Goal: Task Accomplishment & Management: Complete application form

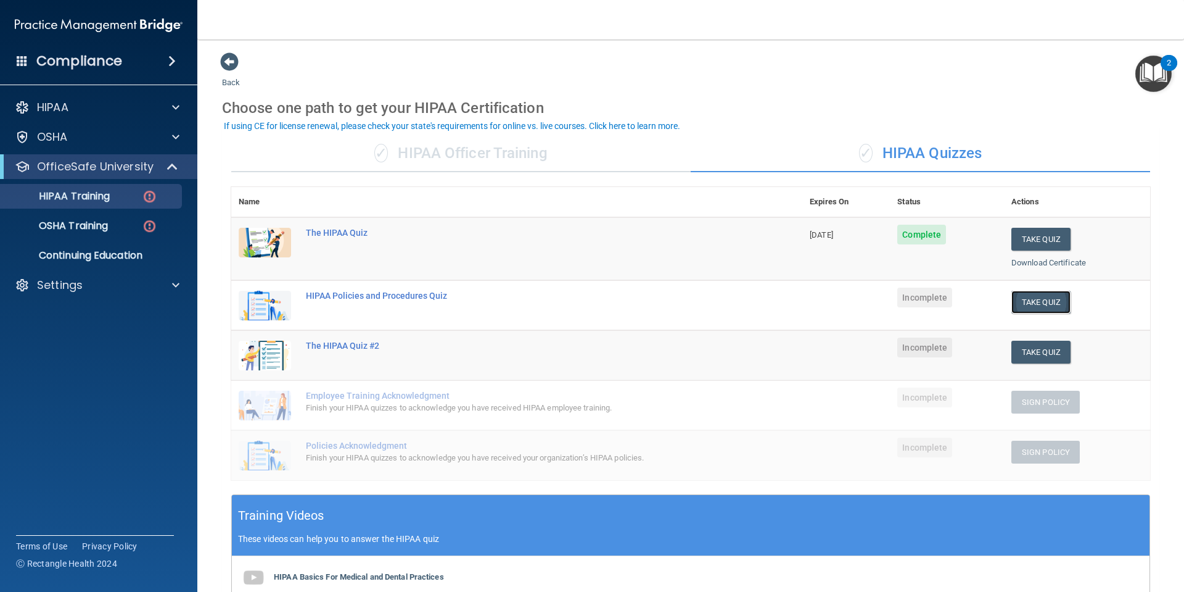
click at [1026, 305] on button "Take Quiz" at bounding box center [1041, 302] width 59 height 23
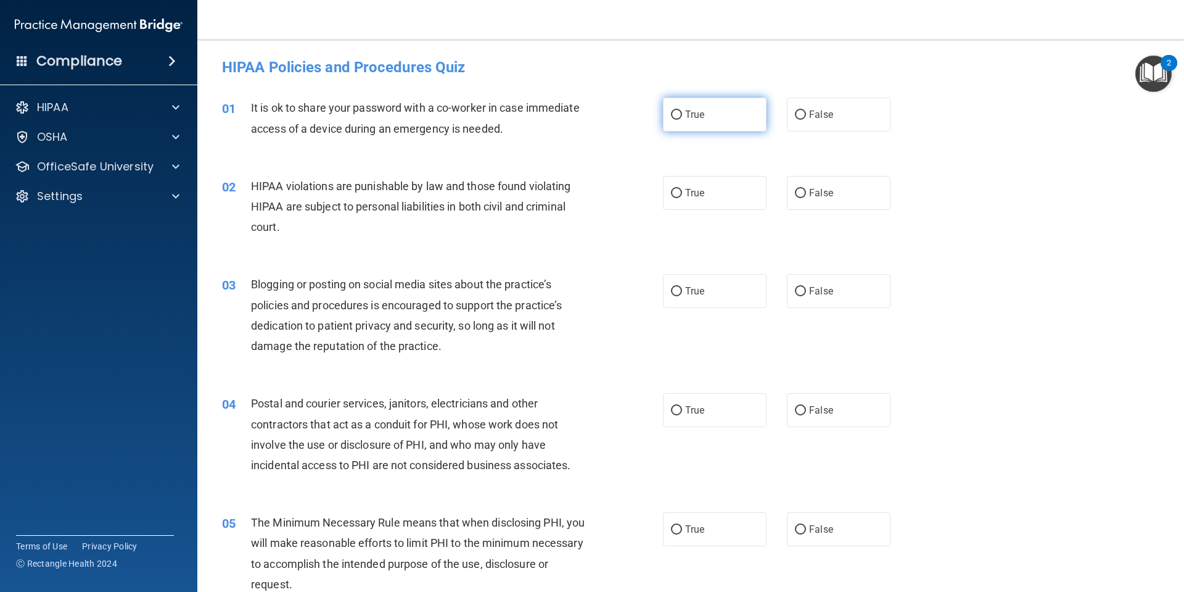
click at [719, 101] on label "True" at bounding box center [715, 114] width 104 height 34
click at [682, 110] on input "True" at bounding box center [676, 114] width 11 height 9
radio input "true"
click at [700, 195] on span "True" at bounding box center [694, 193] width 19 height 12
click at [682, 195] on input "True" at bounding box center [676, 193] width 11 height 9
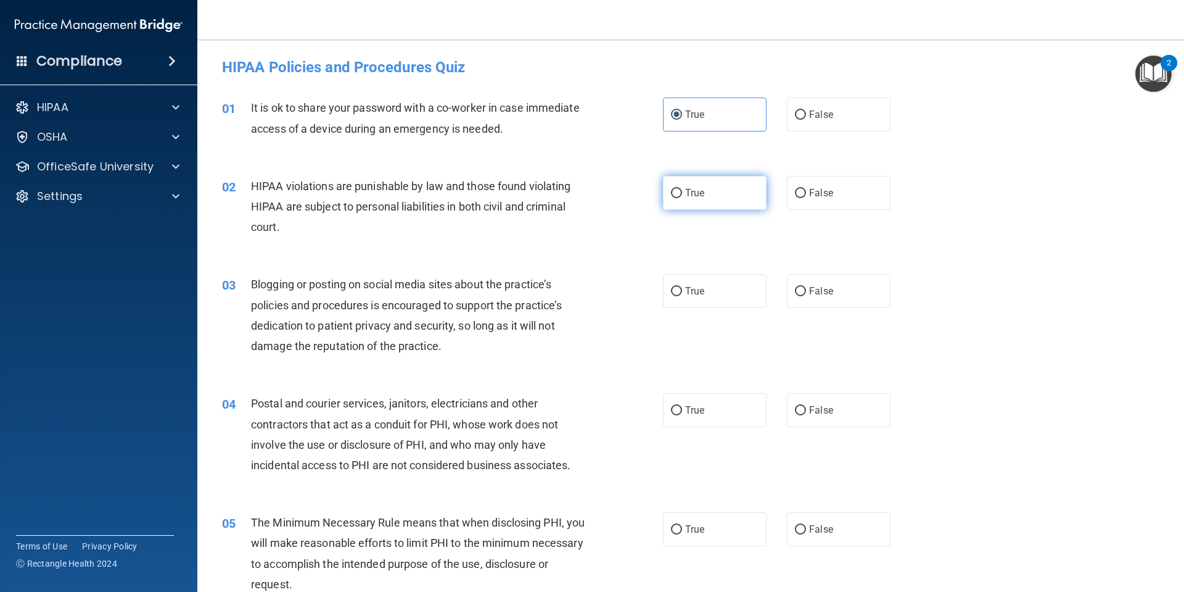
radio input "true"
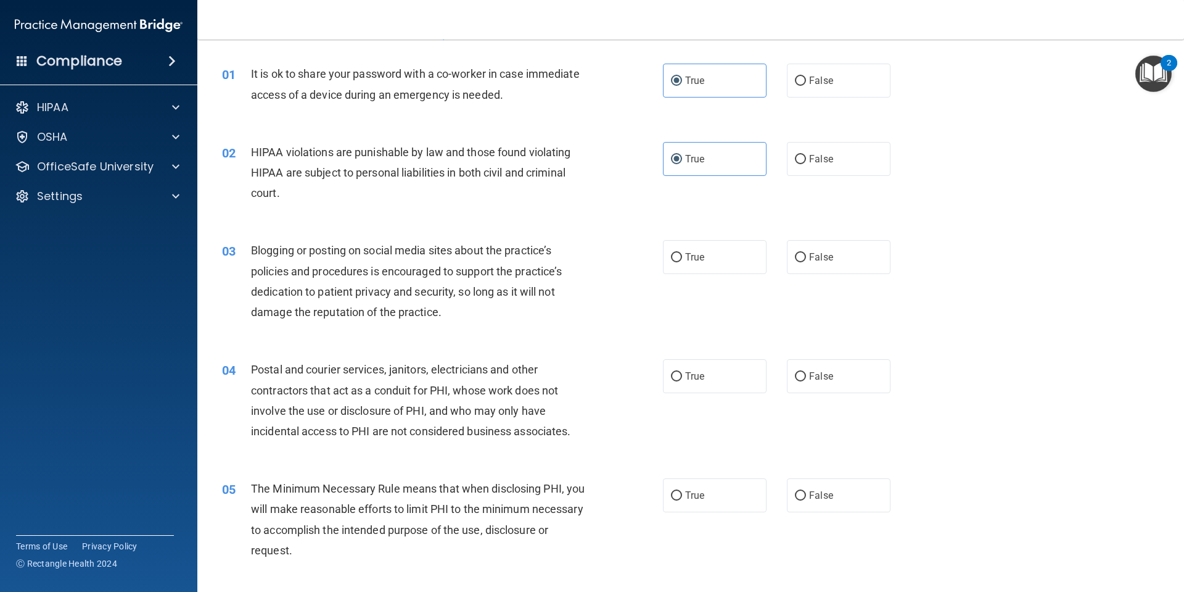
scroll to position [62, 0]
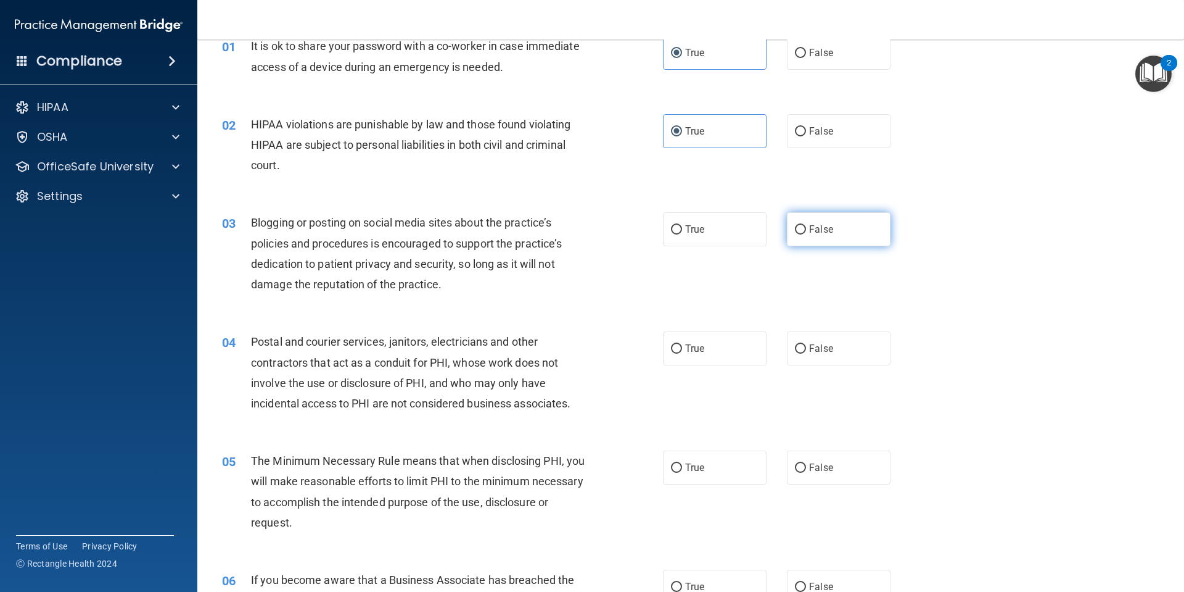
click at [799, 235] on label "False" at bounding box center [839, 229] width 104 height 34
click at [799, 234] on input "False" at bounding box center [800, 229] width 11 height 9
radio input "true"
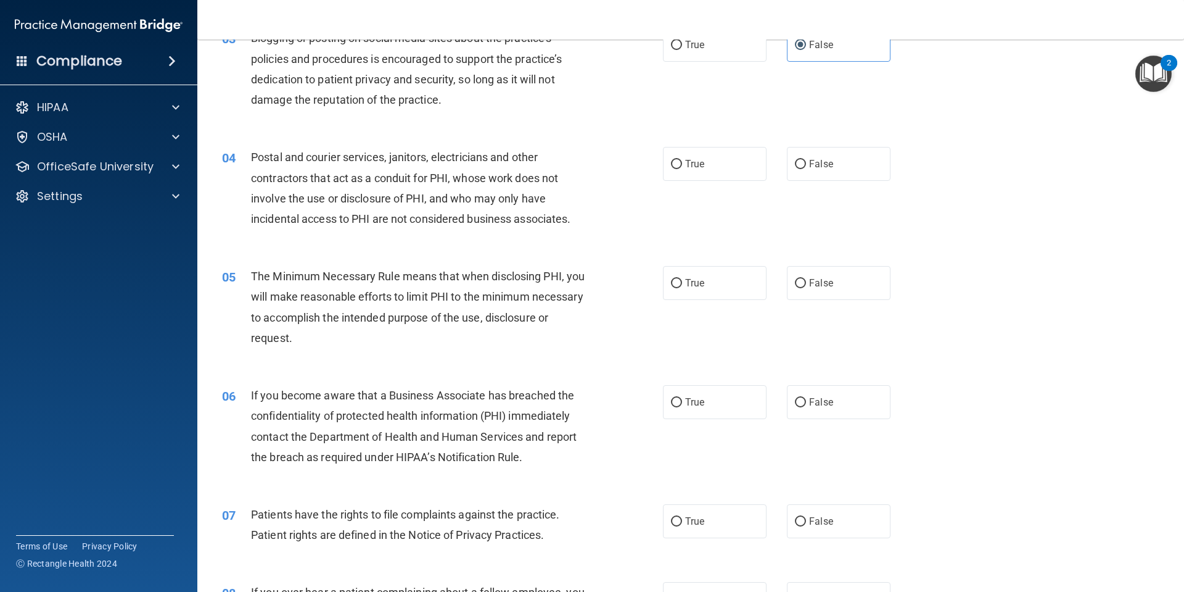
scroll to position [247, 0]
click at [739, 175] on label "True" at bounding box center [715, 163] width 104 height 34
click at [682, 168] on input "True" at bounding box center [676, 163] width 11 height 9
radio input "true"
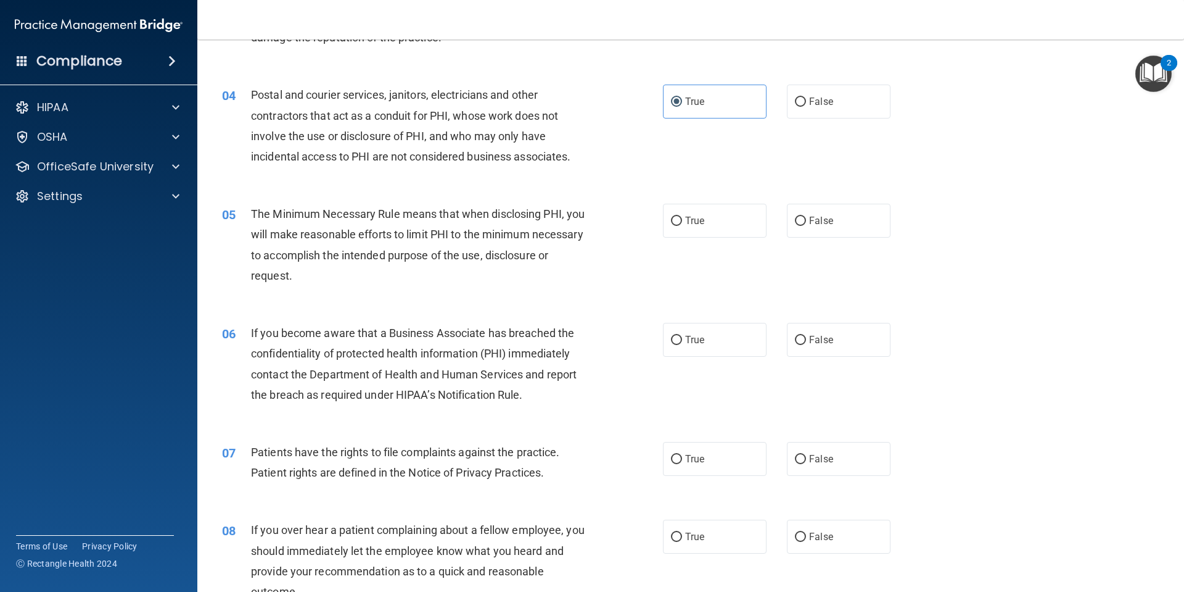
scroll to position [370, 0]
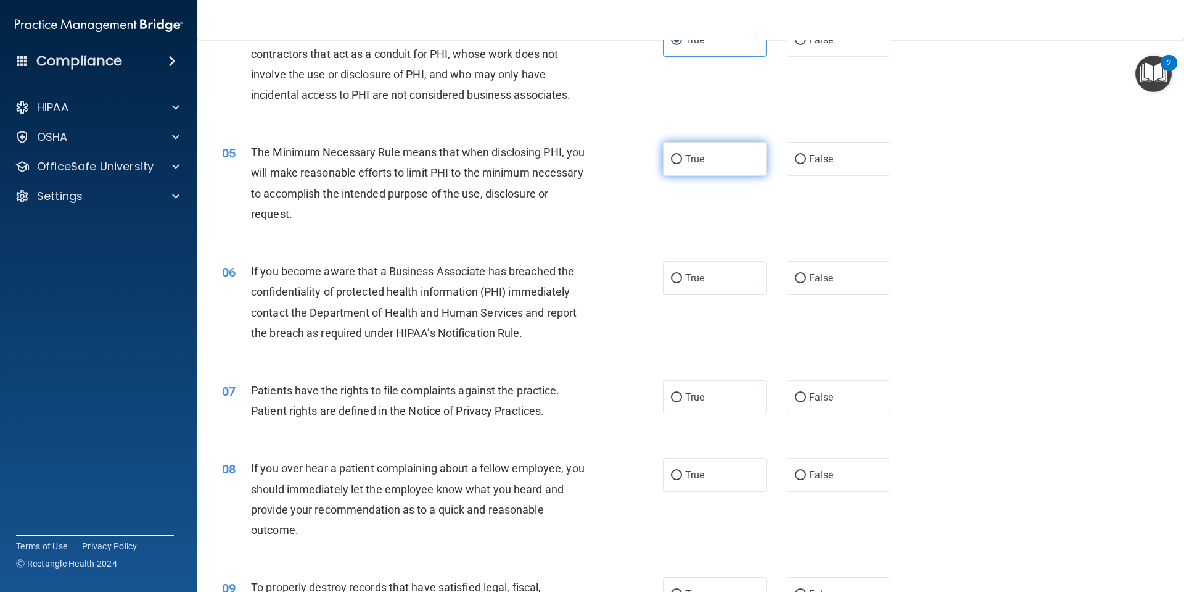
click at [689, 160] on span "True" at bounding box center [694, 159] width 19 height 12
click at [682, 160] on input "True" at bounding box center [676, 159] width 11 height 9
radio input "true"
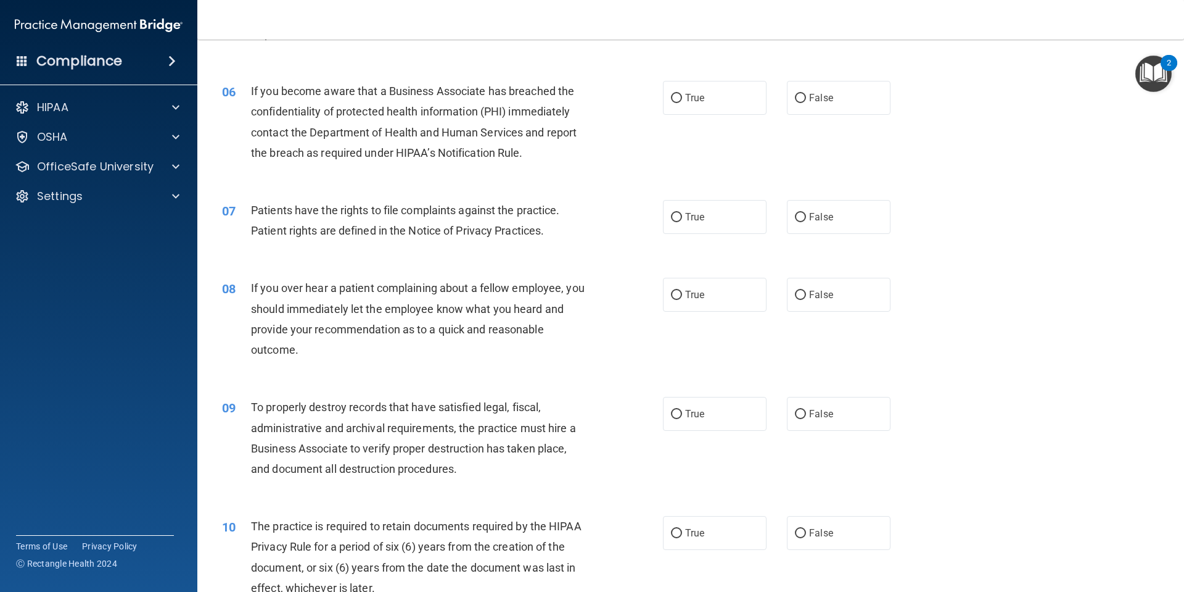
scroll to position [564, 0]
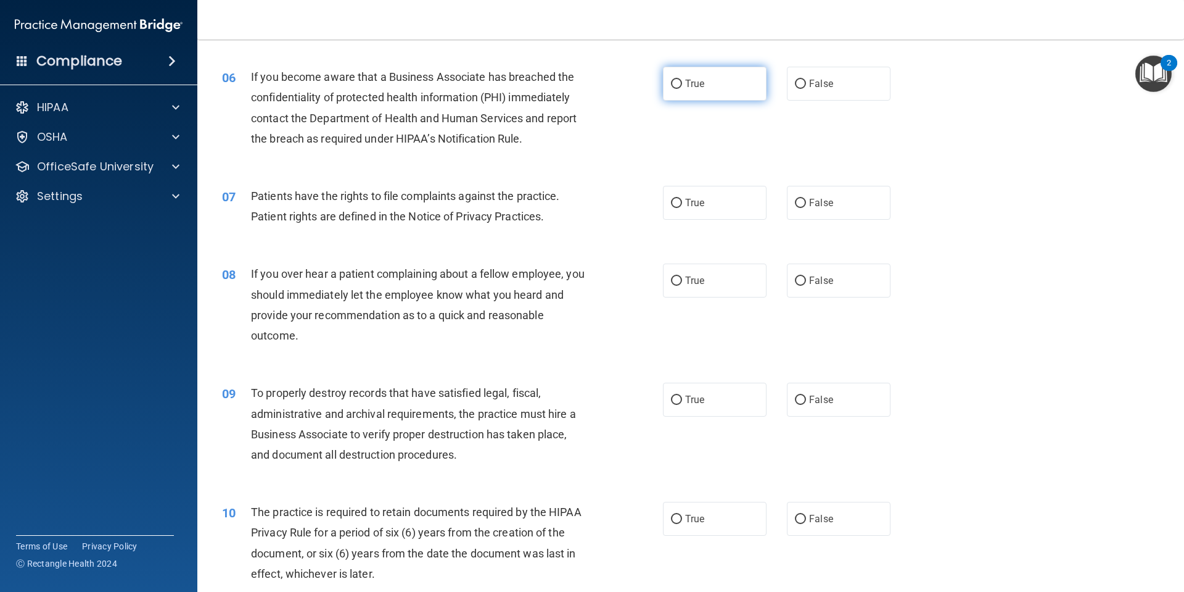
click at [682, 92] on label "True" at bounding box center [715, 84] width 104 height 34
click at [682, 89] on input "True" at bounding box center [676, 84] width 11 height 9
radio input "true"
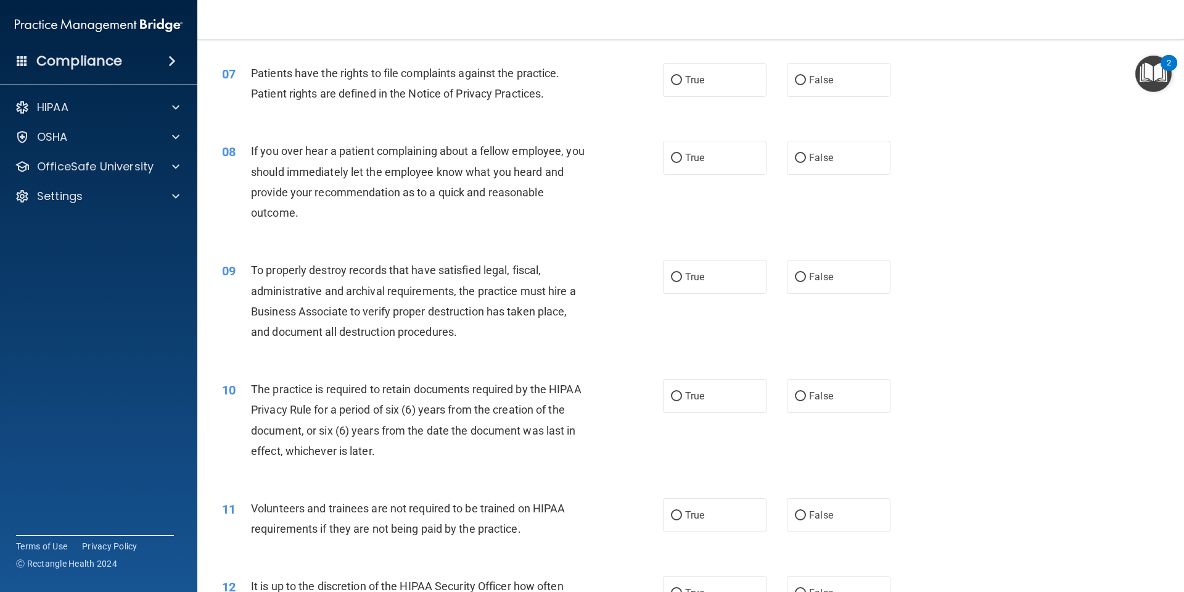
scroll to position [688, 0]
click at [720, 86] on label "True" at bounding box center [715, 79] width 104 height 34
click at [682, 85] on input "True" at bounding box center [676, 79] width 11 height 9
radio input "true"
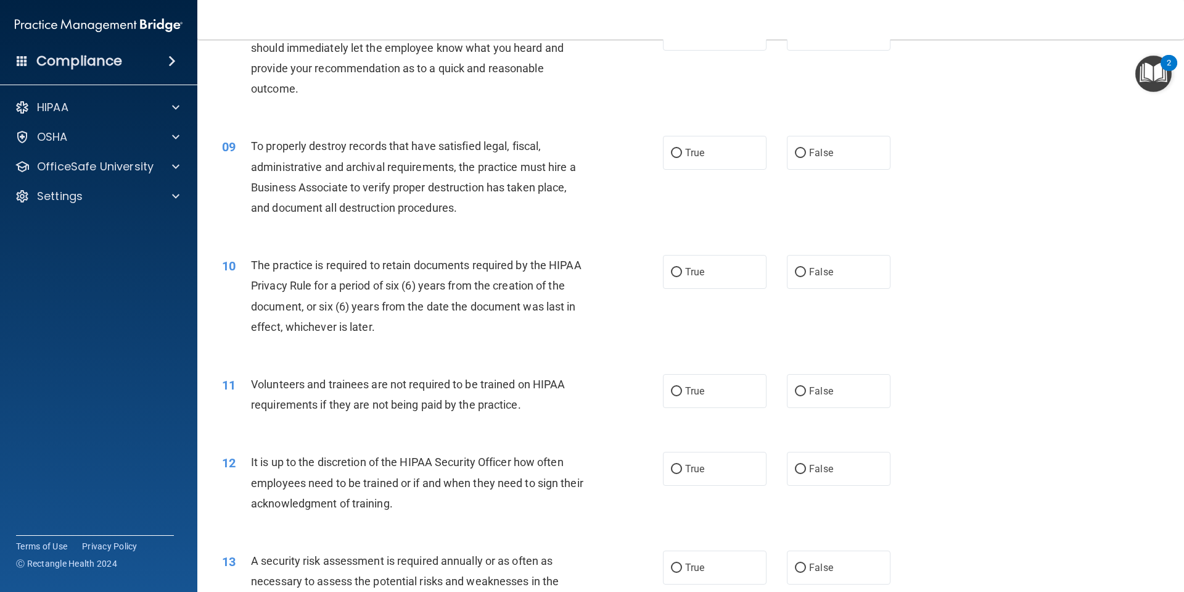
scroll to position [749, 0]
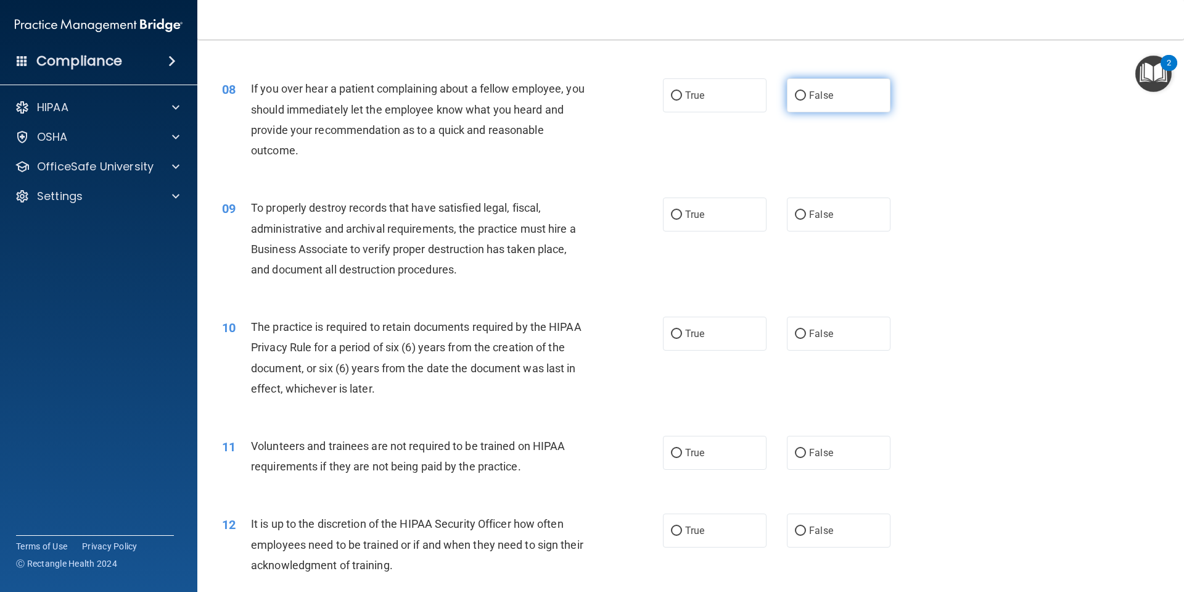
click at [795, 91] on input "False" at bounding box center [800, 95] width 11 height 9
radio input "true"
click at [712, 109] on label "True" at bounding box center [715, 95] width 104 height 34
click at [682, 101] on input "True" at bounding box center [676, 95] width 11 height 9
radio input "true"
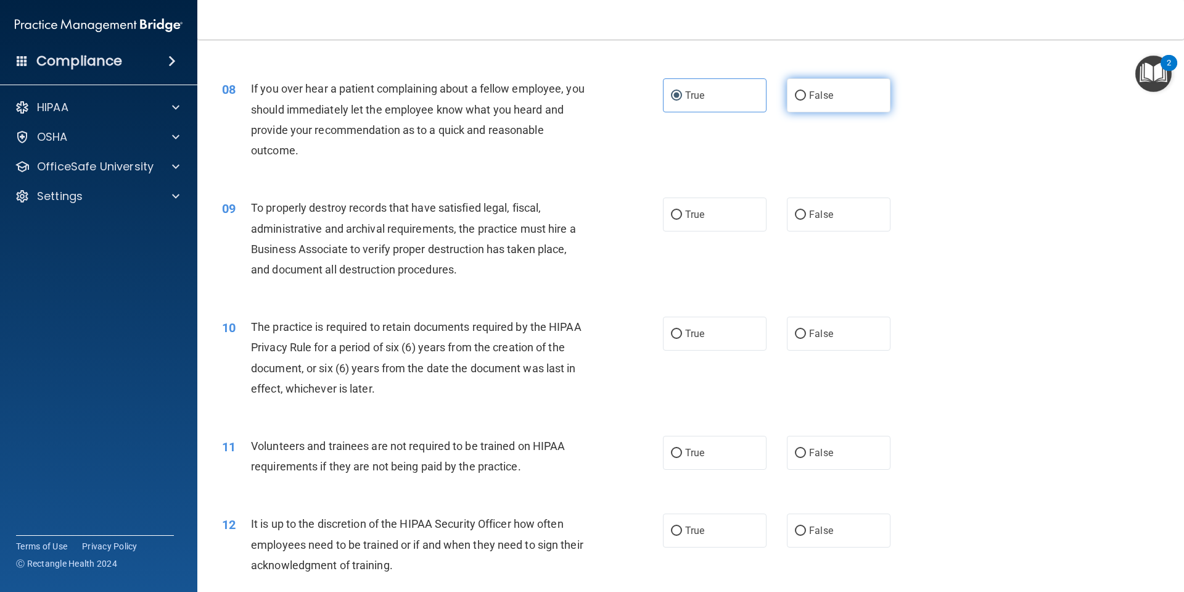
click at [804, 109] on label "False" at bounding box center [839, 95] width 104 height 34
click at [804, 101] on input "False" at bounding box center [800, 95] width 11 height 9
radio input "true"
radio input "false"
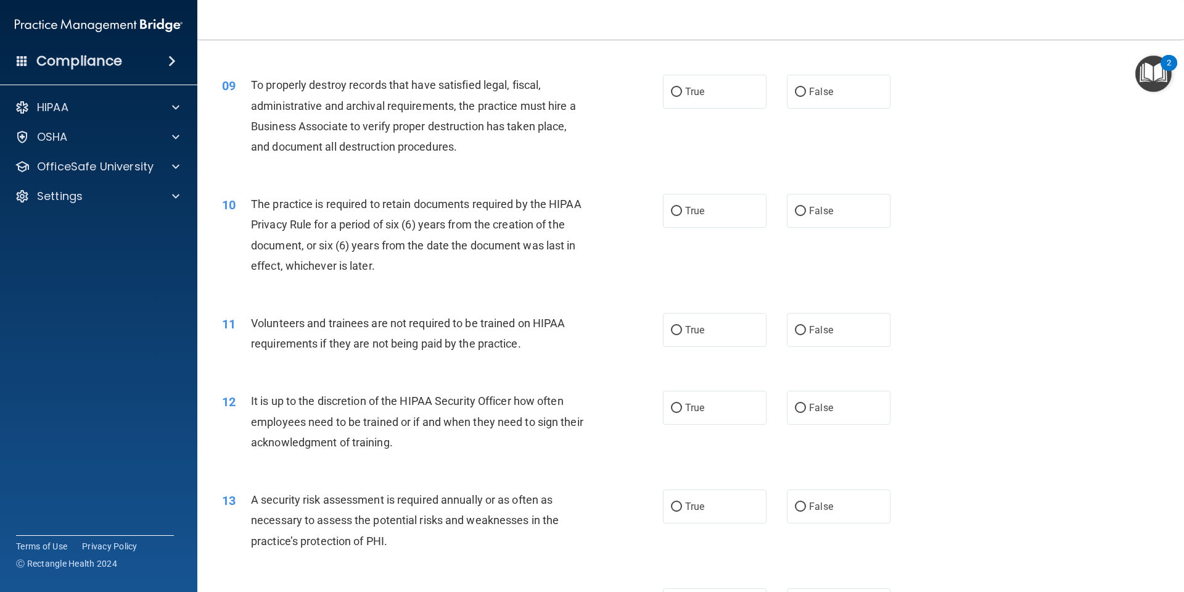
scroll to position [873, 0]
click at [852, 83] on label "False" at bounding box center [839, 91] width 104 height 34
click at [806, 87] on input "False" at bounding box center [800, 91] width 11 height 9
radio input "true"
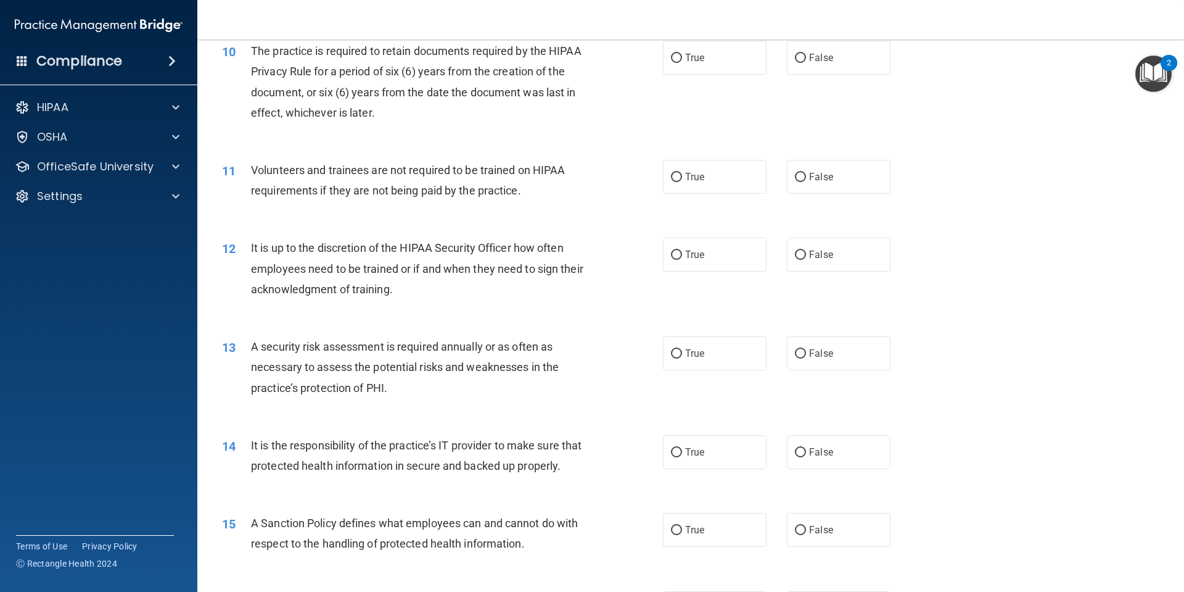
scroll to position [996, 0]
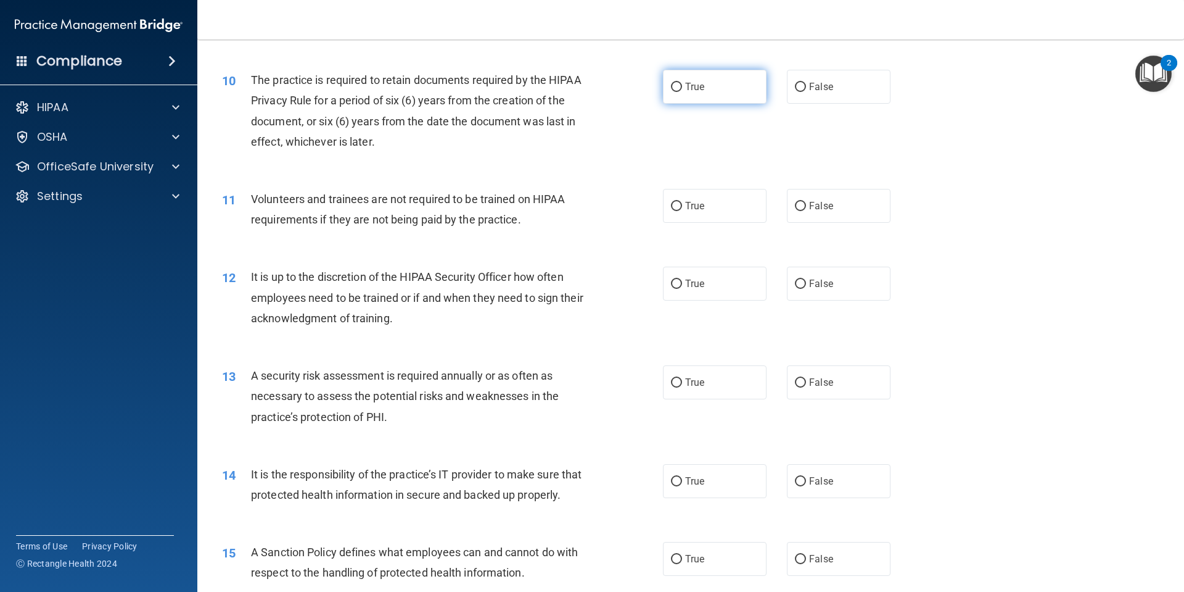
click at [738, 93] on label "True" at bounding box center [715, 87] width 104 height 34
click at [682, 92] on input "True" at bounding box center [676, 87] width 11 height 9
radio input "true"
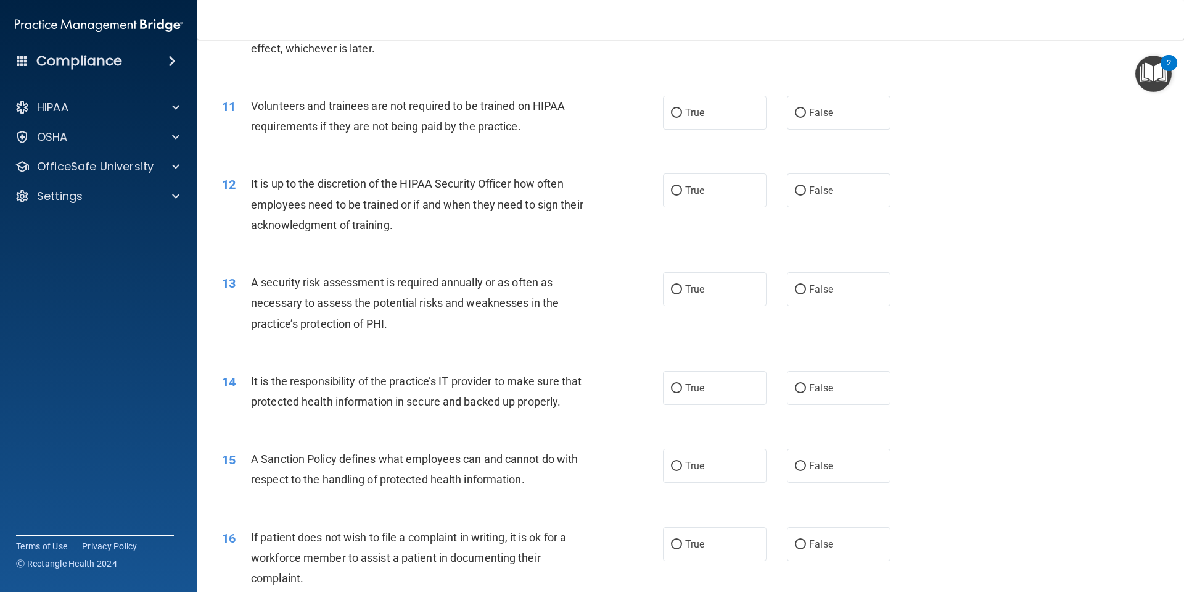
scroll to position [1120, 0]
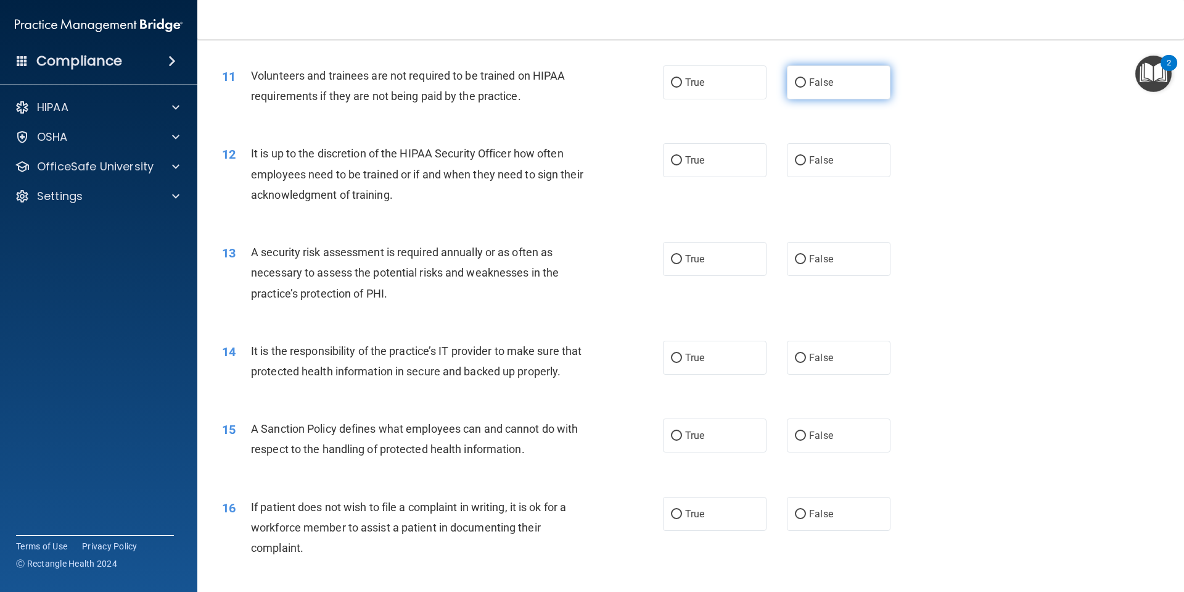
click at [815, 93] on label "False" at bounding box center [839, 82] width 104 height 34
click at [806, 88] on input "False" at bounding box center [800, 82] width 11 height 9
radio input "true"
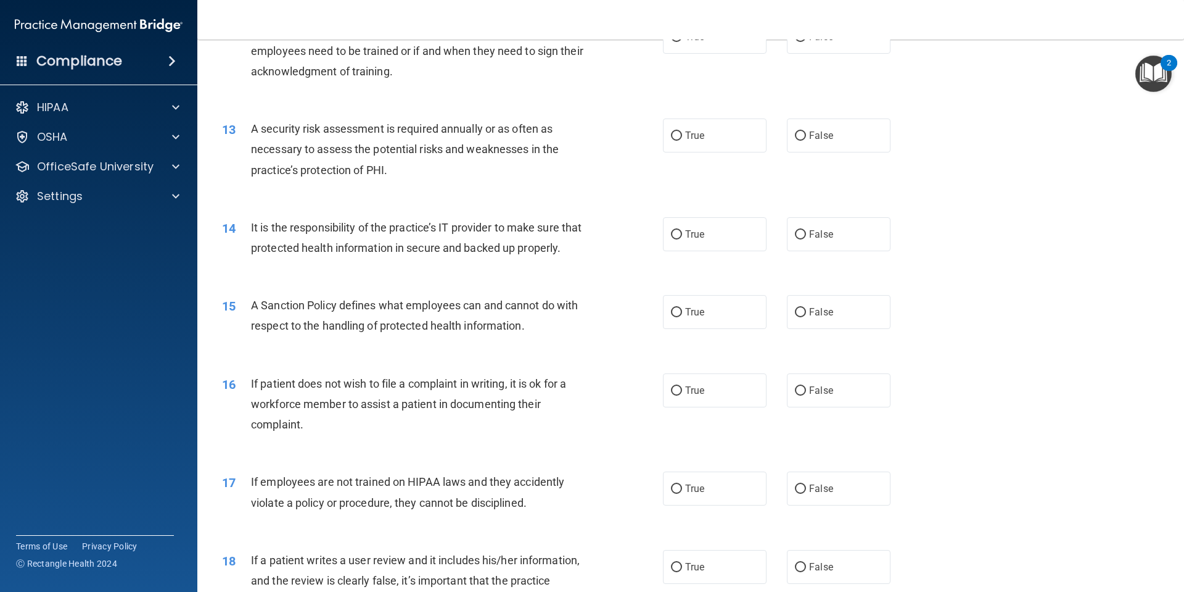
scroll to position [1181, 0]
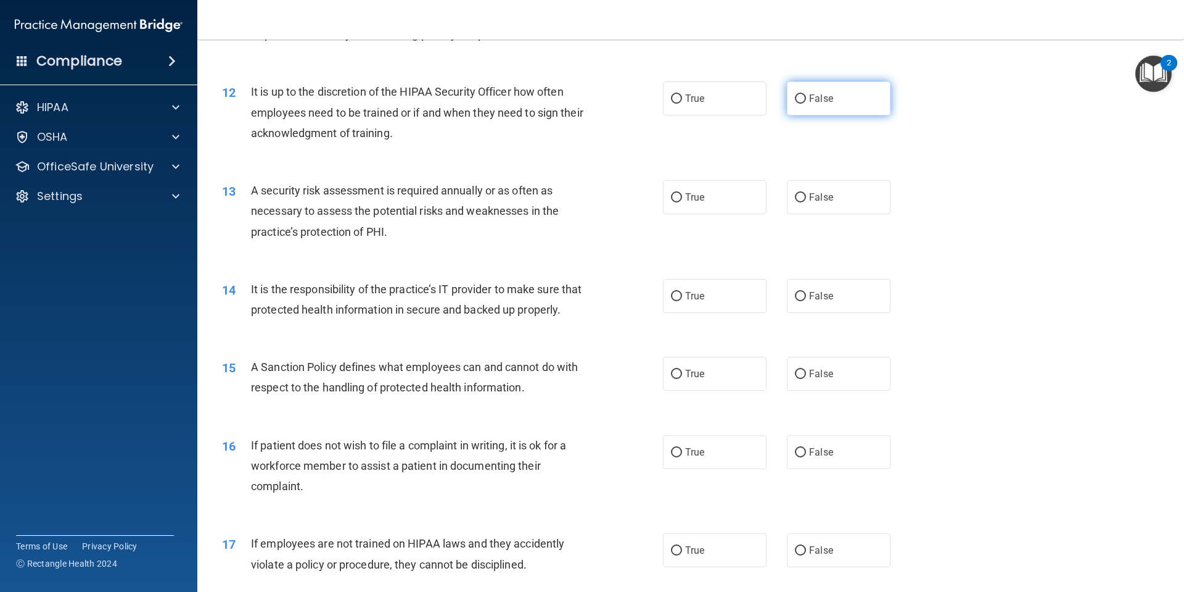
click at [852, 112] on label "False" at bounding box center [839, 98] width 104 height 34
click at [806, 104] on input "False" at bounding box center [800, 98] width 11 height 9
radio input "true"
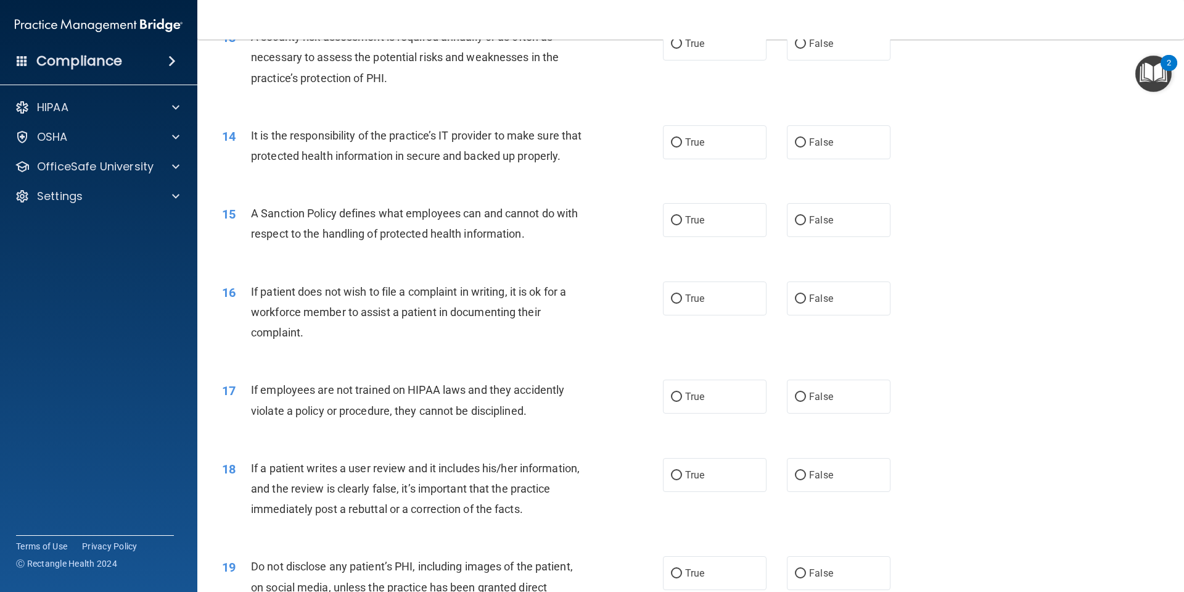
scroll to position [1305, 0]
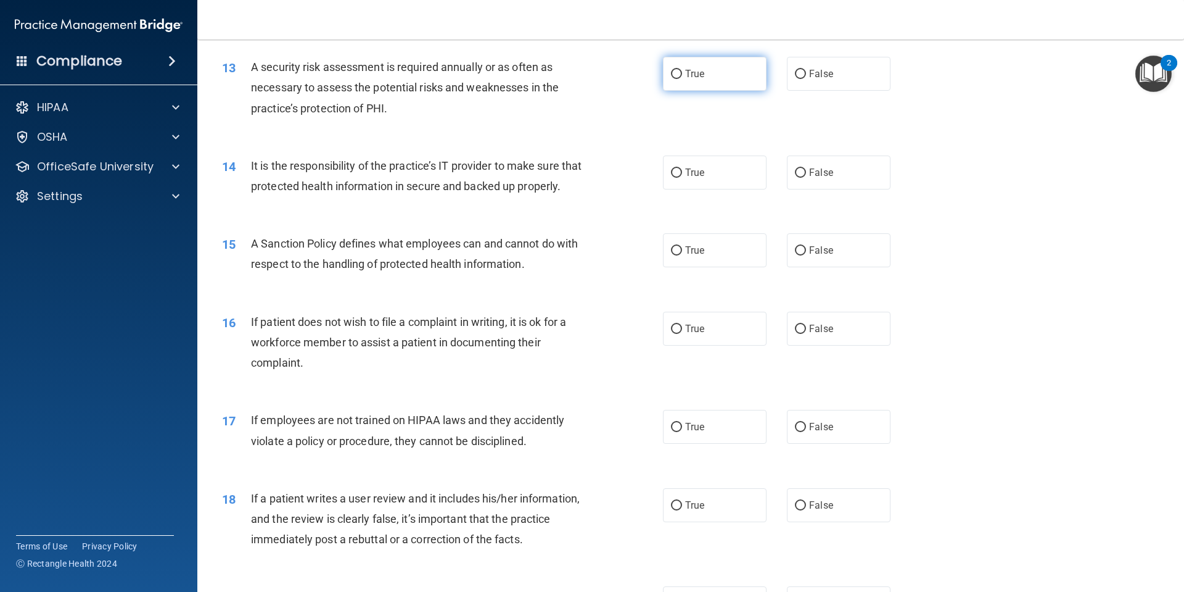
click at [730, 76] on label "True" at bounding box center [715, 74] width 104 height 34
click at [682, 76] on input "True" at bounding box center [676, 74] width 11 height 9
radio input "true"
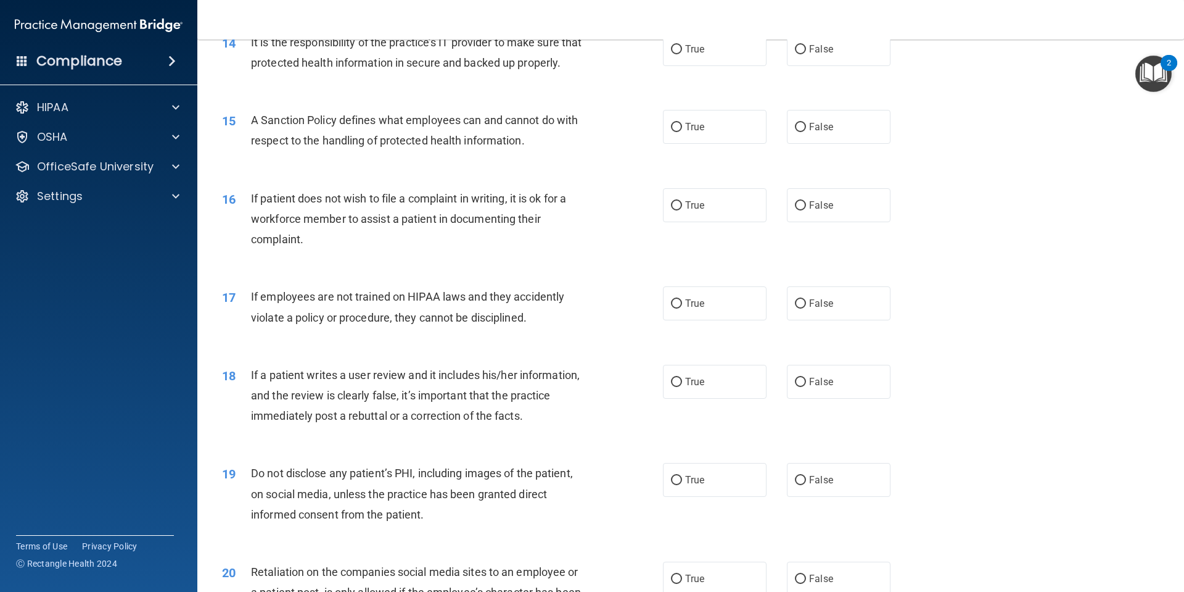
scroll to position [1366, 0]
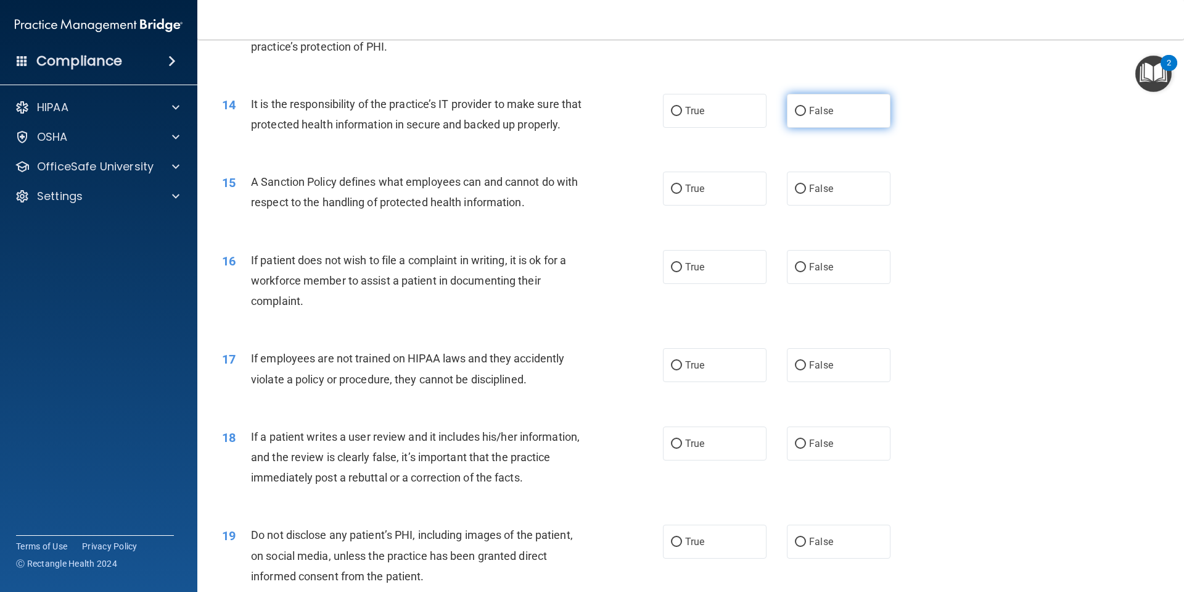
click at [850, 112] on label "False" at bounding box center [839, 111] width 104 height 34
click at [806, 112] on input "False" at bounding box center [800, 111] width 11 height 9
radio input "true"
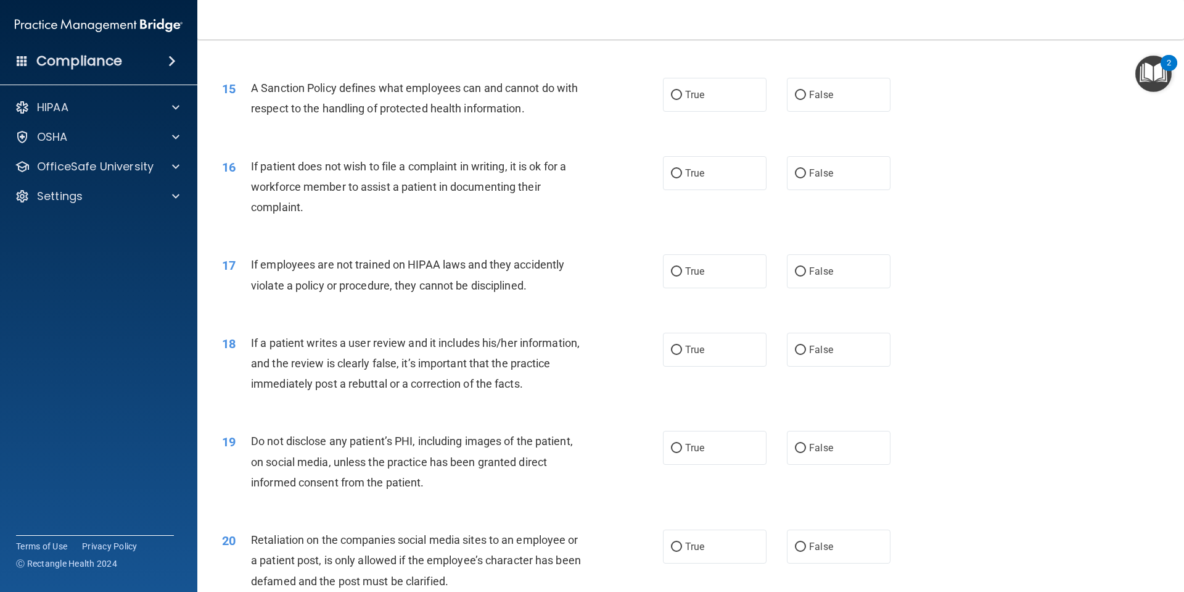
scroll to position [1490, 0]
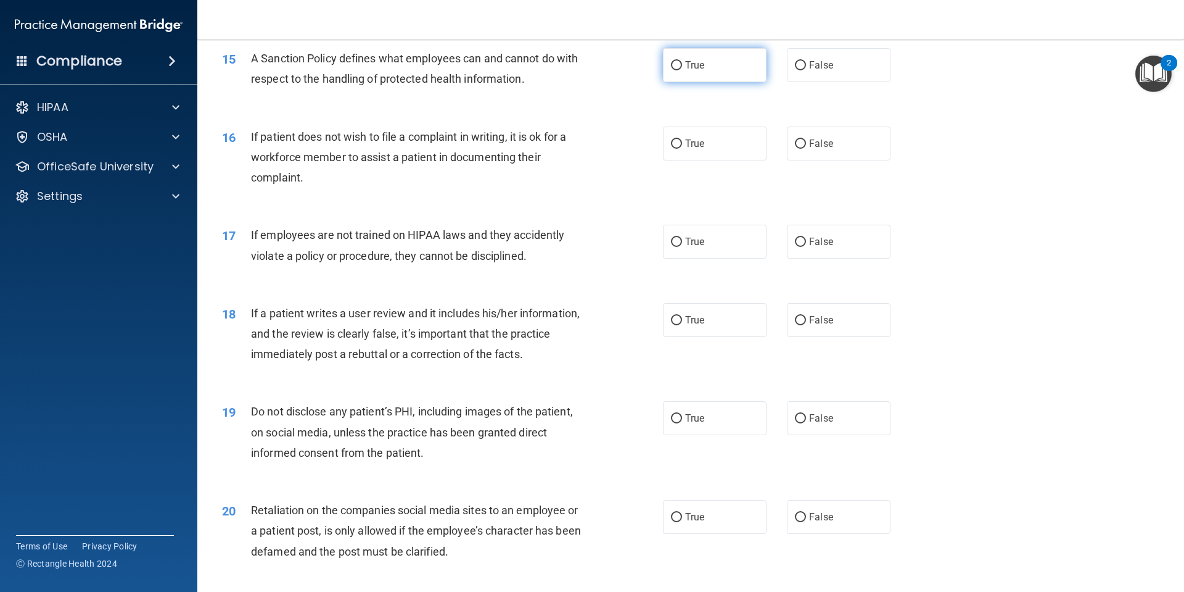
click at [727, 78] on label "True" at bounding box center [715, 65] width 104 height 34
click at [682, 70] on input "True" at bounding box center [676, 65] width 11 height 9
radio input "true"
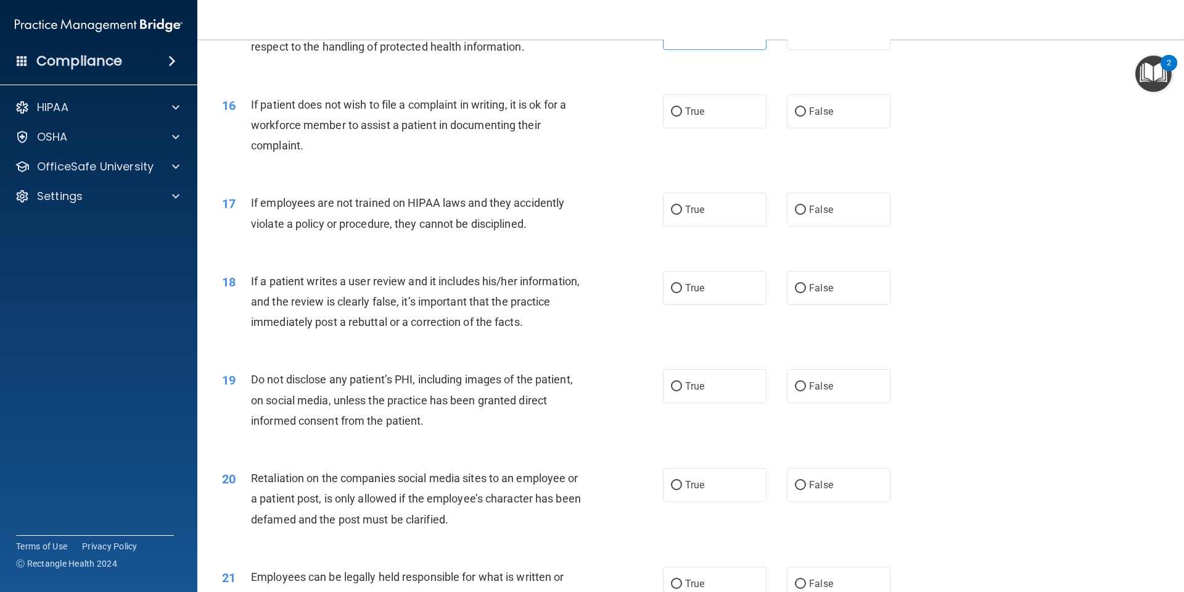
scroll to position [1551, 0]
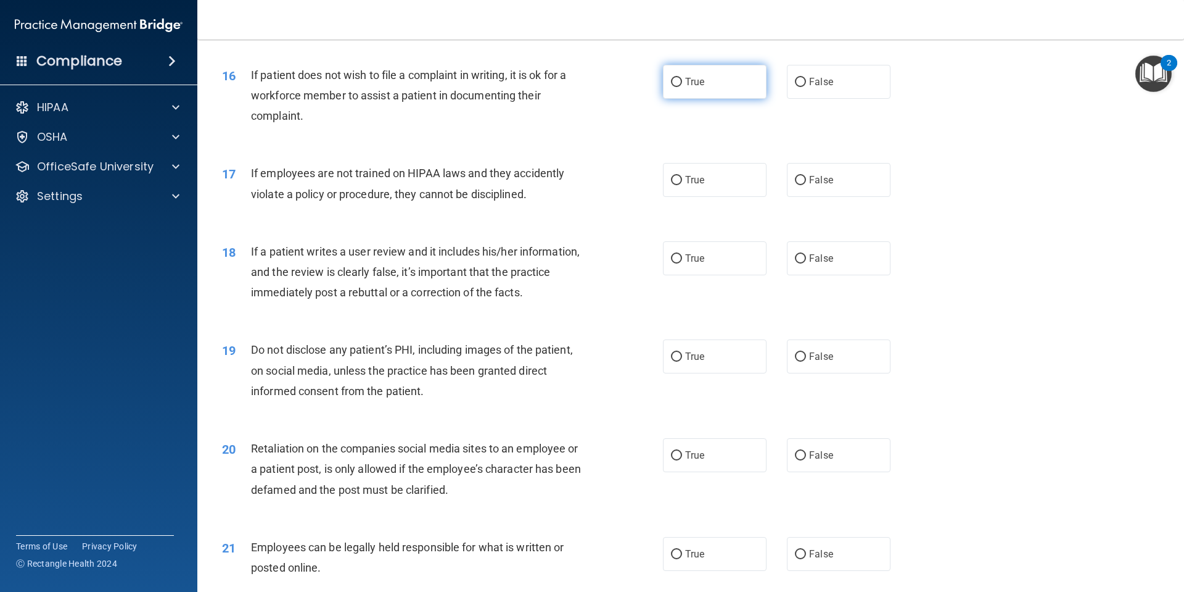
click at [722, 99] on label "True" at bounding box center [715, 82] width 104 height 34
click at [682, 87] on input "True" at bounding box center [676, 82] width 11 height 9
radio input "true"
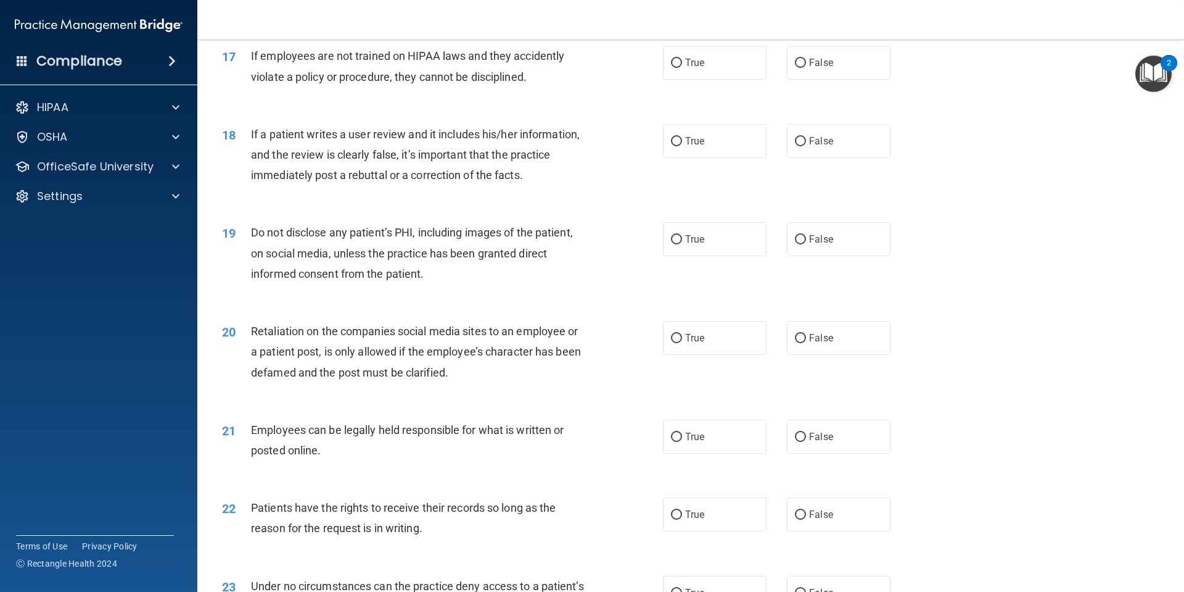
scroll to position [1675, 0]
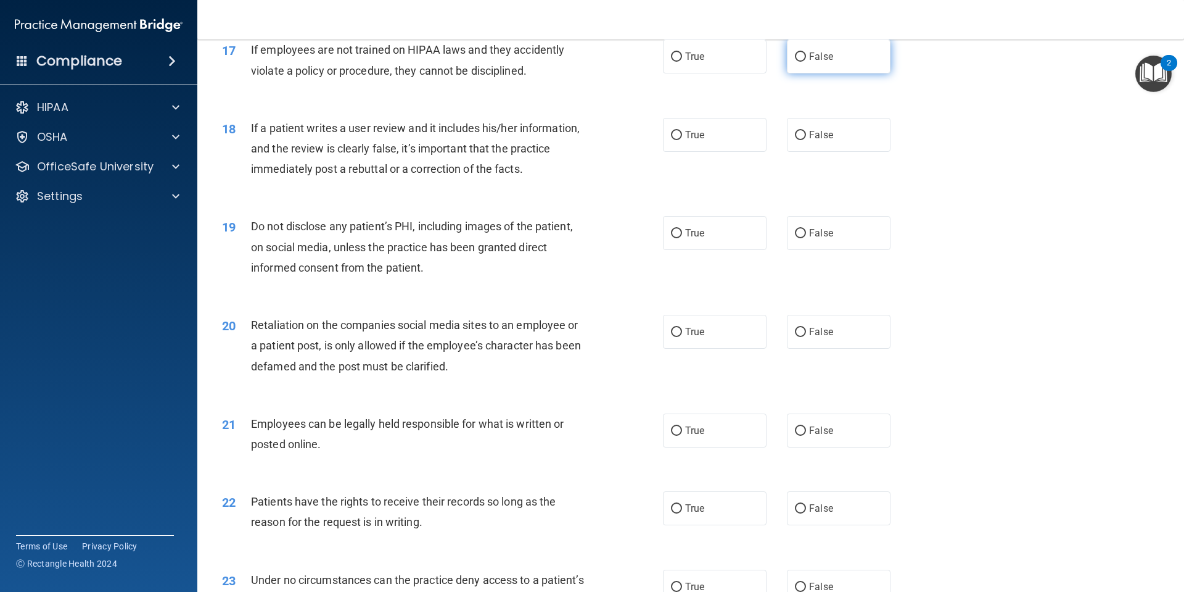
click at [827, 73] on label "False" at bounding box center [839, 56] width 104 height 34
click at [806, 62] on input "False" at bounding box center [800, 56] width 11 height 9
radio input "true"
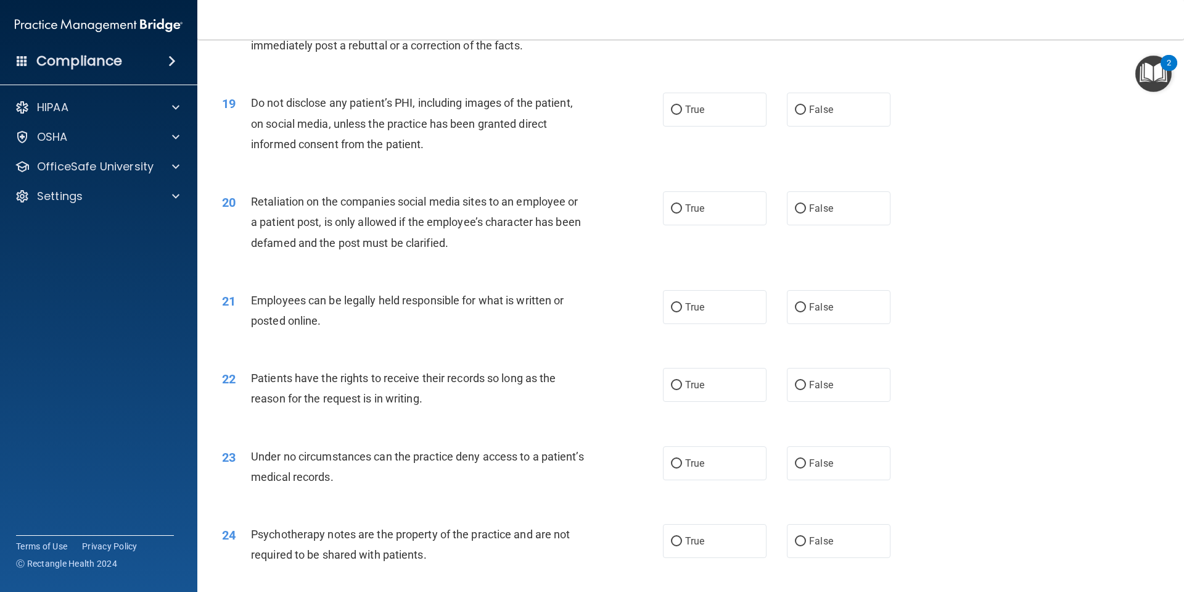
scroll to position [1736, 0]
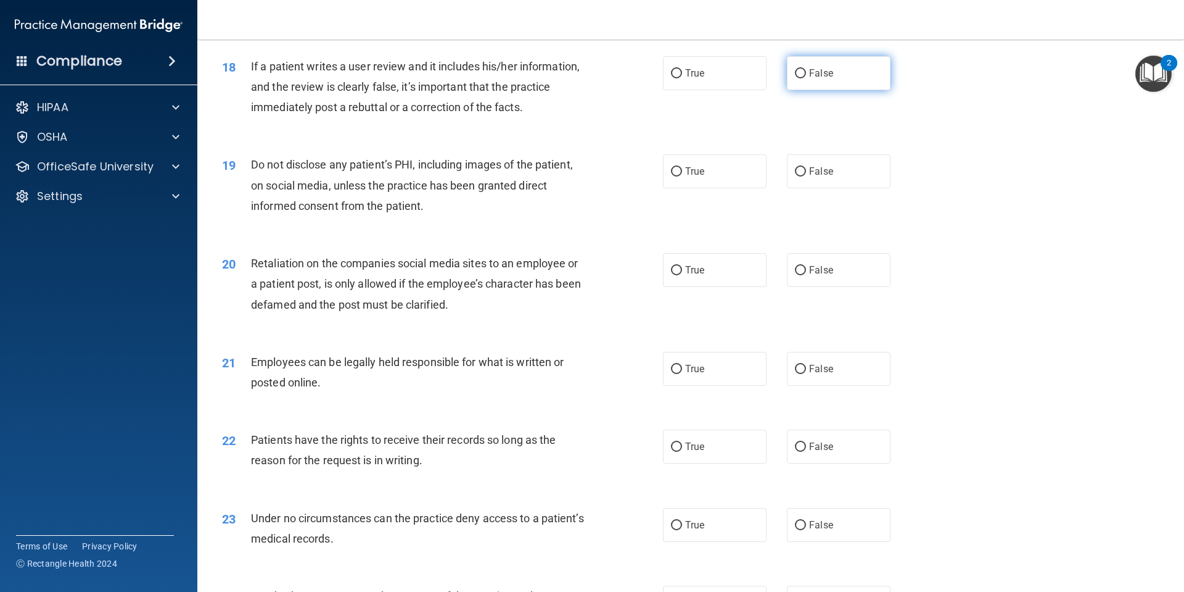
click at [862, 90] on label "False" at bounding box center [839, 73] width 104 height 34
click at [806, 78] on input "False" at bounding box center [800, 73] width 11 height 9
radio input "true"
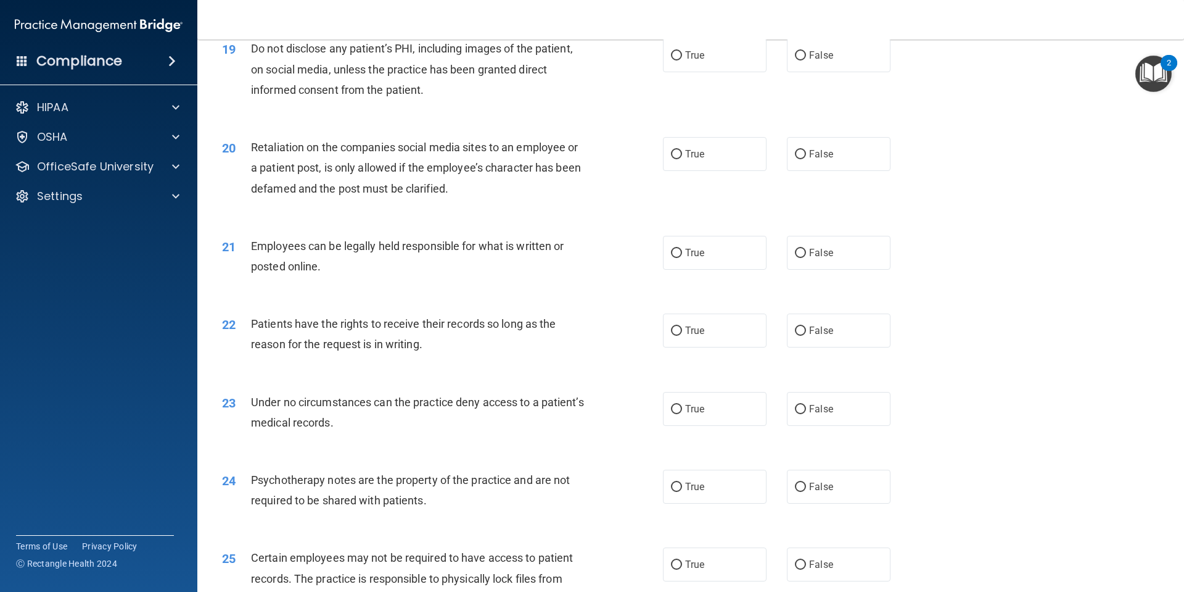
scroll to position [1860, 0]
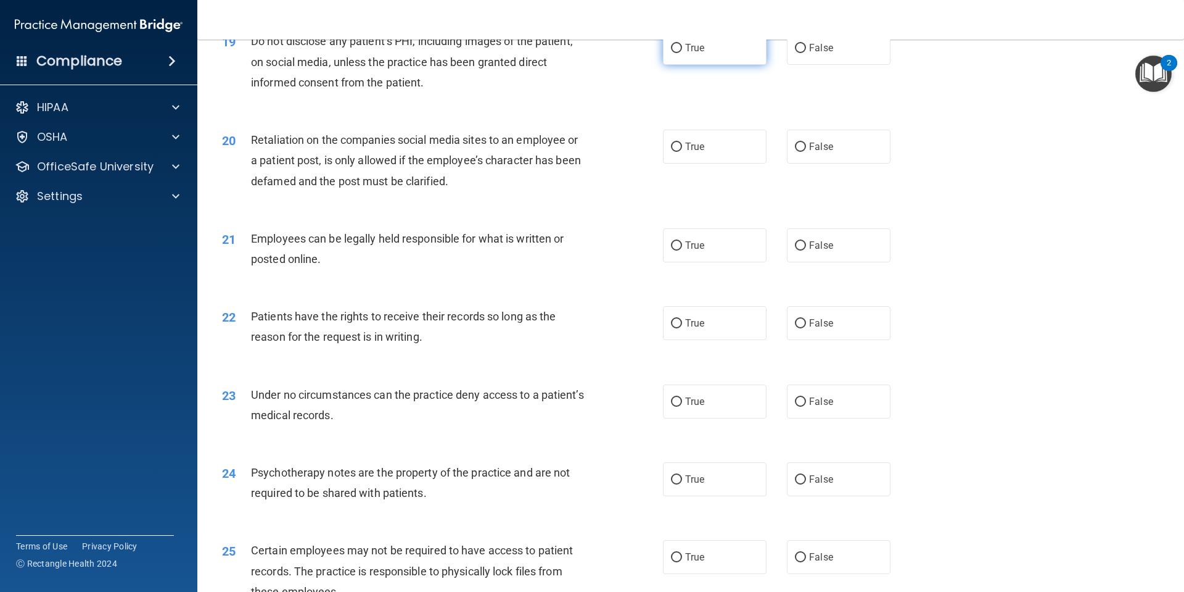
click at [691, 65] on label "True" at bounding box center [715, 48] width 104 height 34
click at [682, 53] on input "True" at bounding box center [676, 48] width 11 height 9
radio input "true"
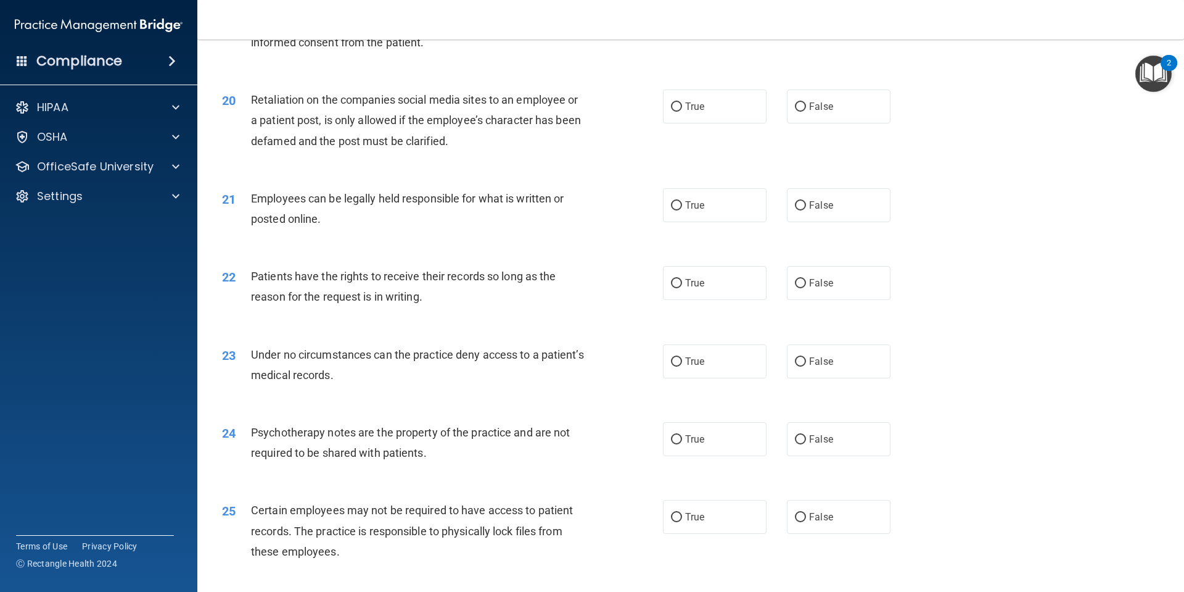
scroll to position [1922, 0]
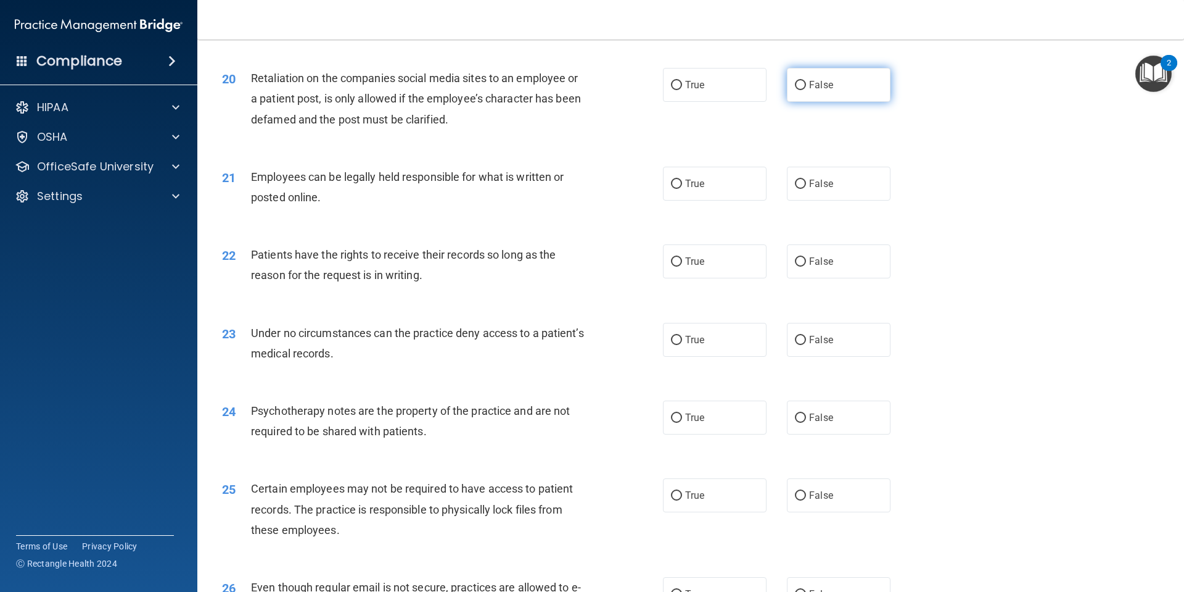
click at [823, 102] on label "False" at bounding box center [839, 85] width 104 height 34
click at [806, 90] on input "False" at bounding box center [800, 85] width 11 height 9
radio input "true"
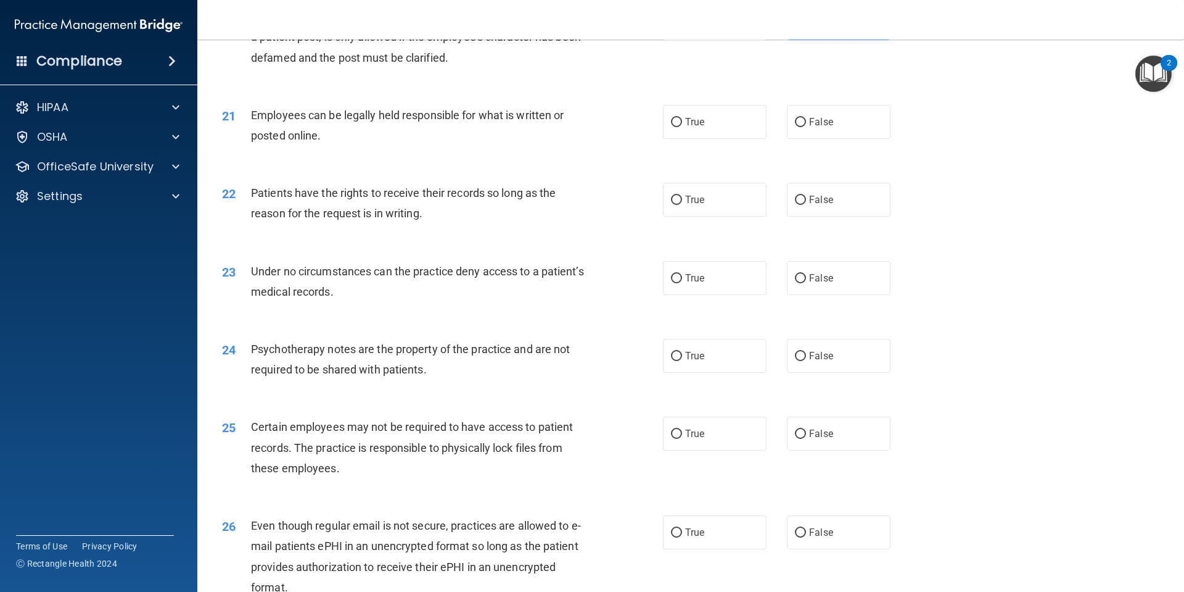
scroll to position [2045, 0]
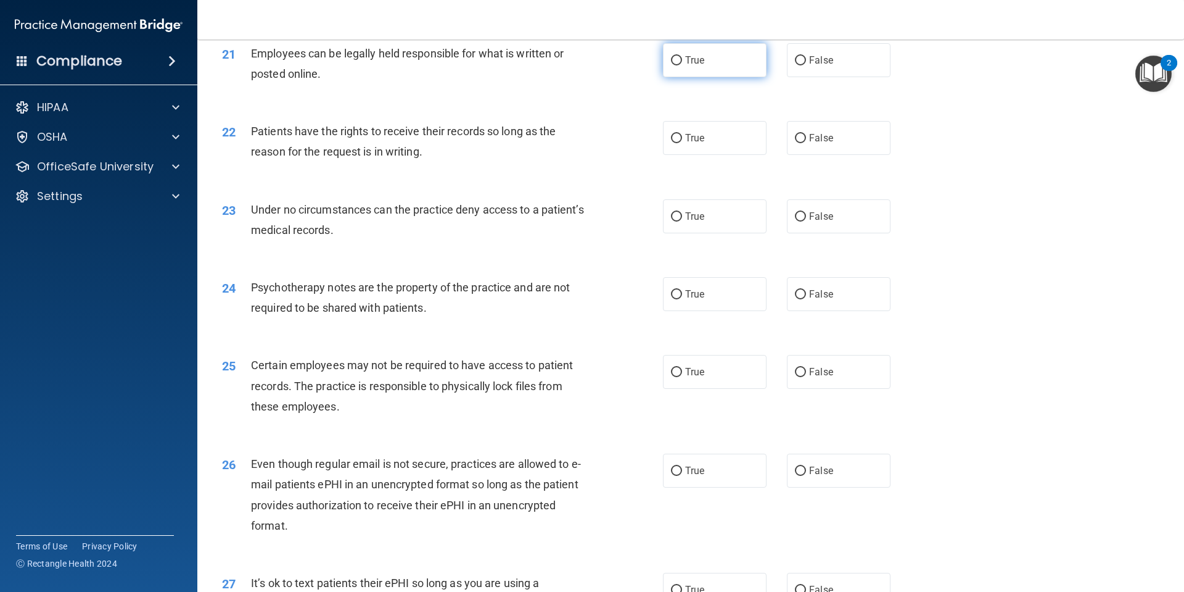
click at [714, 77] on label "True" at bounding box center [715, 60] width 104 height 34
click at [682, 65] on input "True" at bounding box center [676, 60] width 11 height 9
radio input "true"
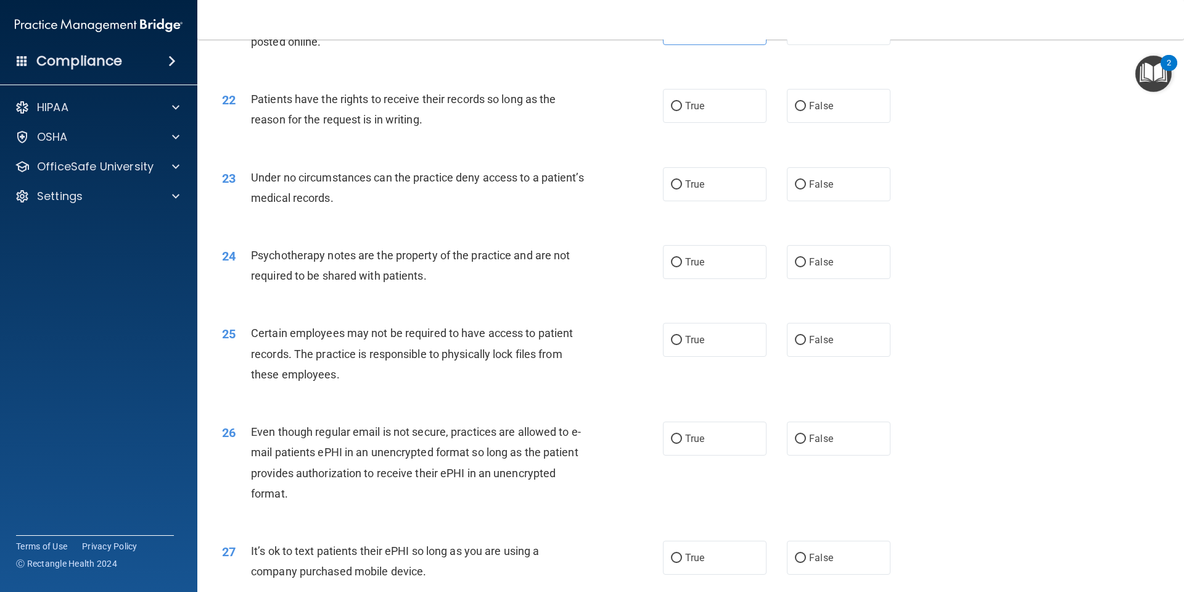
scroll to position [2107, 0]
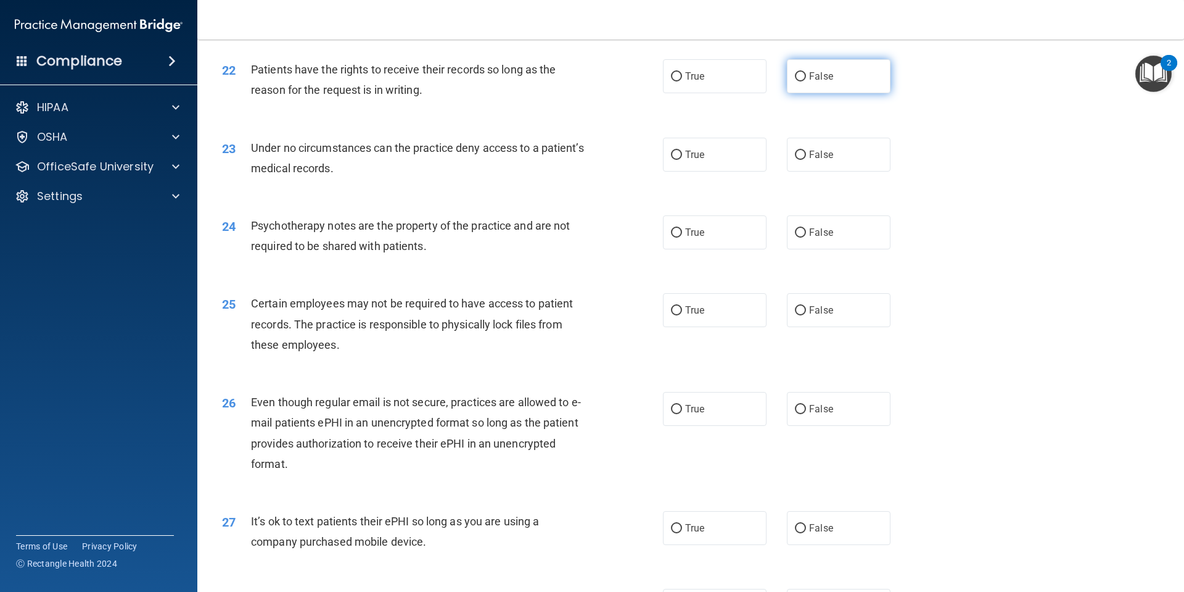
click at [841, 93] on label "False" at bounding box center [839, 76] width 104 height 34
click at [806, 81] on input "False" at bounding box center [800, 76] width 11 height 9
radio input "true"
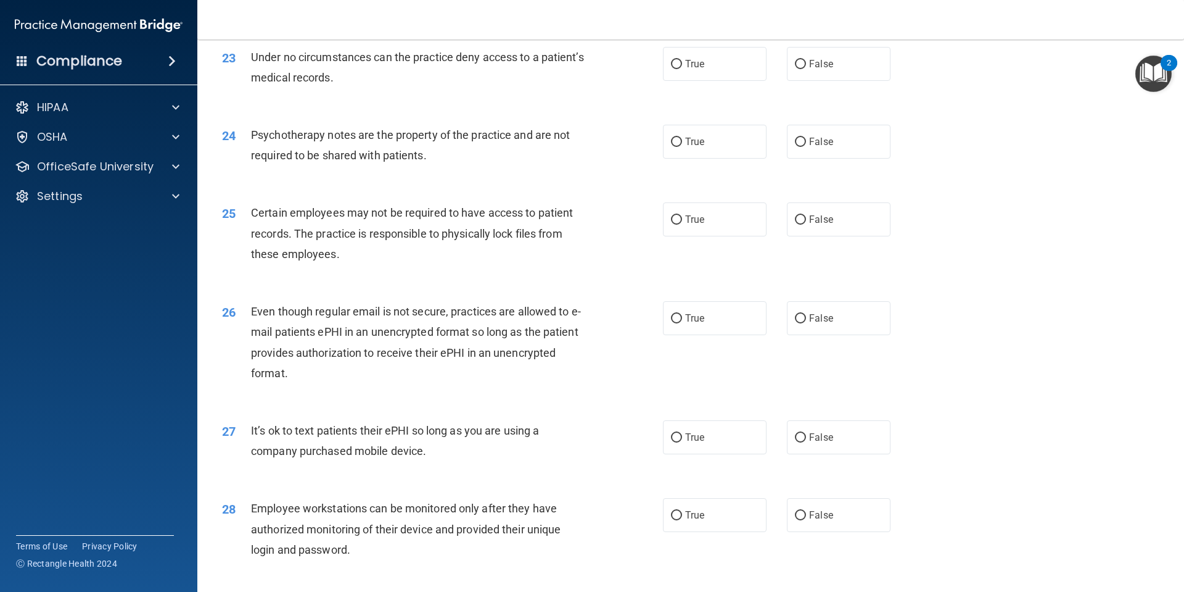
scroll to position [2168, 0]
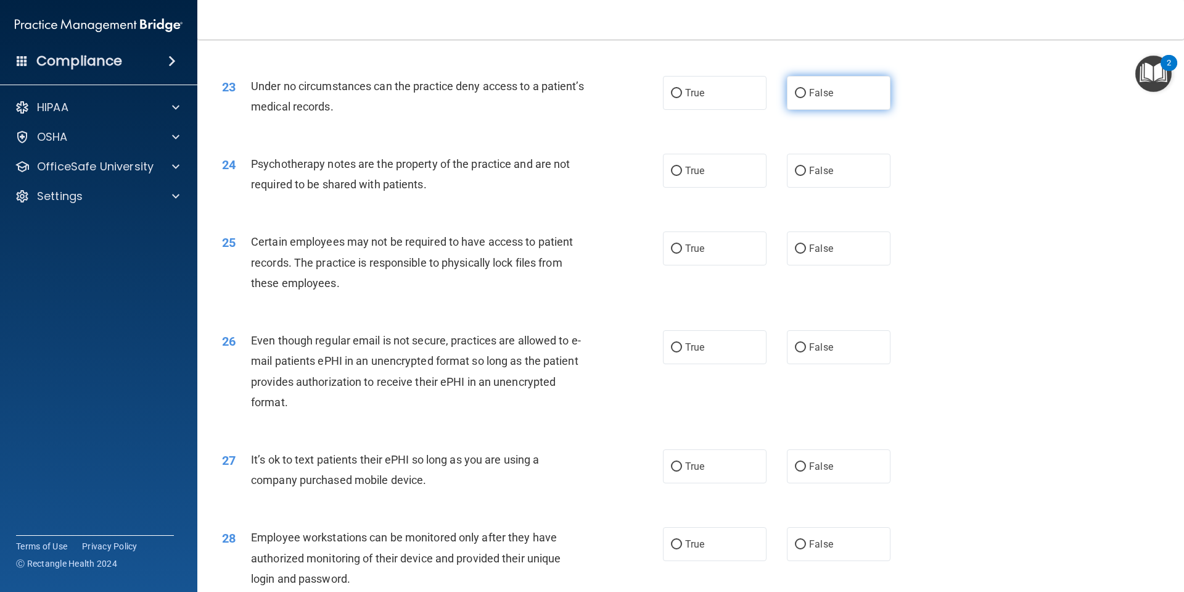
click at [809, 99] on span "False" at bounding box center [821, 93] width 24 height 12
click at [804, 98] on input "False" at bounding box center [800, 93] width 11 height 9
radio input "true"
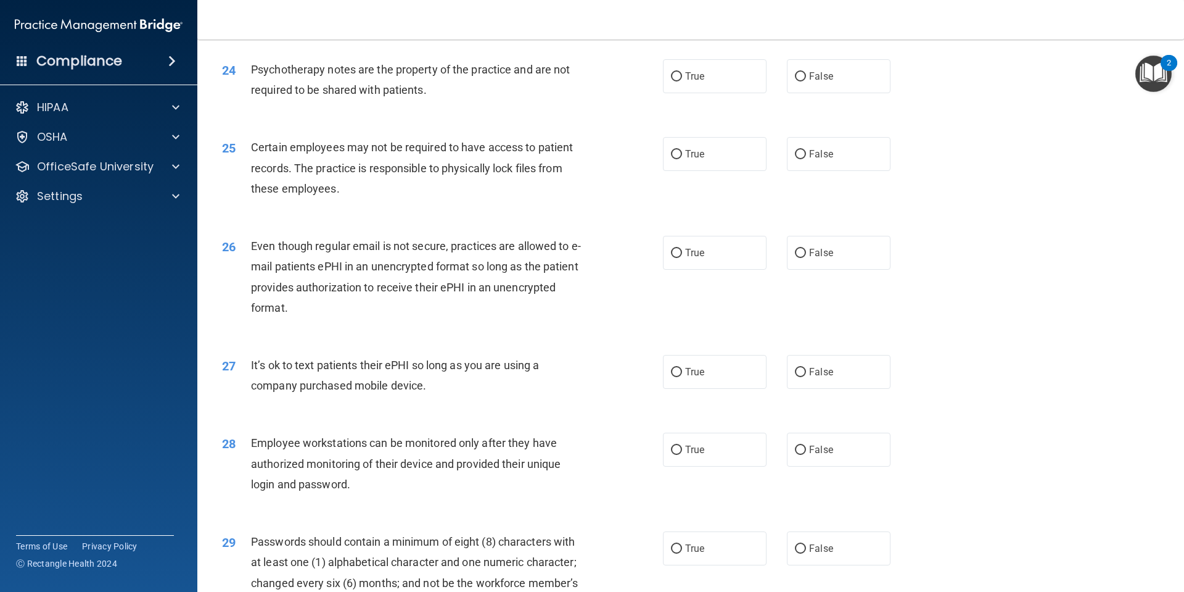
scroll to position [2292, 0]
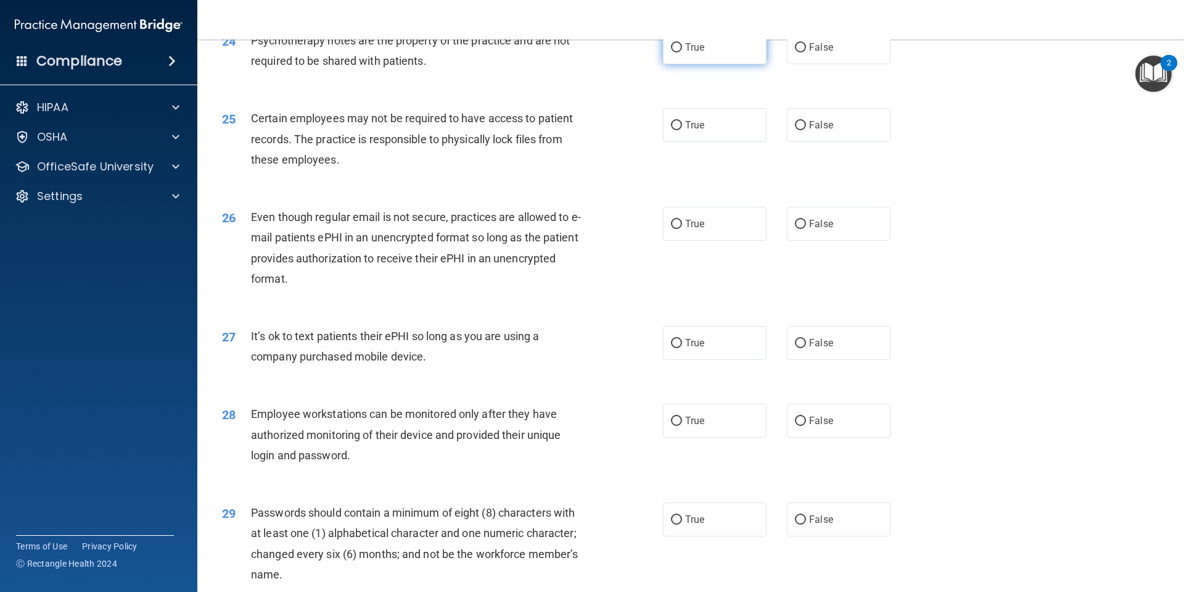
click at [687, 53] on span "True" at bounding box center [694, 47] width 19 height 12
click at [682, 52] on input "True" at bounding box center [676, 47] width 11 height 9
radio input "true"
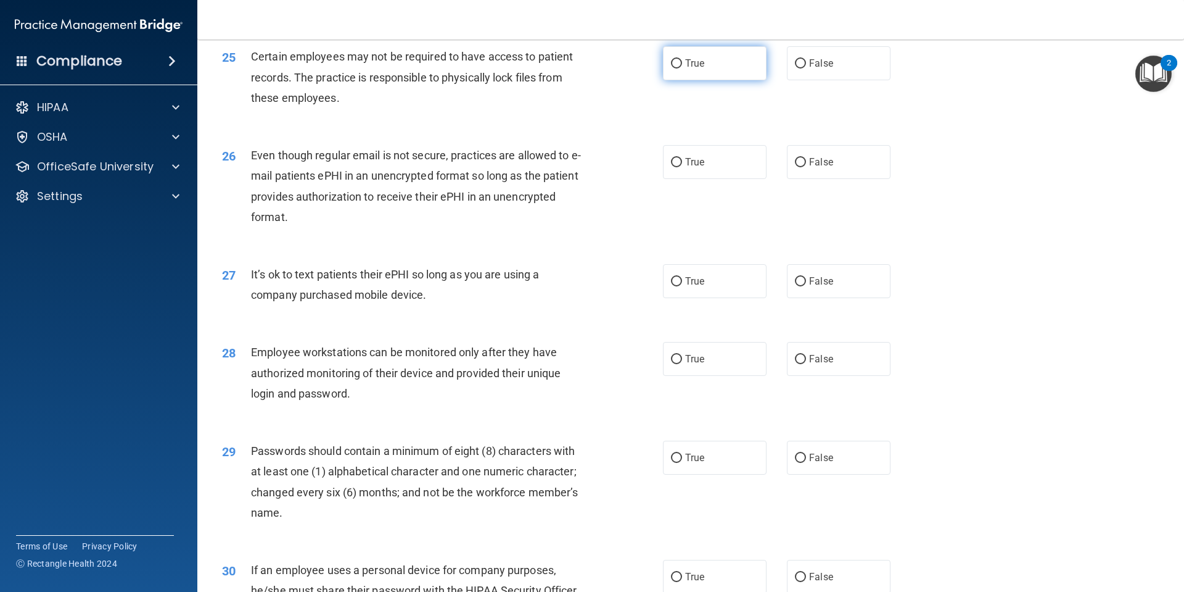
click at [701, 80] on label "True" at bounding box center [715, 63] width 104 height 34
click at [682, 68] on input "True" at bounding box center [676, 63] width 11 height 9
radio input "true"
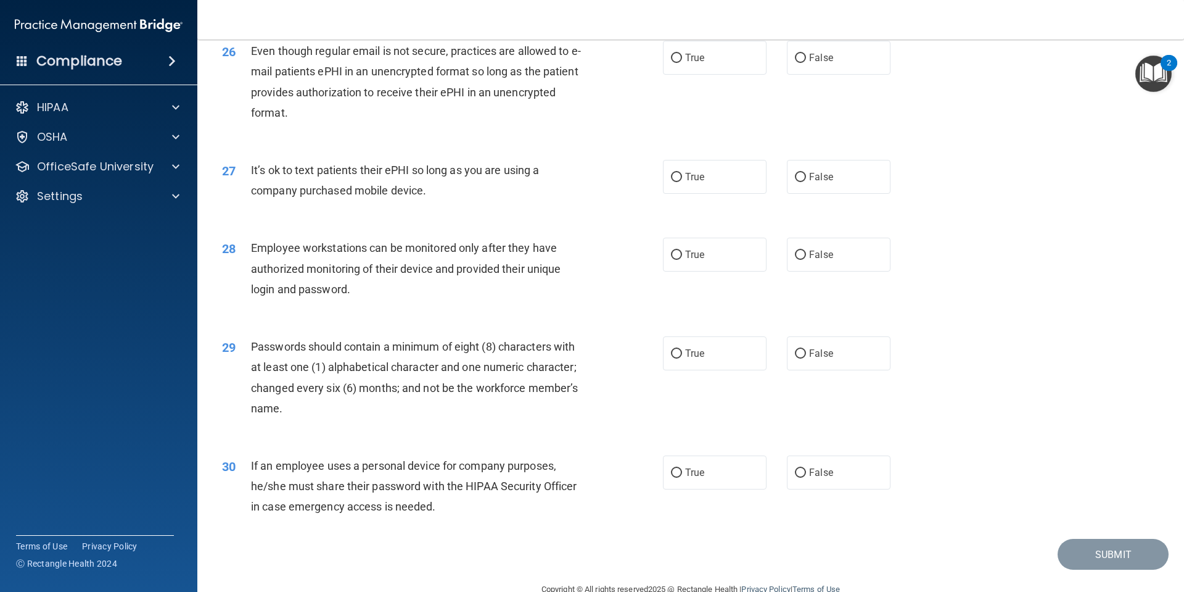
scroll to position [2477, 0]
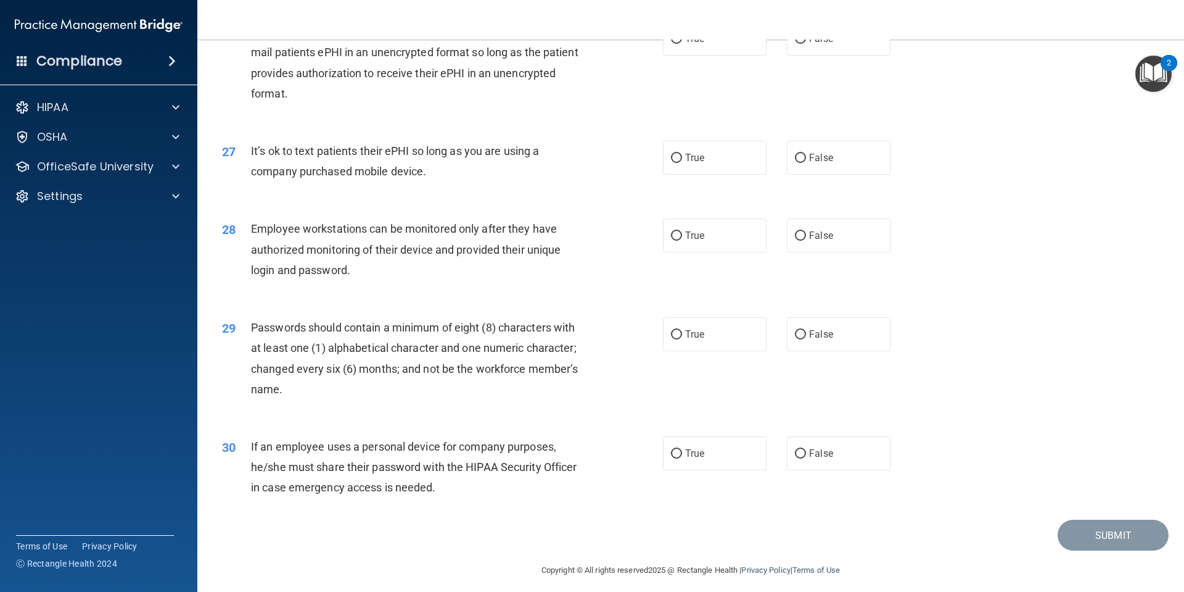
click at [837, 78] on div "26 Even though regular email is not secure, practices are allowed to e-mail pat…" at bounding box center [691, 65] width 956 height 119
click at [833, 56] on label "False" at bounding box center [839, 39] width 104 height 34
click at [806, 44] on input "False" at bounding box center [800, 39] width 11 height 9
radio input "true"
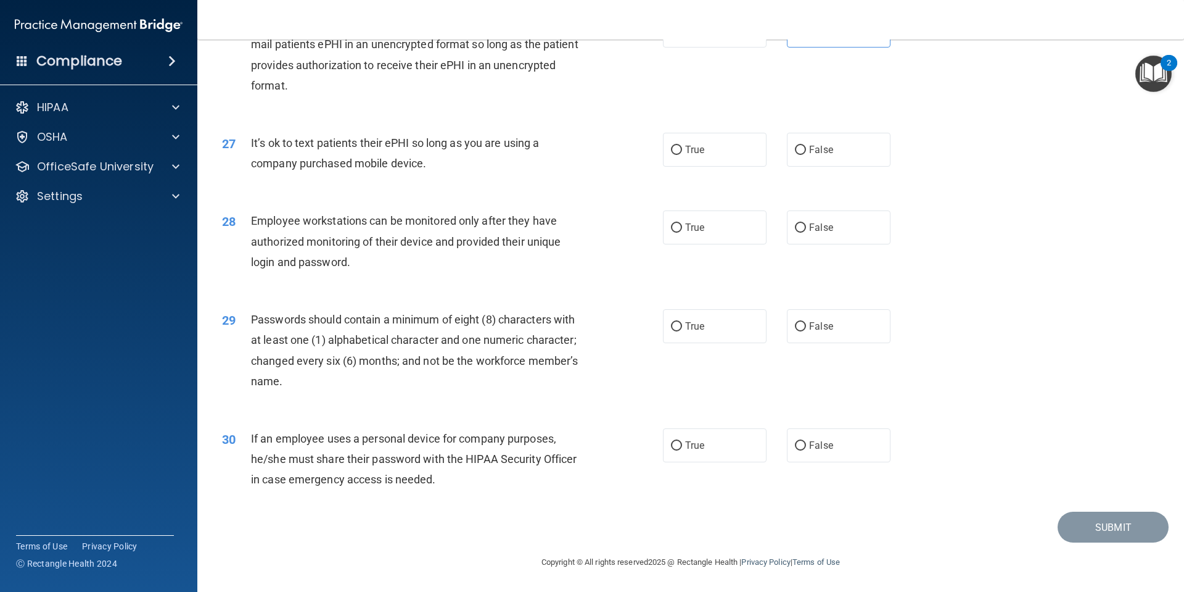
scroll to position [2505, 0]
click at [852, 159] on label "False" at bounding box center [839, 150] width 104 height 34
click at [806, 155] on input "False" at bounding box center [800, 150] width 11 height 9
radio input "true"
click at [798, 243] on label "False" at bounding box center [839, 227] width 104 height 34
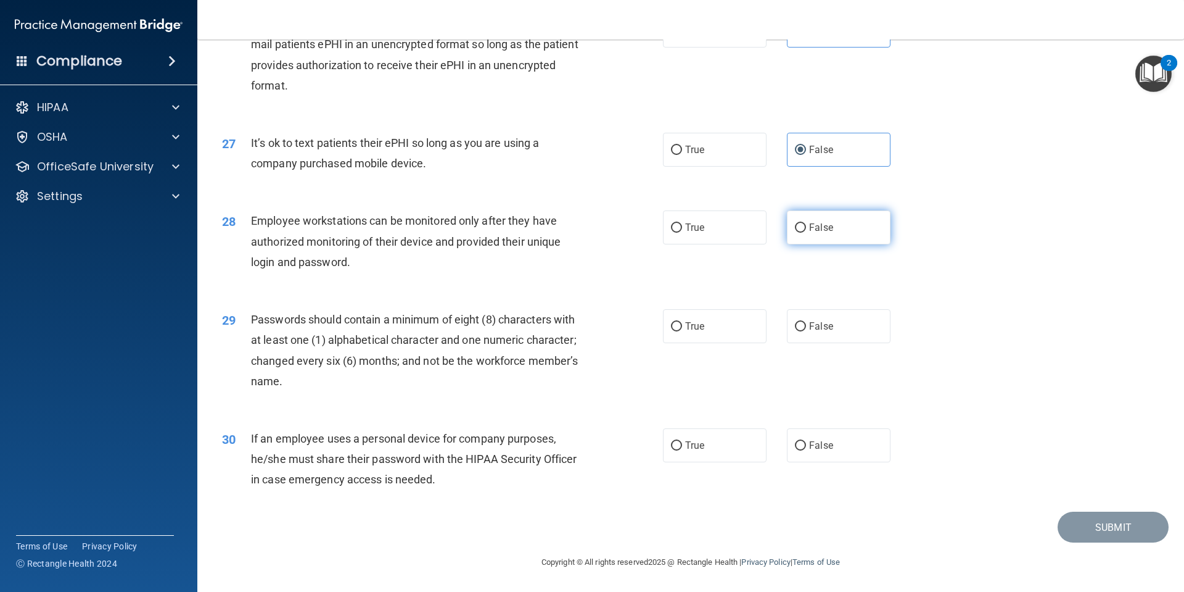
click at [798, 233] on input "False" at bounding box center [800, 227] width 11 height 9
radio input "true"
click at [717, 328] on label "True" at bounding box center [715, 326] width 104 height 34
click at [682, 328] on input "True" at bounding box center [676, 326] width 11 height 9
radio input "true"
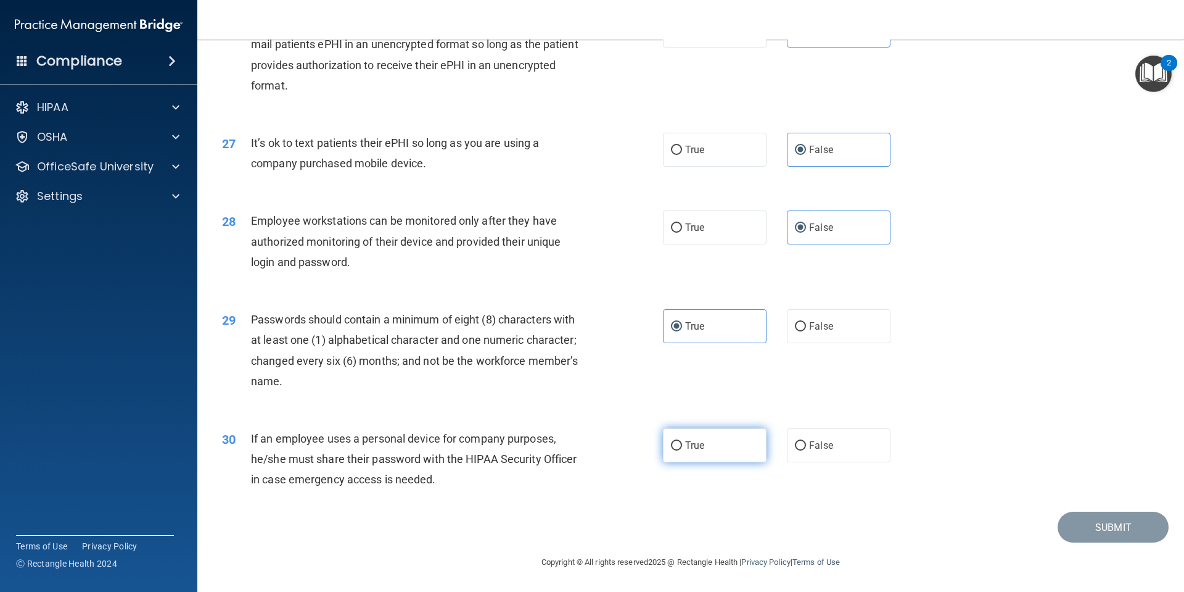
click at [738, 452] on label "True" at bounding box center [715, 445] width 104 height 34
click at [682, 450] on input "True" at bounding box center [676, 445] width 11 height 9
radio input "true"
click at [1105, 527] on button "Submit" at bounding box center [1113, 526] width 111 height 31
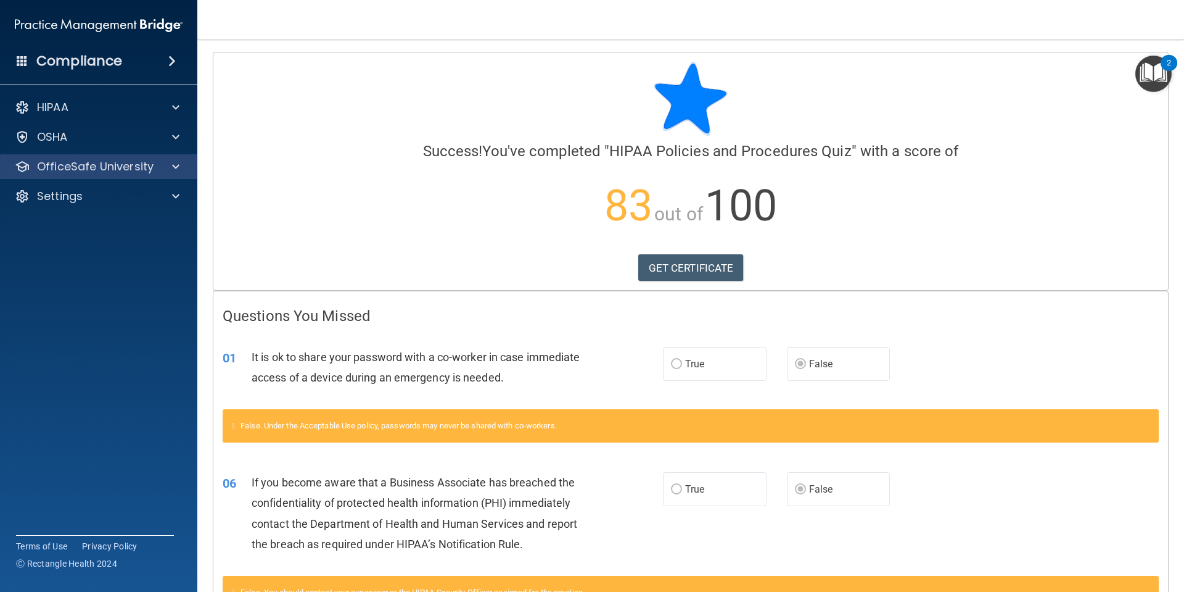
click at [147, 176] on div "OfficeSafe University" at bounding box center [99, 166] width 198 height 25
click at [181, 168] on div at bounding box center [174, 166] width 31 height 15
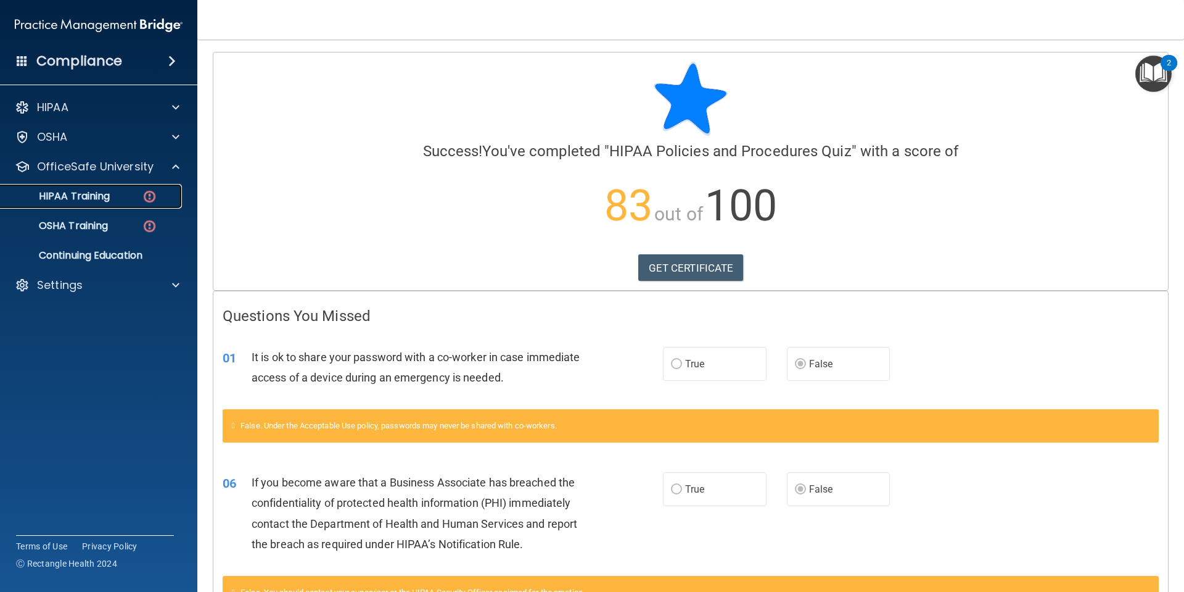
click at [114, 197] on div "HIPAA Training" at bounding box center [92, 196] width 168 height 12
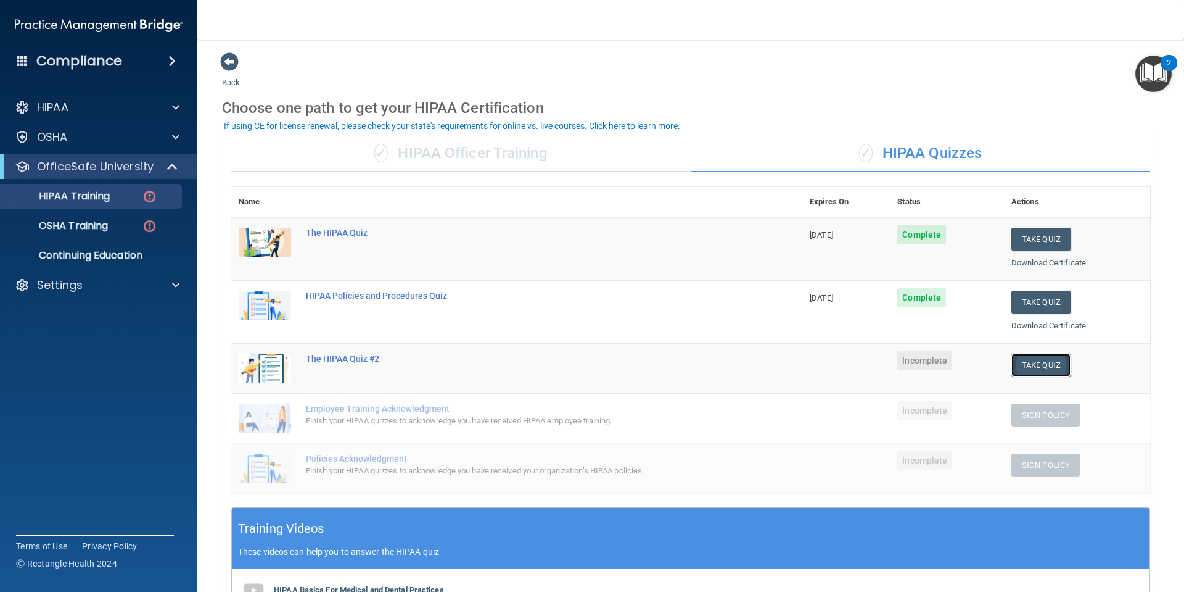
click at [1023, 370] on button "Take Quiz" at bounding box center [1041, 364] width 59 height 23
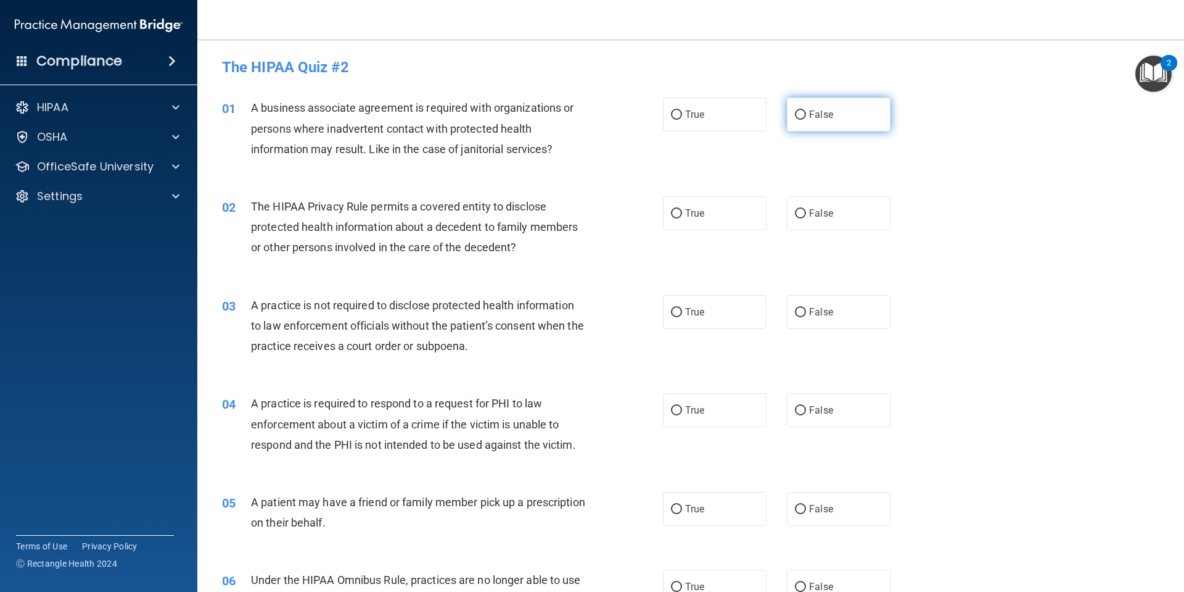
click at [865, 107] on label "False" at bounding box center [839, 114] width 104 height 34
click at [806, 110] on input "False" at bounding box center [800, 114] width 11 height 9
radio input "true"
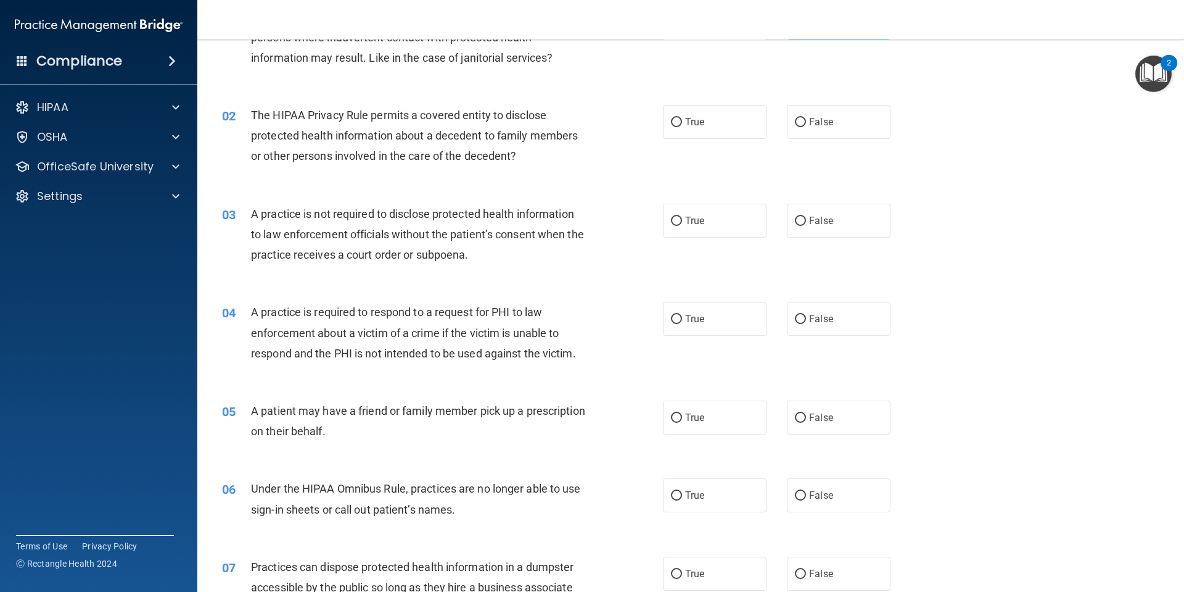
scroll to position [123, 0]
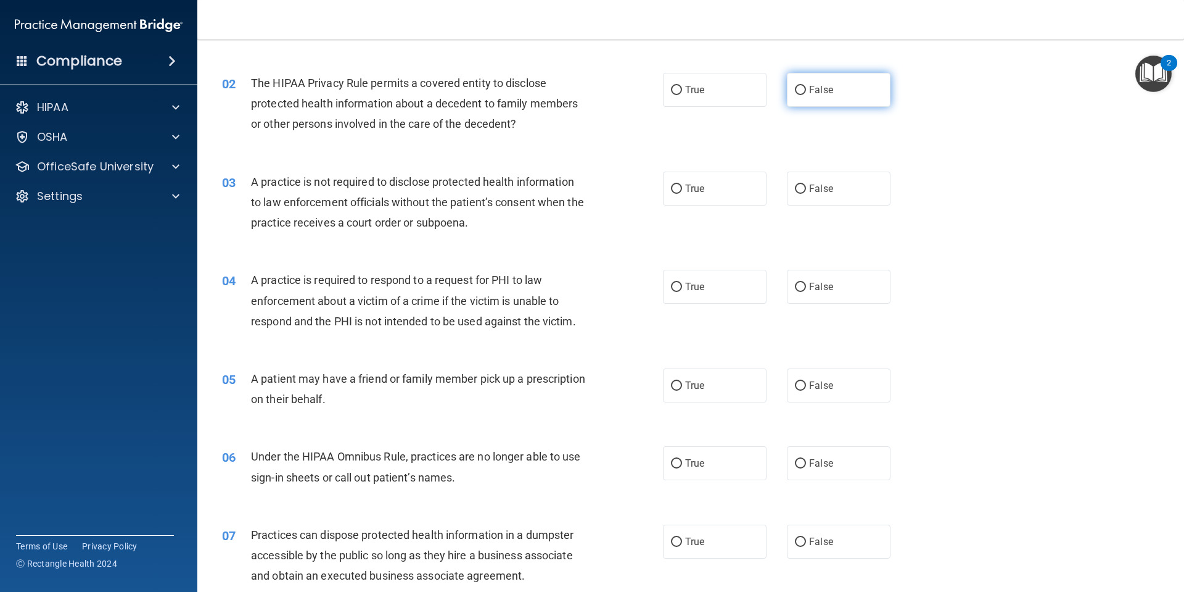
drag, startPoint x: 890, startPoint y: 77, endPoint x: 880, endPoint y: 91, distance: 16.8
click at [888, 80] on div "True False" at bounding box center [787, 90] width 249 height 34
click at [851, 88] on label "False" at bounding box center [839, 90] width 104 height 34
click at [806, 88] on input "False" at bounding box center [800, 90] width 11 height 9
radio input "true"
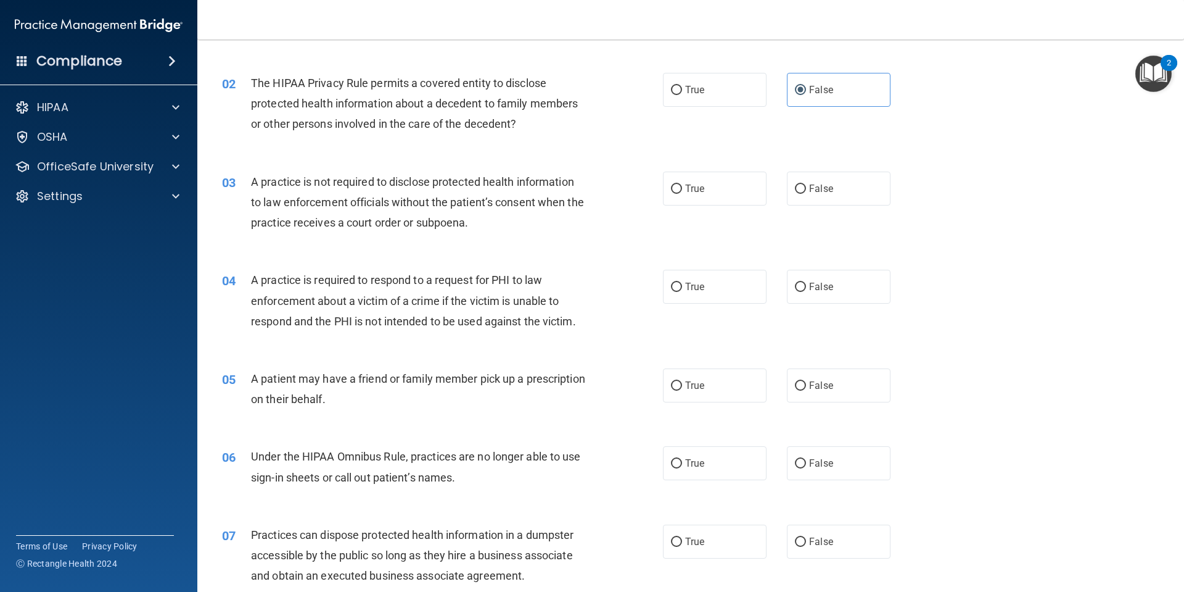
scroll to position [247, 0]
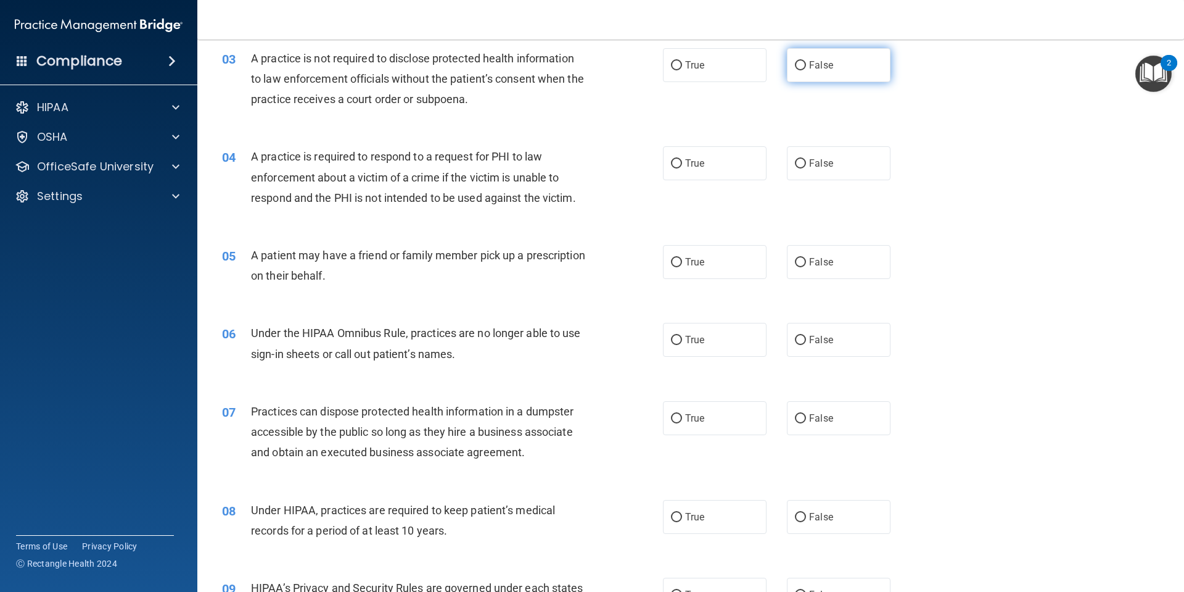
click at [819, 79] on label "False" at bounding box center [839, 65] width 104 height 34
click at [806, 70] on input "False" at bounding box center [800, 65] width 11 height 9
radio input "true"
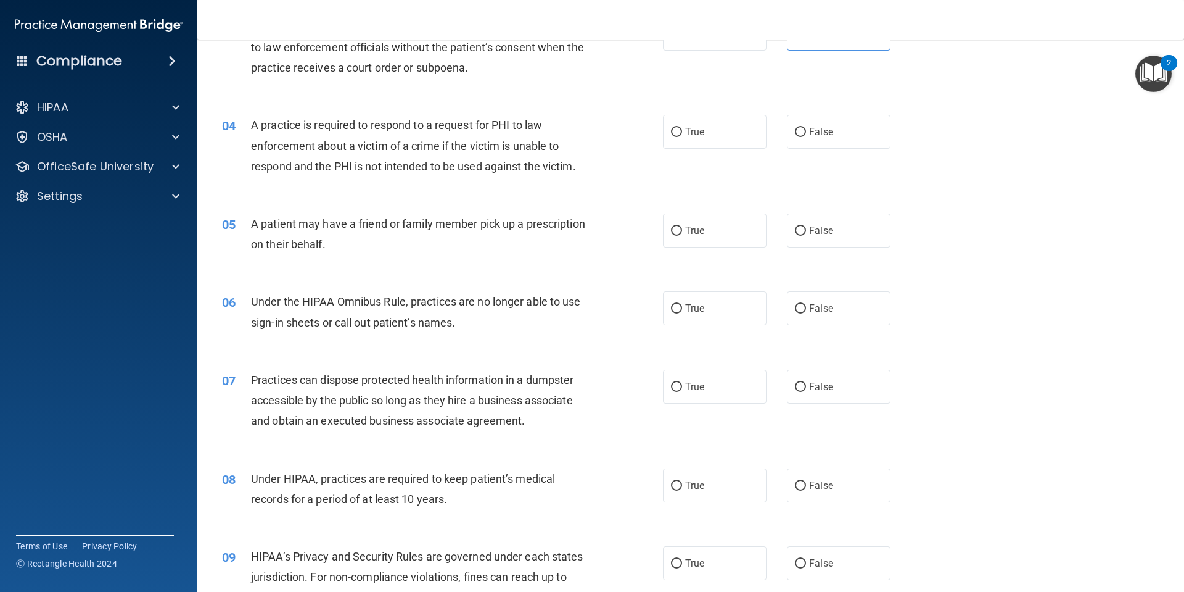
scroll to position [308, 0]
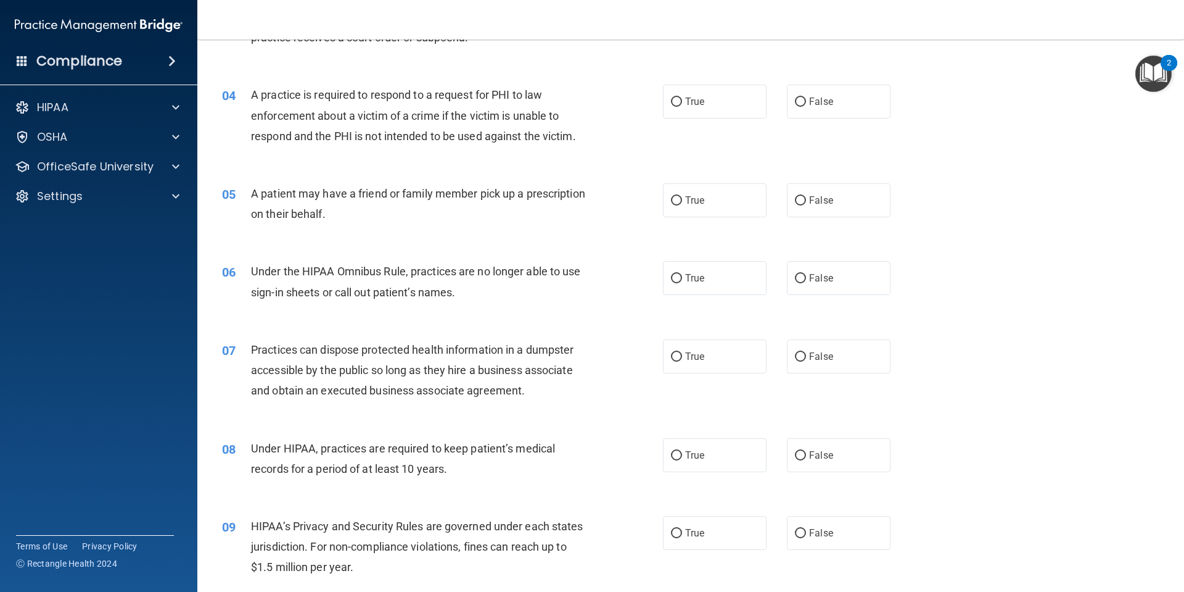
click at [722, 120] on div "04 A practice is required to respond to a request for PHI to law enforcement ab…" at bounding box center [691, 118] width 956 height 99
click at [710, 102] on label "True" at bounding box center [715, 102] width 104 height 34
click at [682, 102] on input "True" at bounding box center [676, 101] width 11 height 9
radio input "true"
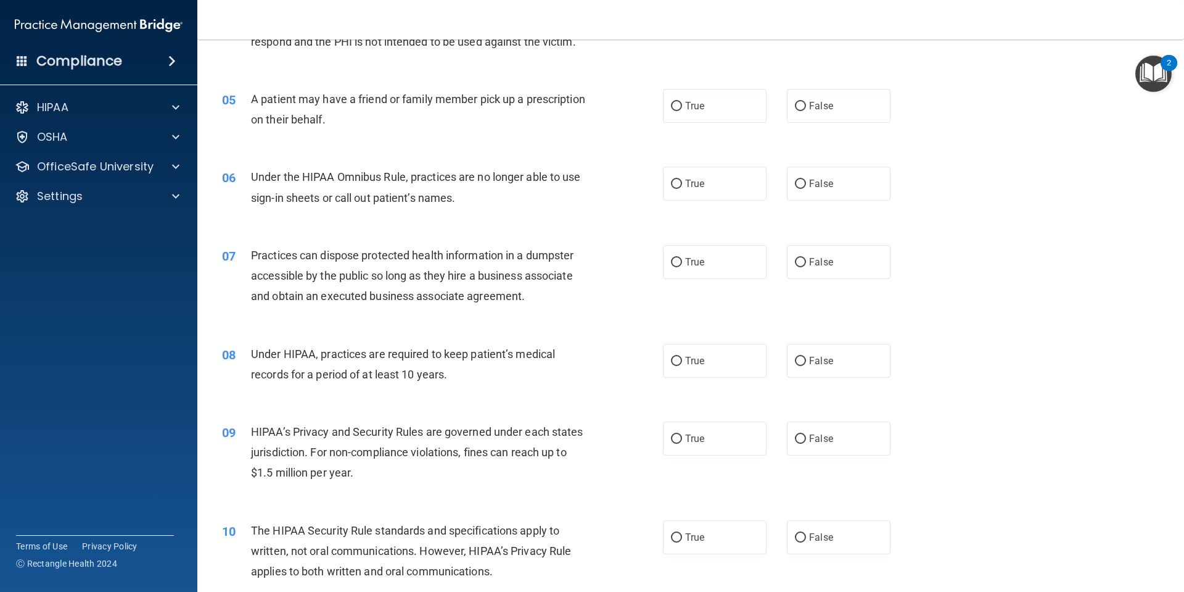
scroll to position [432, 0]
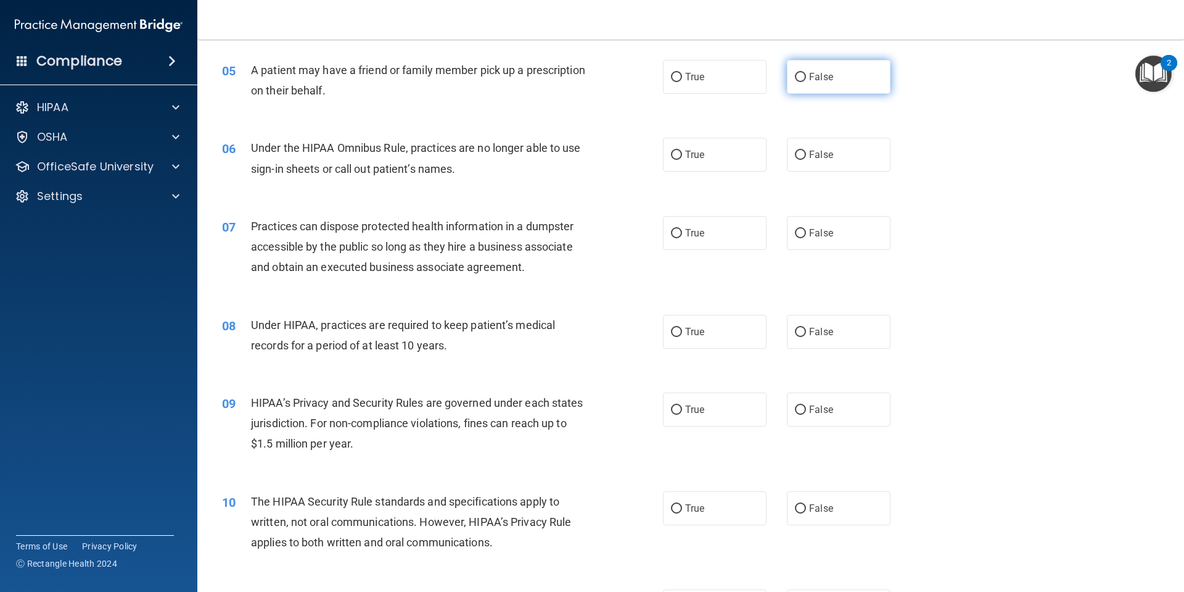
click at [842, 80] on label "False" at bounding box center [839, 77] width 104 height 34
click at [806, 80] on input "False" at bounding box center [800, 77] width 11 height 9
radio input "true"
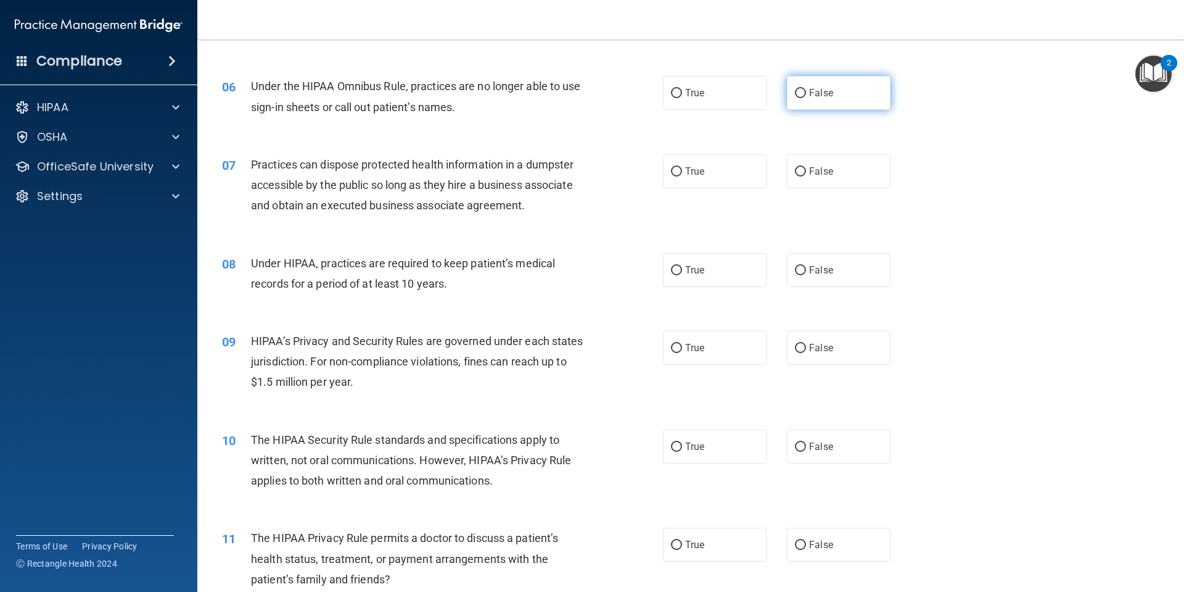
click at [825, 104] on label "False" at bounding box center [839, 93] width 104 height 34
click at [806, 98] on input "False" at bounding box center [800, 93] width 11 height 9
radio input "true"
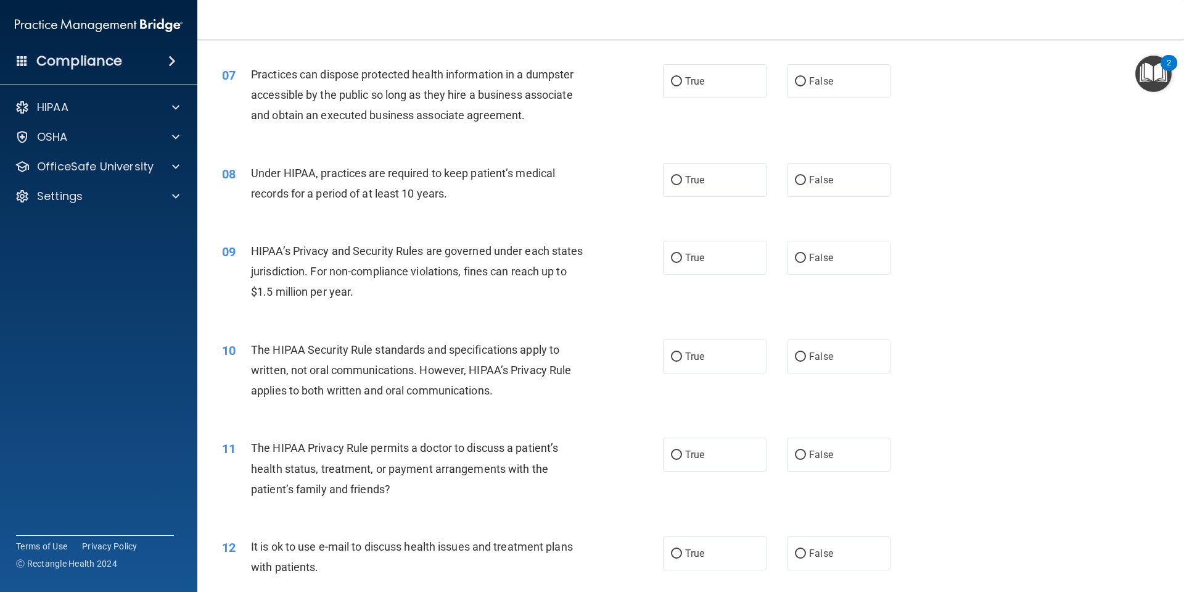
scroll to position [555, 0]
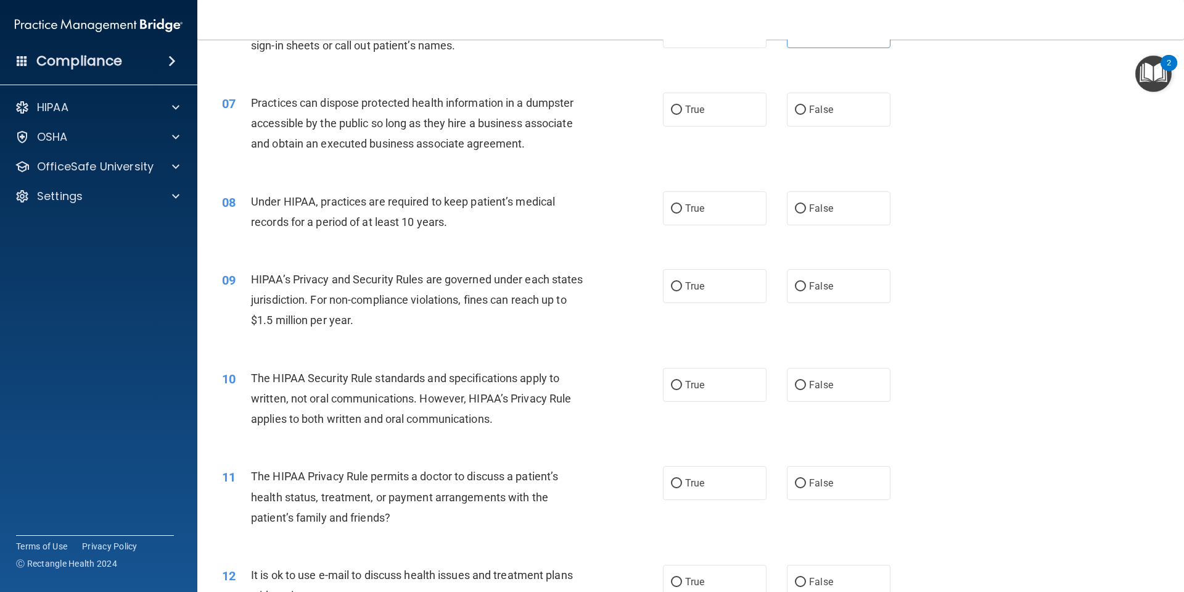
click at [795, 114] on input "False" at bounding box center [800, 109] width 11 height 9
radio input "true"
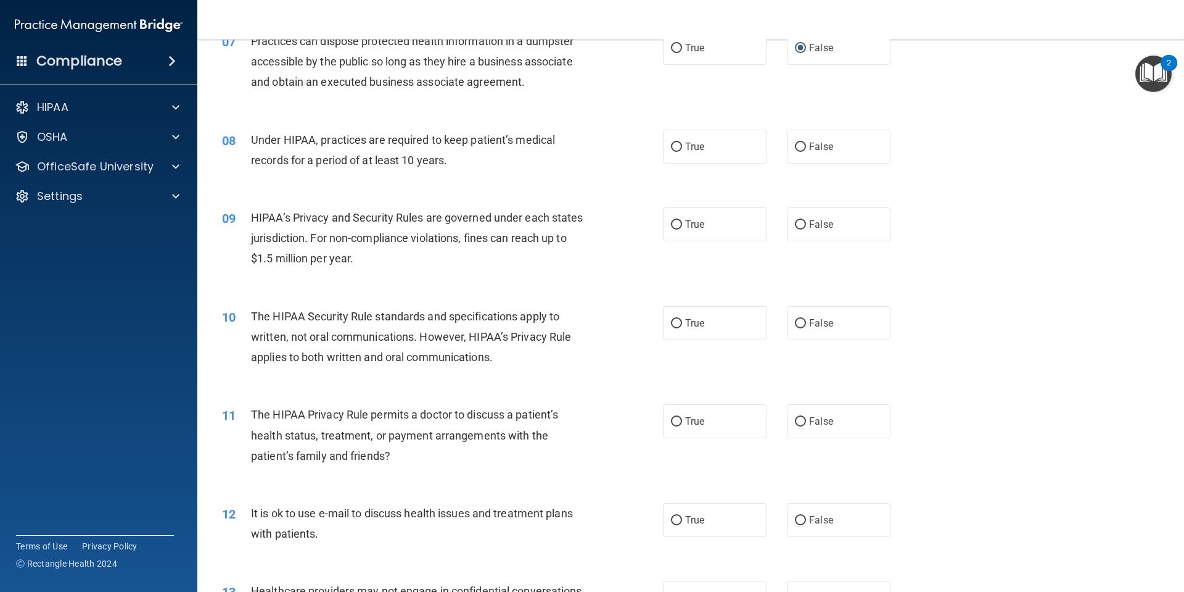
scroll to position [679, 0]
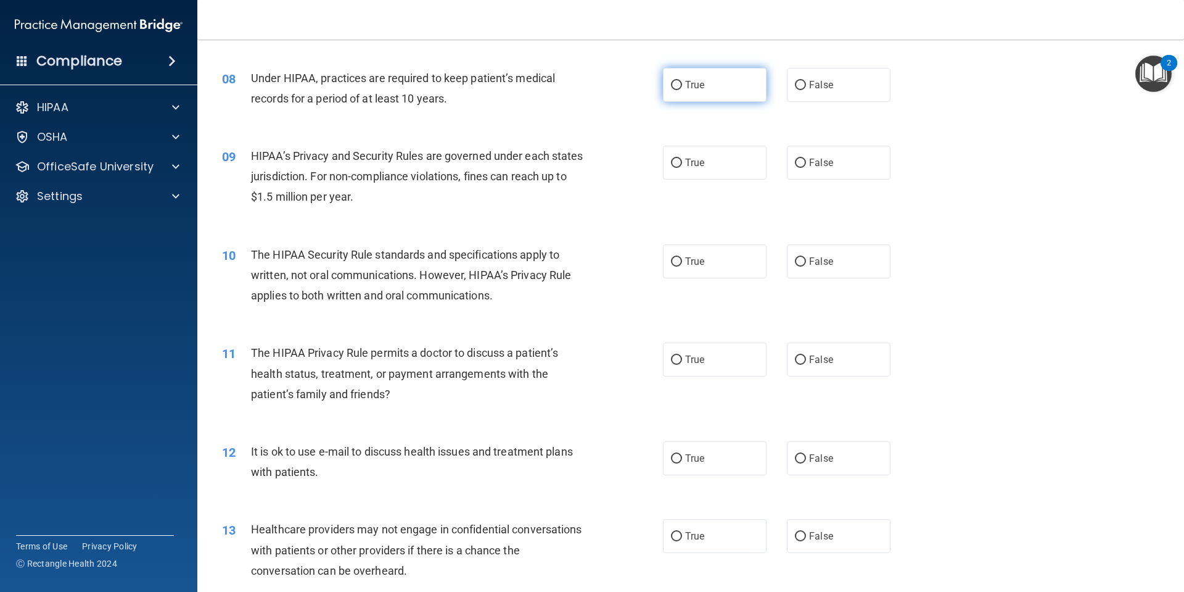
click at [723, 101] on label "True" at bounding box center [715, 85] width 104 height 34
click at [682, 90] on input "True" at bounding box center [676, 85] width 11 height 9
radio input "true"
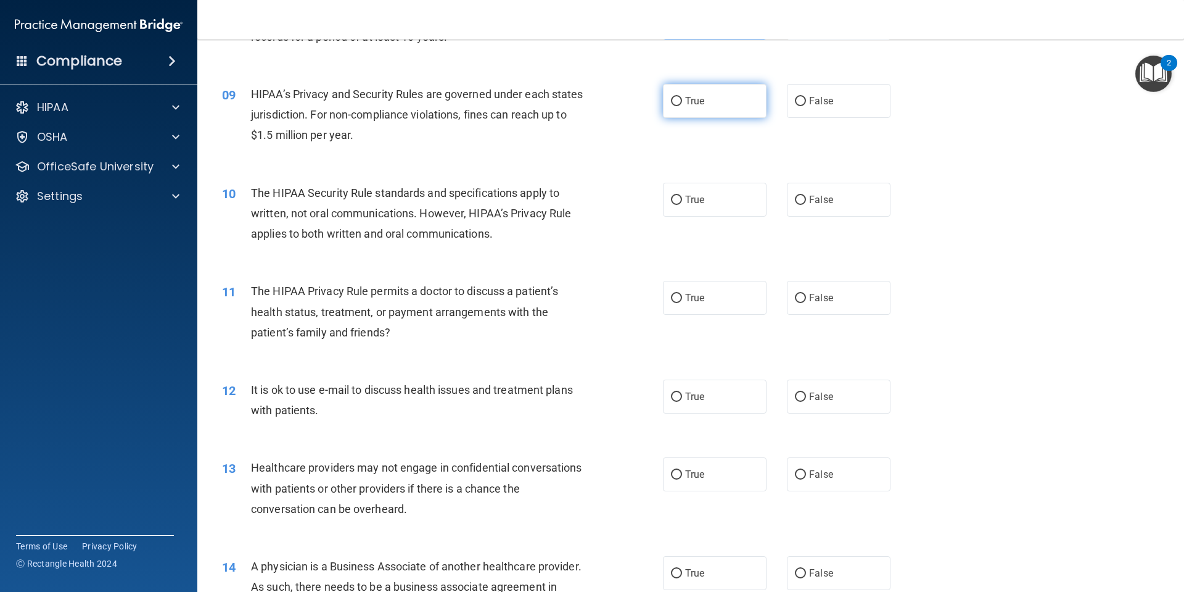
click at [739, 99] on label "True" at bounding box center [715, 101] width 104 height 34
click at [682, 99] on input "True" at bounding box center [676, 101] width 11 height 9
radio input "true"
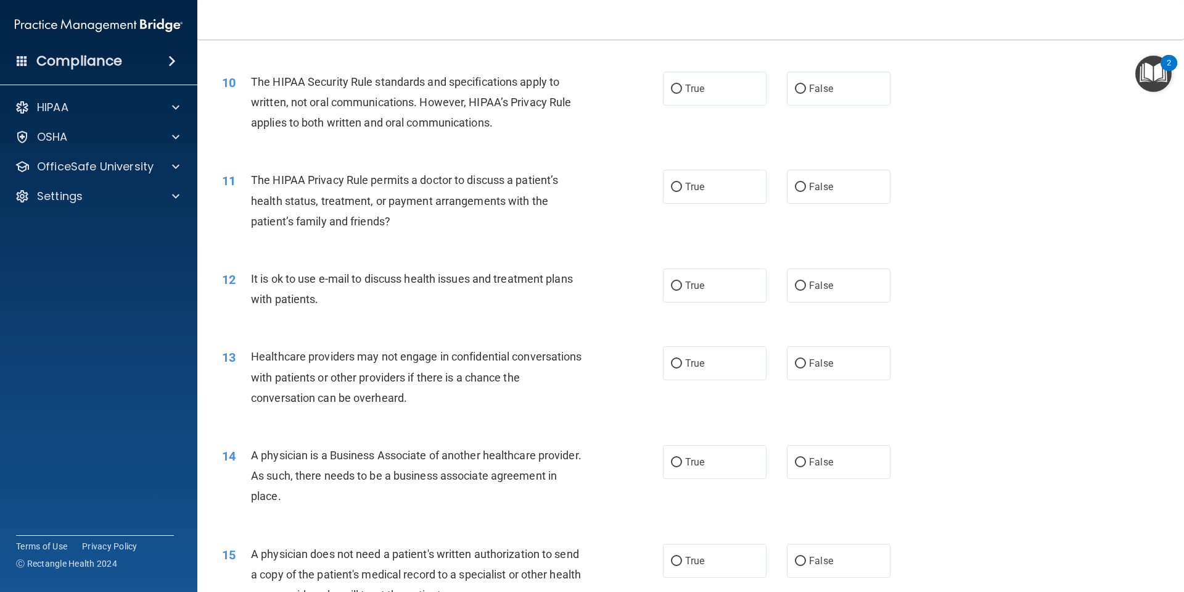
scroll to position [864, 0]
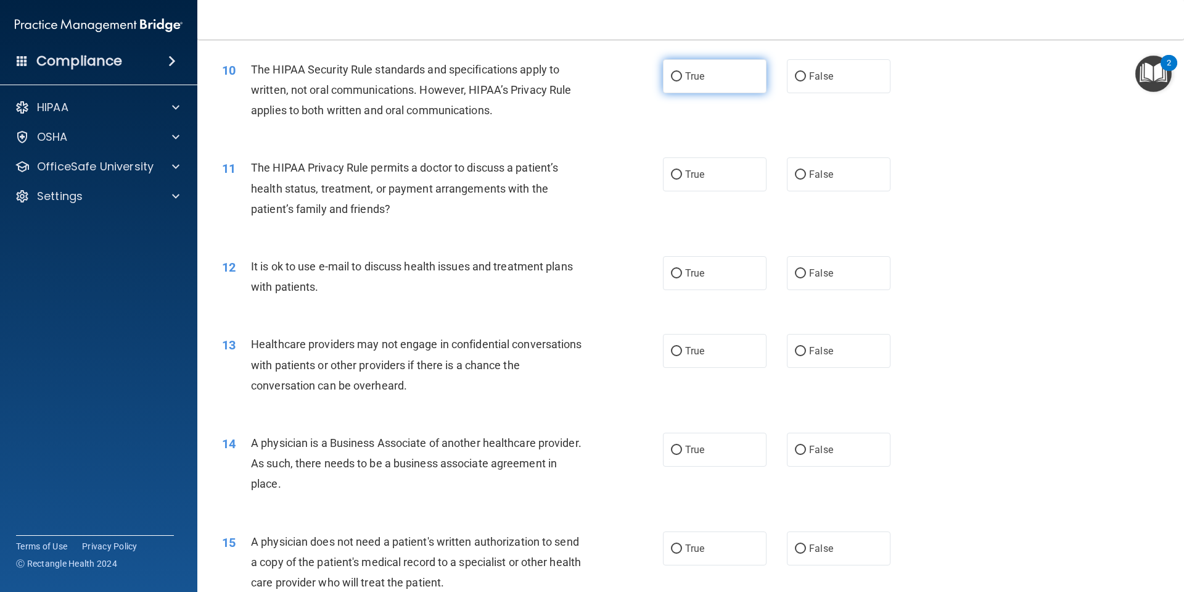
click at [706, 84] on label "True" at bounding box center [715, 76] width 104 height 34
click at [682, 81] on input "True" at bounding box center [676, 76] width 11 height 9
radio input "true"
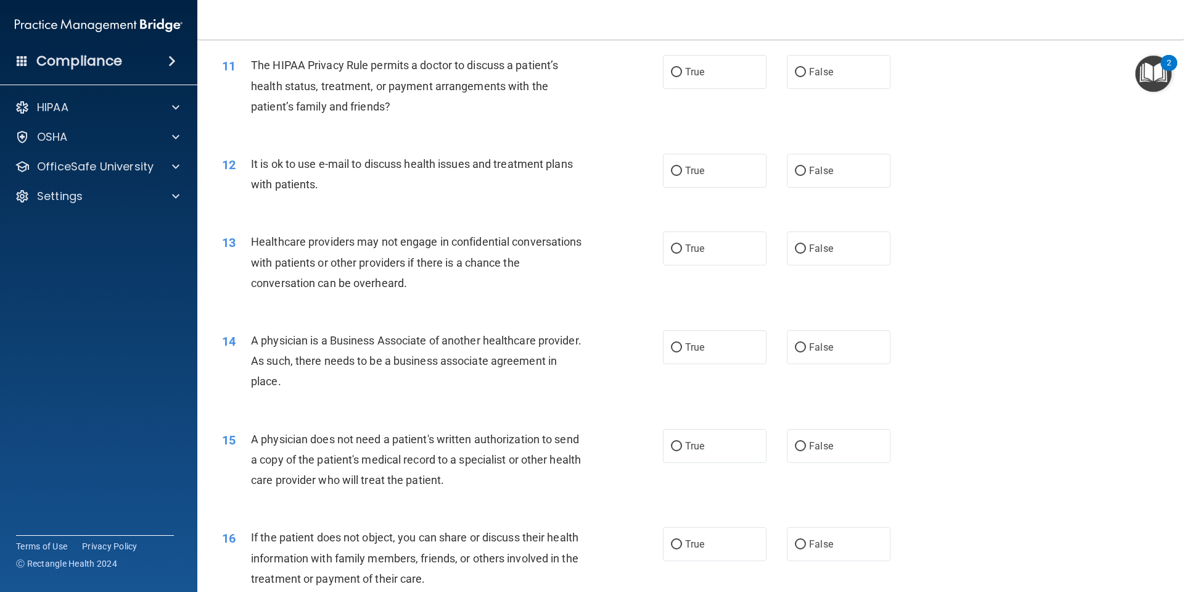
scroll to position [987, 0]
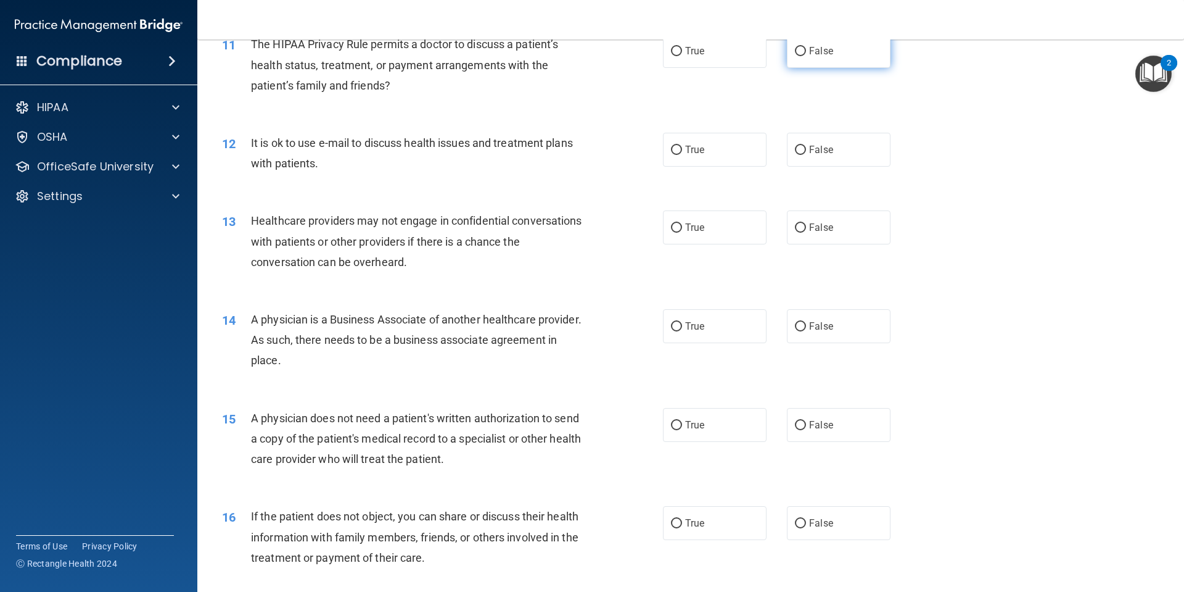
click at [868, 64] on label "False" at bounding box center [839, 51] width 104 height 34
click at [806, 56] on input "False" at bounding box center [800, 51] width 11 height 9
radio input "true"
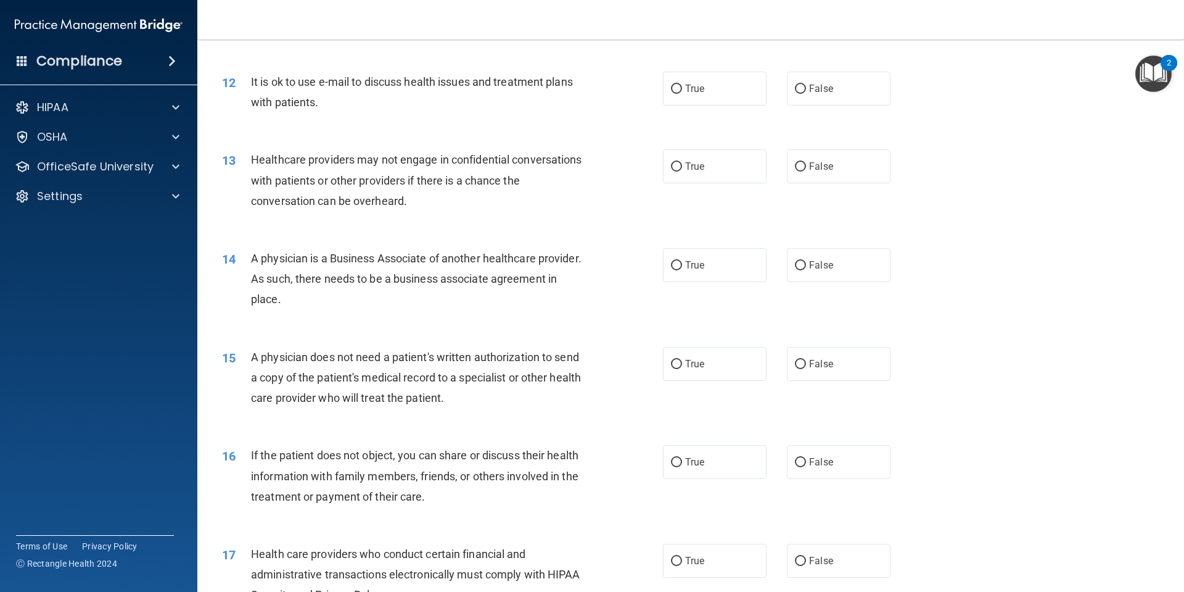
scroll to position [1049, 0]
click at [737, 96] on label "True" at bounding box center [715, 88] width 104 height 34
click at [682, 93] on input "True" at bounding box center [676, 88] width 11 height 9
radio input "true"
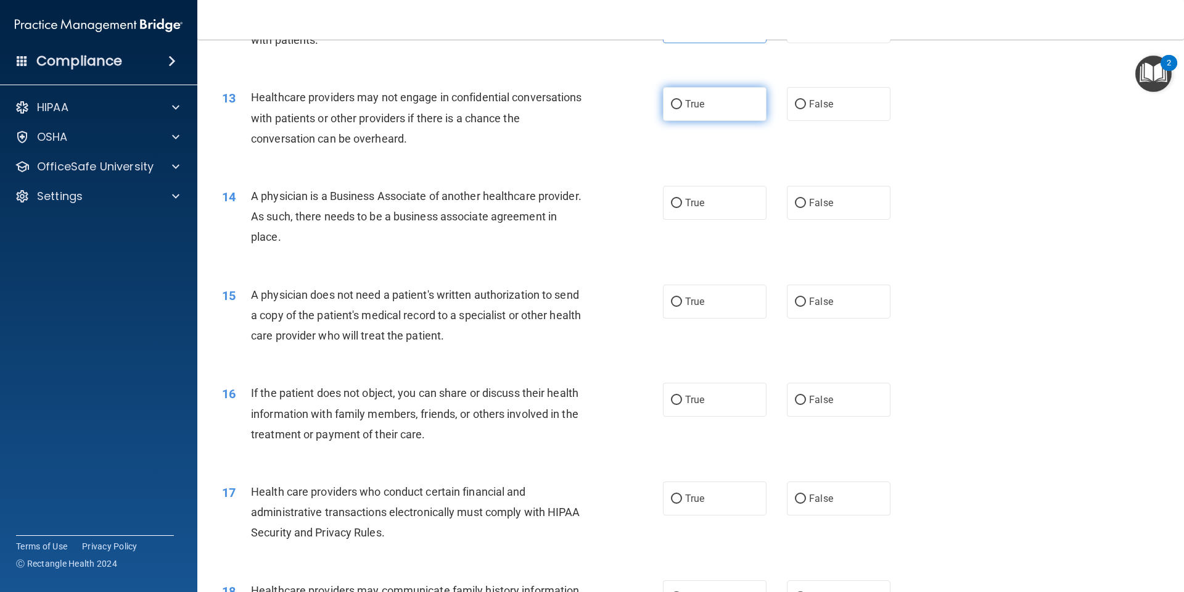
drag, startPoint x: 727, startPoint y: 106, endPoint x: 733, endPoint y: 102, distance: 7.7
click at [728, 105] on label "True" at bounding box center [715, 104] width 104 height 34
click at [682, 105] on input "True" at bounding box center [676, 104] width 11 height 9
radio input "true"
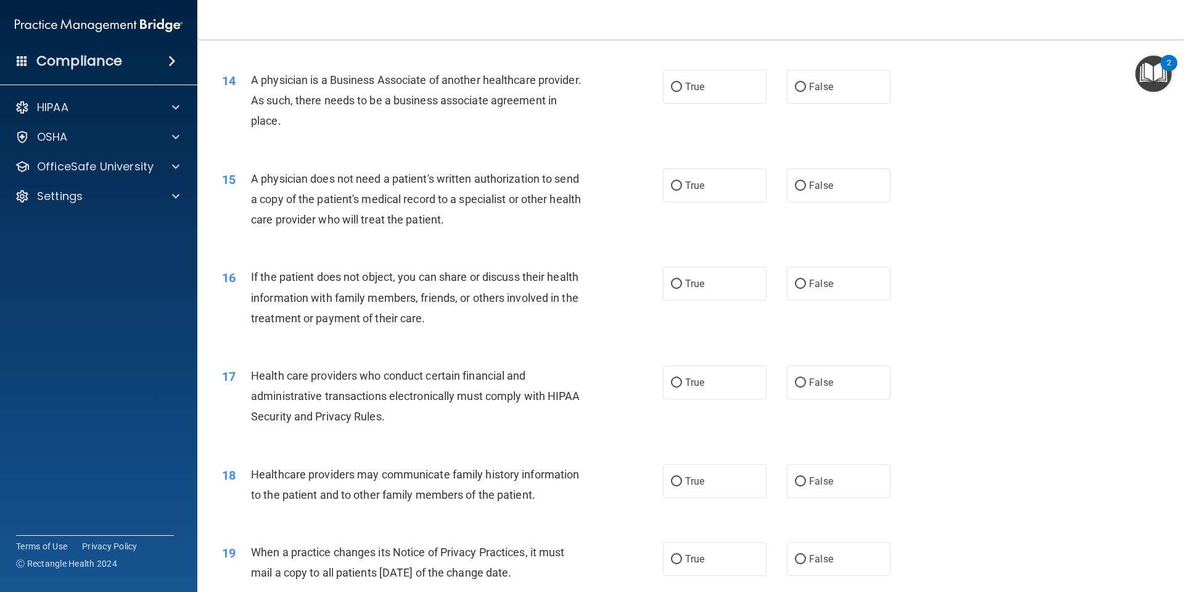
scroll to position [1234, 0]
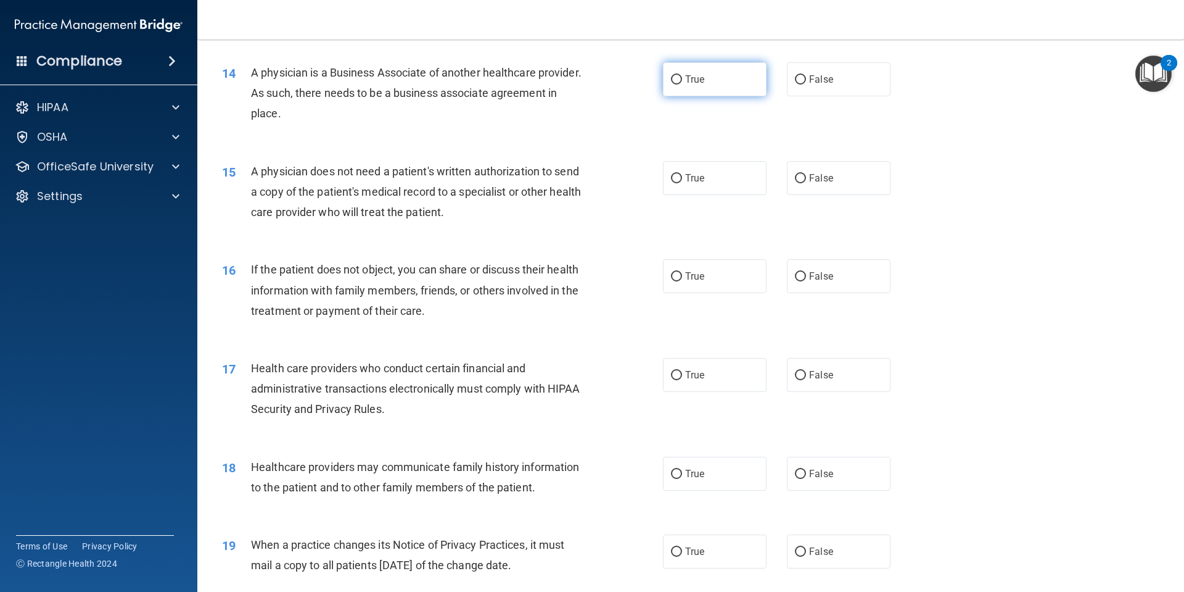
click at [713, 94] on label "True" at bounding box center [715, 79] width 104 height 34
click at [682, 85] on input "True" at bounding box center [676, 79] width 11 height 9
radio input "true"
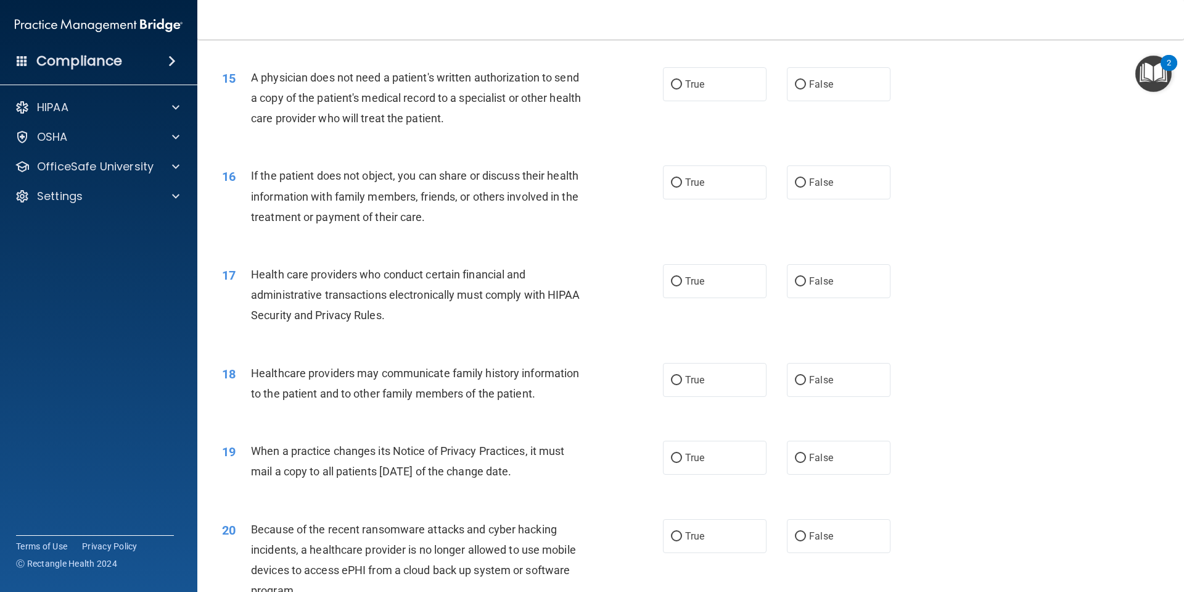
scroll to position [1357, 0]
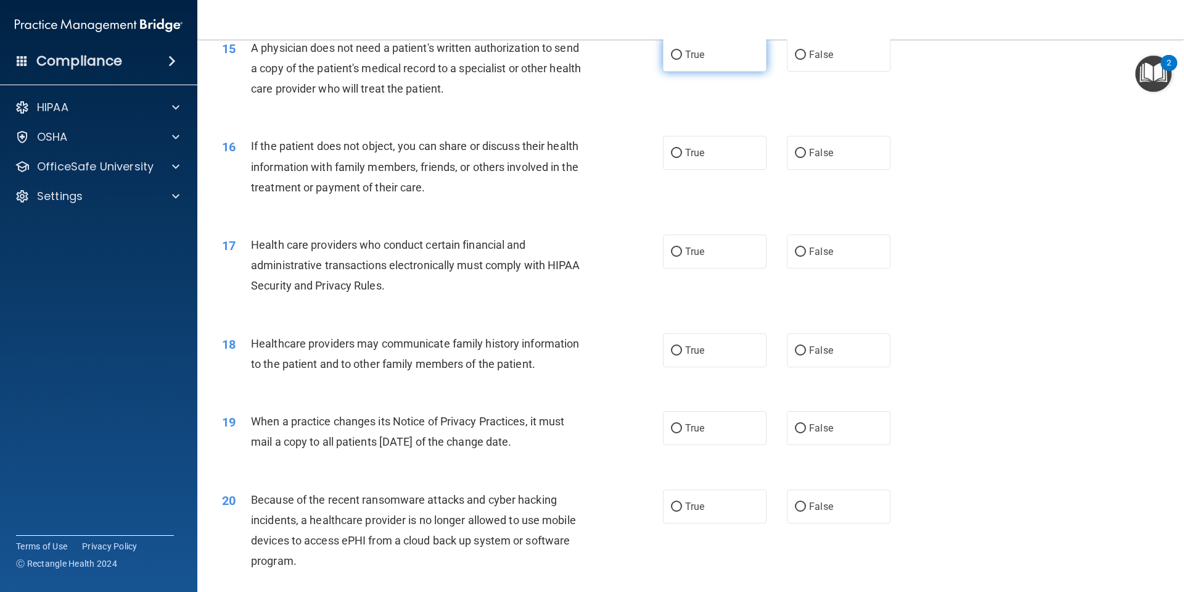
click at [725, 56] on label "True" at bounding box center [715, 55] width 104 height 34
click at [682, 56] on input "True" at bounding box center [676, 55] width 11 height 9
radio input "true"
drag, startPoint x: 859, startPoint y: 68, endPoint x: 588, endPoint y: 86, distance: 271.4
click at [859, 67] on label "False" at bounding box center [839, 55] width 104 height 34
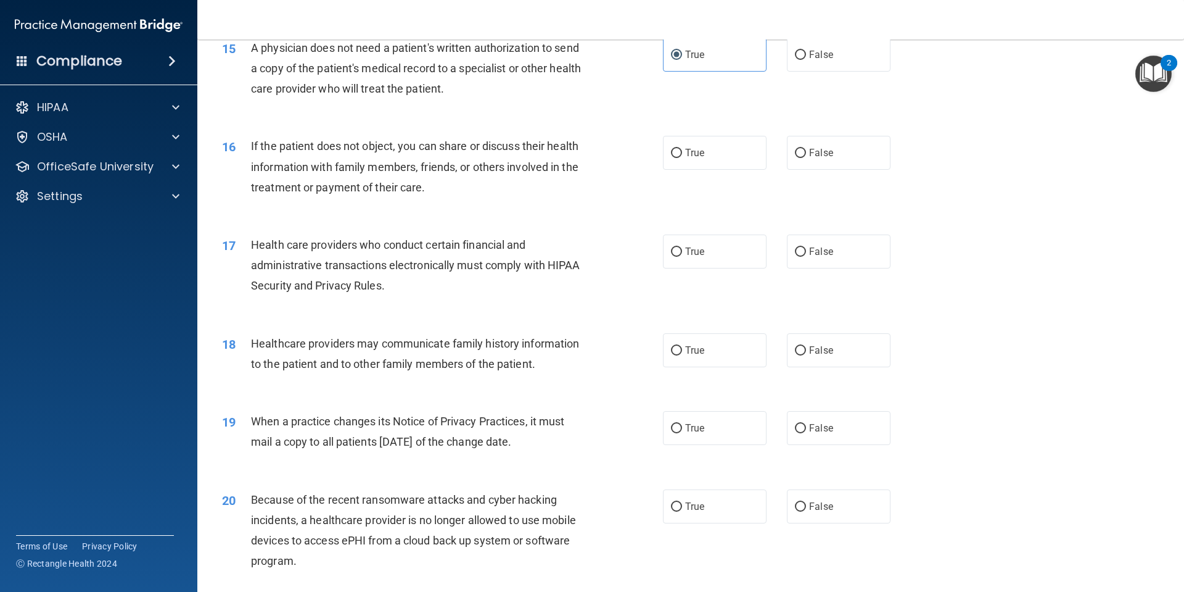
click at [806, 60] on input "False" at bounding box center [800, 55] width 11 height 9
radio input "true"
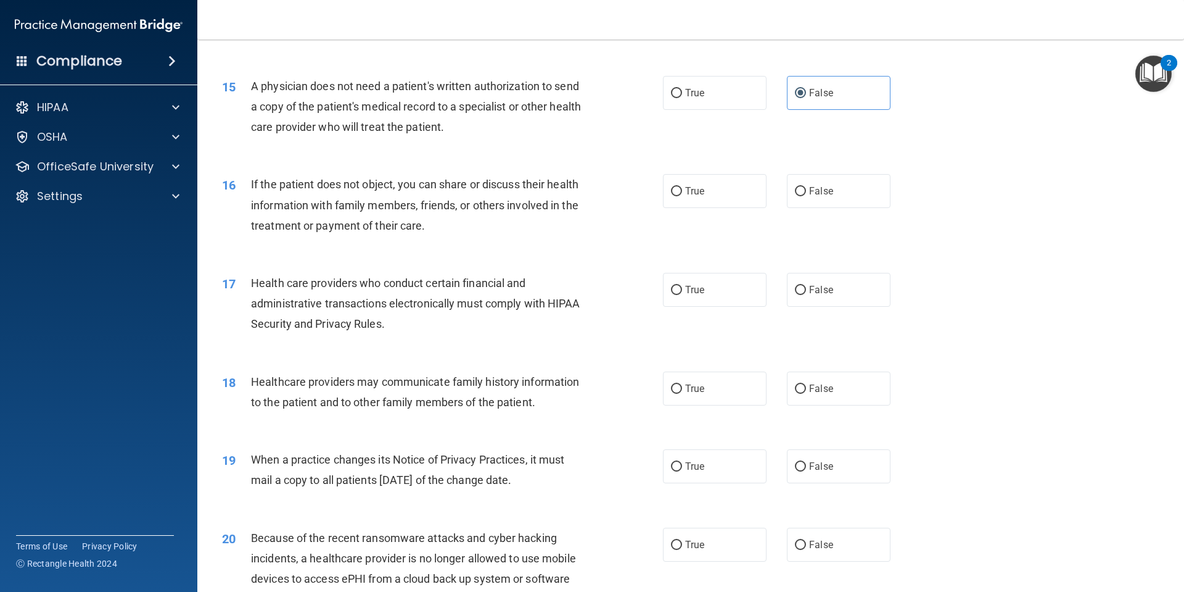
scroll to position [1295, 0]
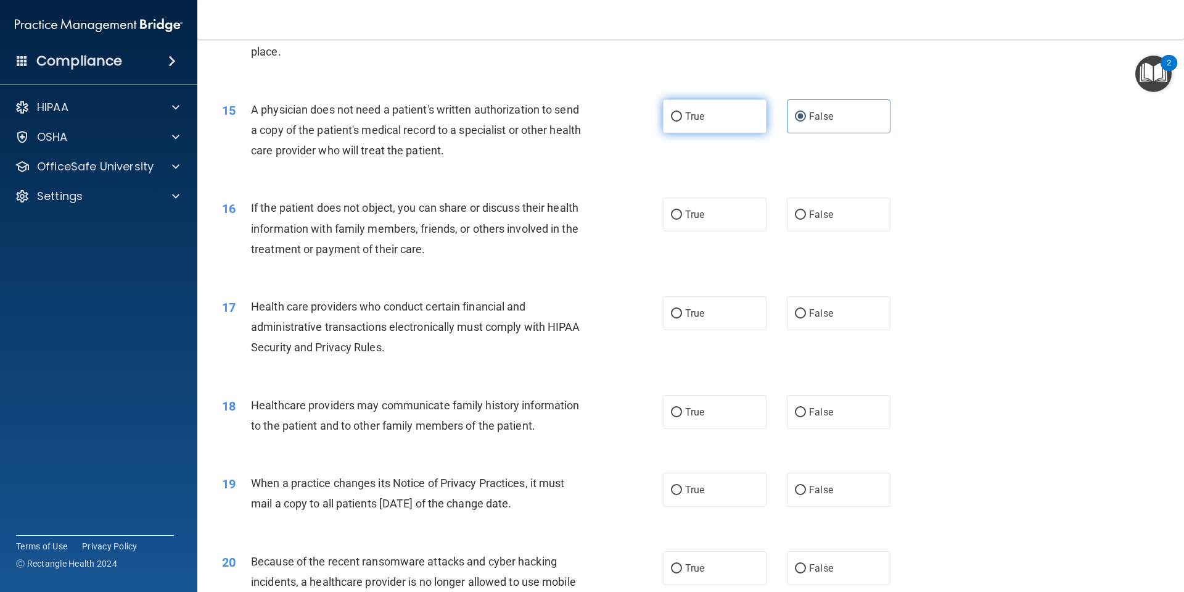
click at [694, 122] on label "True" at bounding box center [715, 116] width 104 height 34
click at [682, 122] on input "True" at bounding box center [676, 116] width 11 height 9
radio input "true"
click at [820, 129] on label "False" at bounding box center [839, 116] width 104 height 34
click at [806, 122] on input "False" at bounding box center [800, 116] width 11 height 9
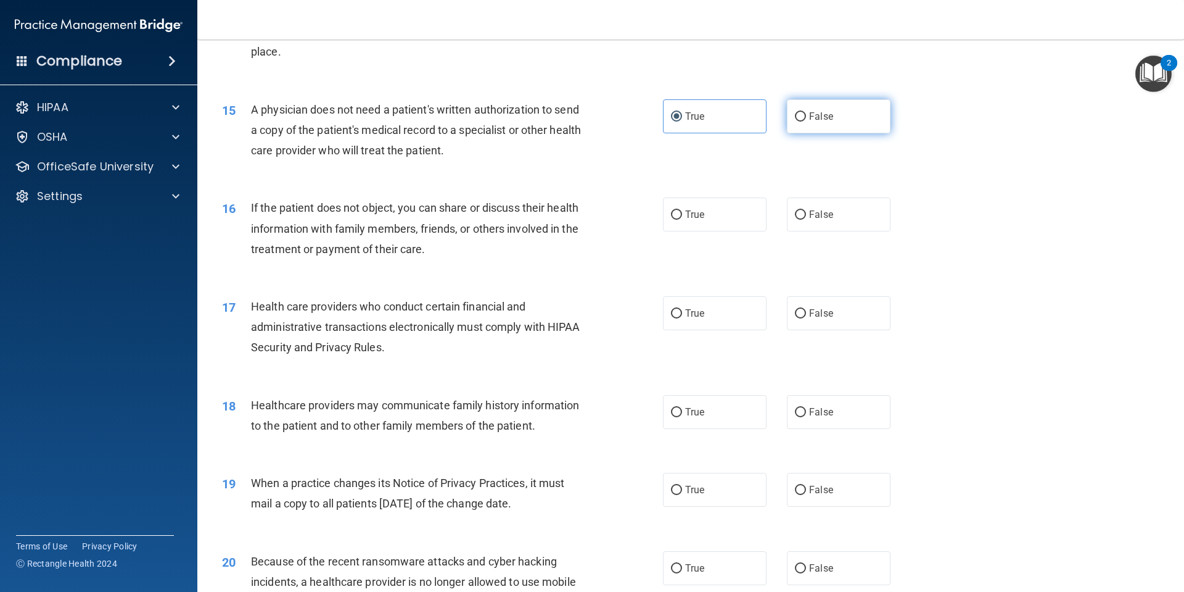
radio input "true"
radio input "false"
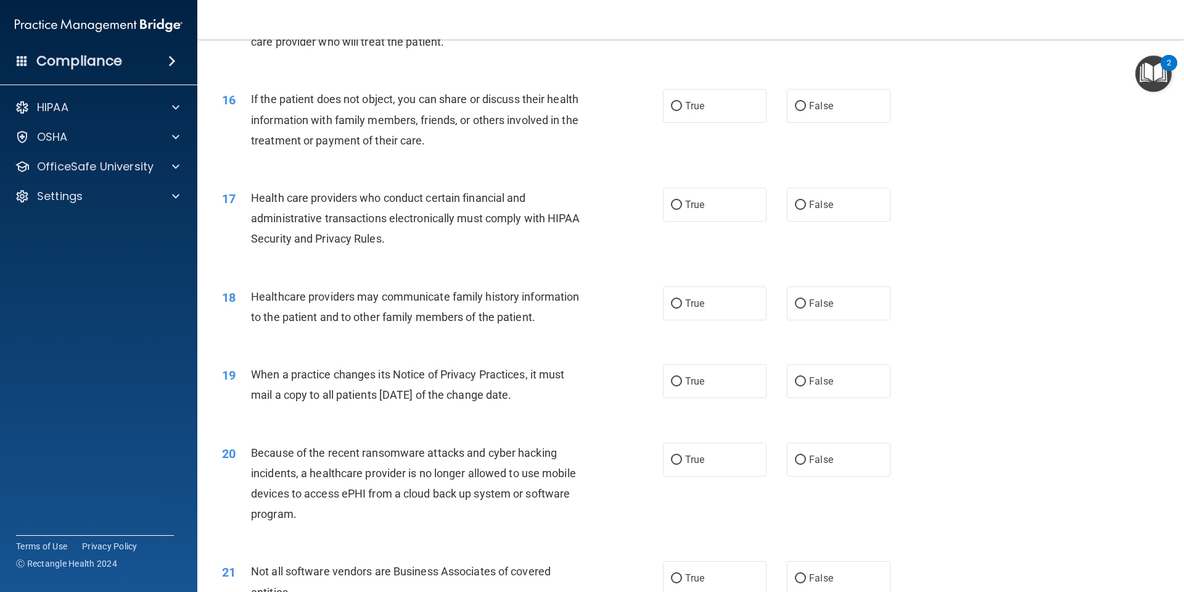
scroll to position [1419, 0]
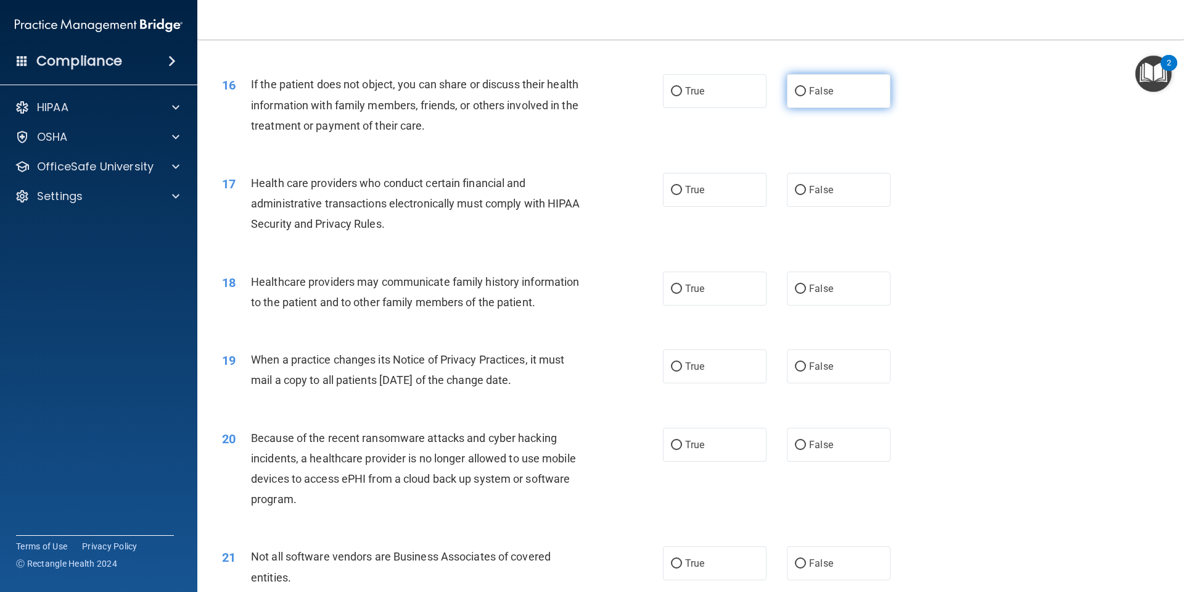
click at [840, 89] on label "False" at bounding box center [839, 91] width 104 height 34
click at [806, 89] on input "False" at bounding box center [800, 91] width 11 height 9
radio input "true"
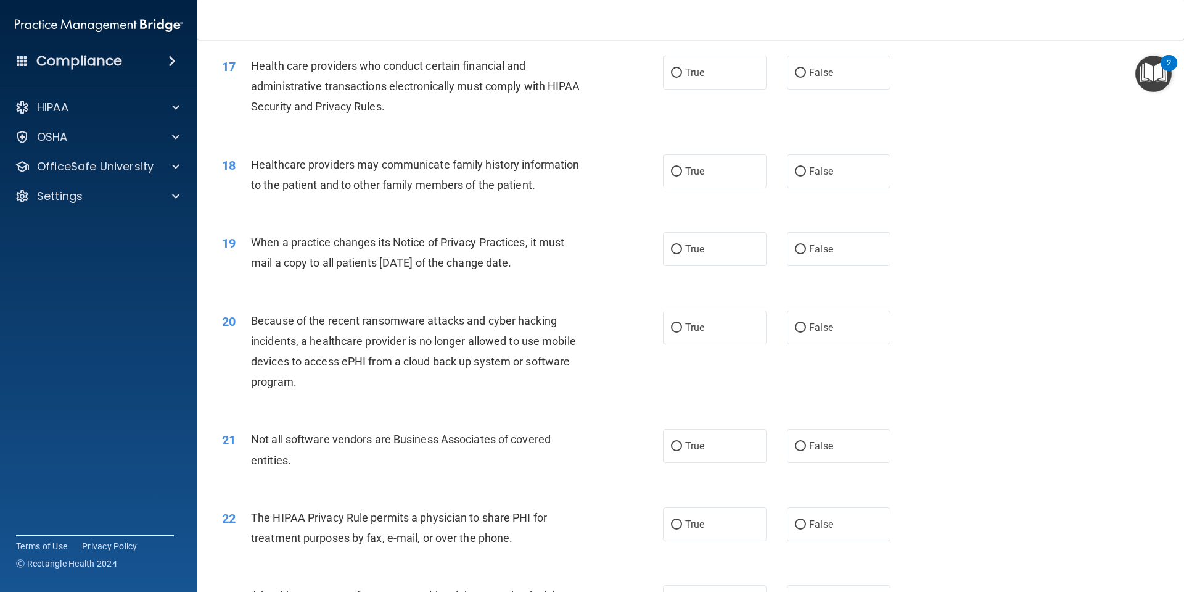
scroll to position [1542, 0]
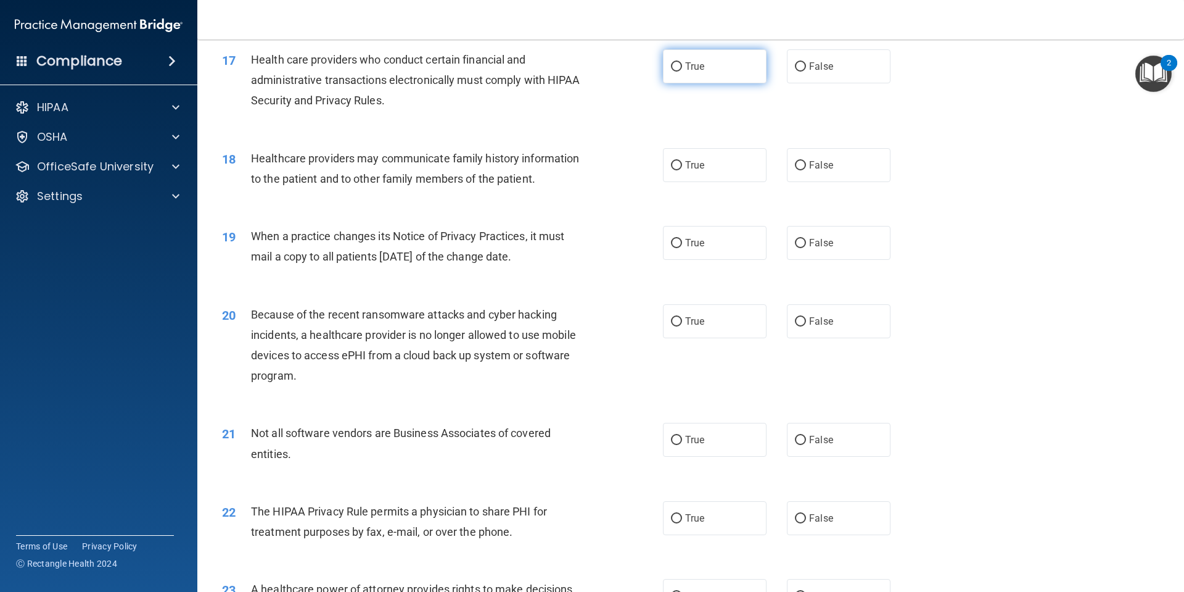
click at [739, 75] on label "True" at bounding box center [715, 66] width 104 height 34
click at [682, 72] on input "True" at bounding box center [676, 66] width 11 height 9
radio input "true"
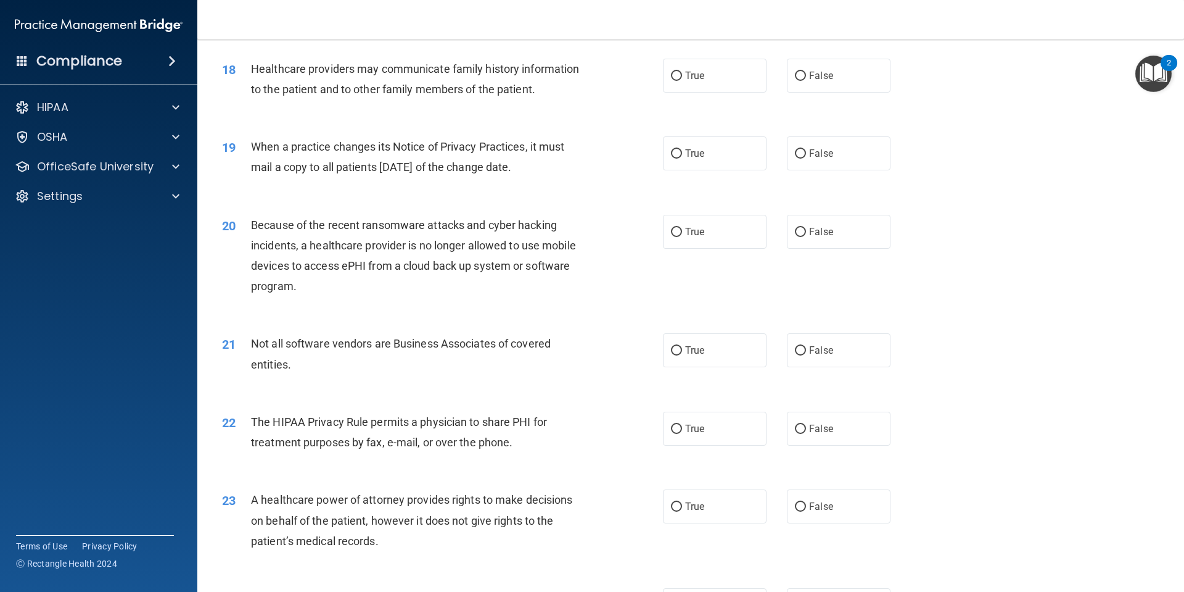
scroll to position [1604, 0]
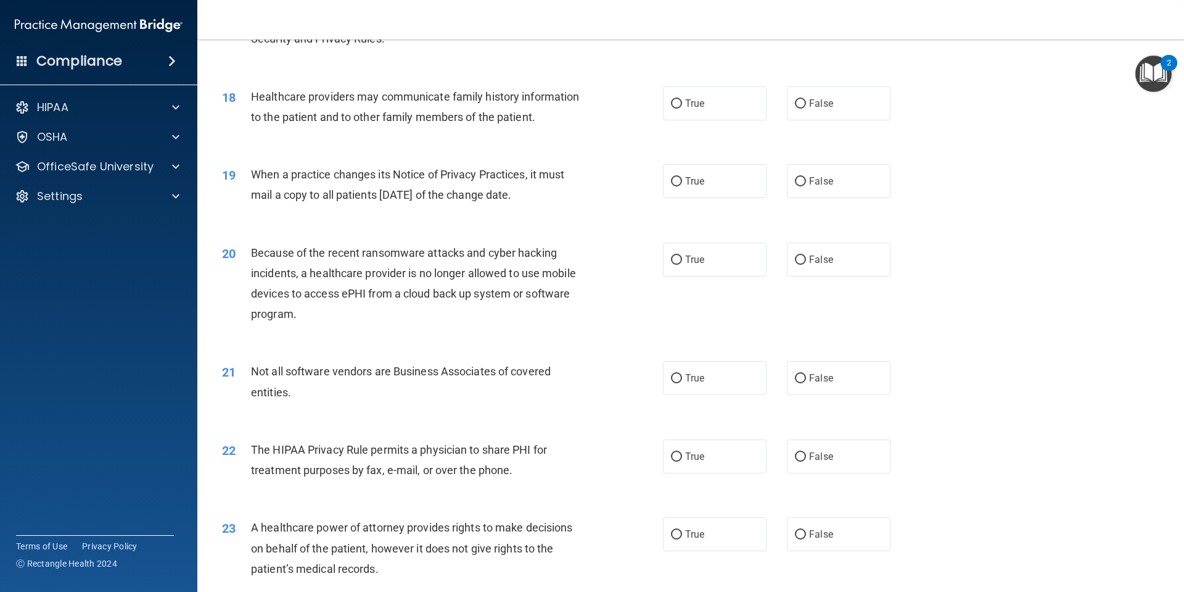
click at [778, 110] on div "True False" at bounding box center [787, 103] width 249 height 34
click at [827, 114] on label "False" at bounding box center [839, 103] width 104 height 34
click at [806, 109] on input "False" at bounding box center [800, 103] width 11 height 9
radio input "true"
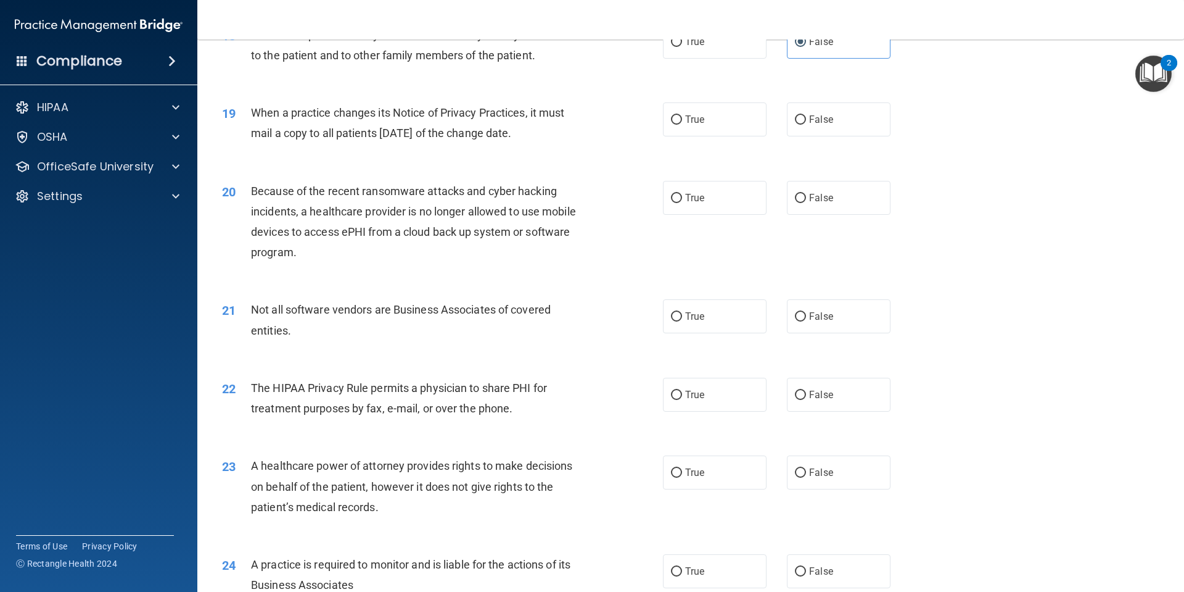
scroll to position [1727, 0]
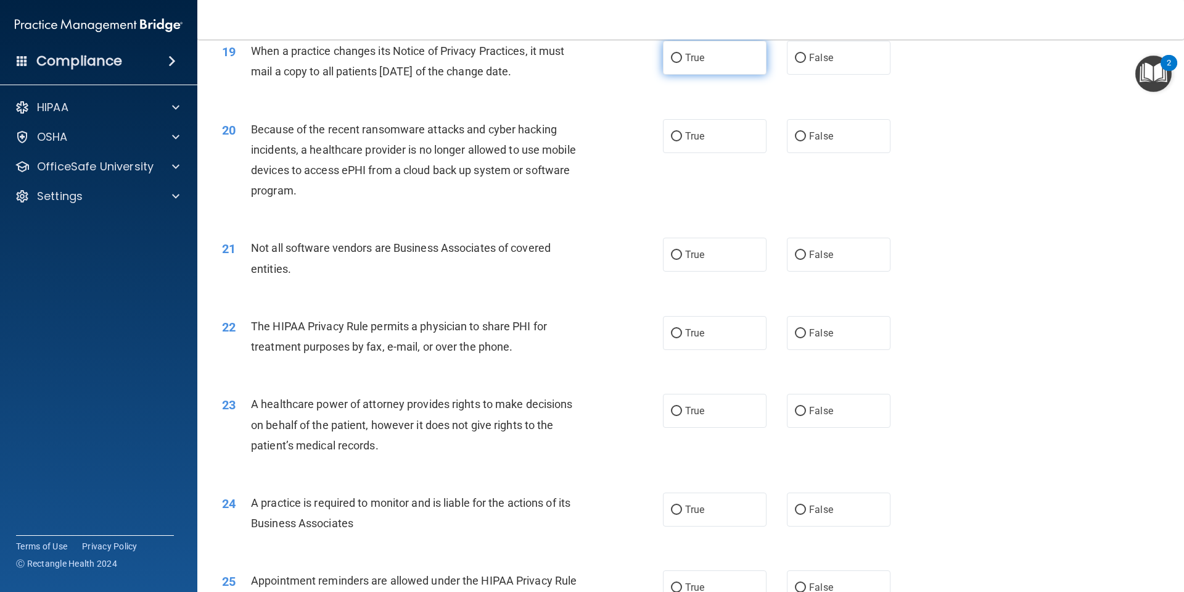
click at [696, 70] on label "True" at bounding box center [715, 58] width 104 height 34
click at [682, 63] on input "True" at bounding box center [676, 58] width 11 height 9
radio input "true"
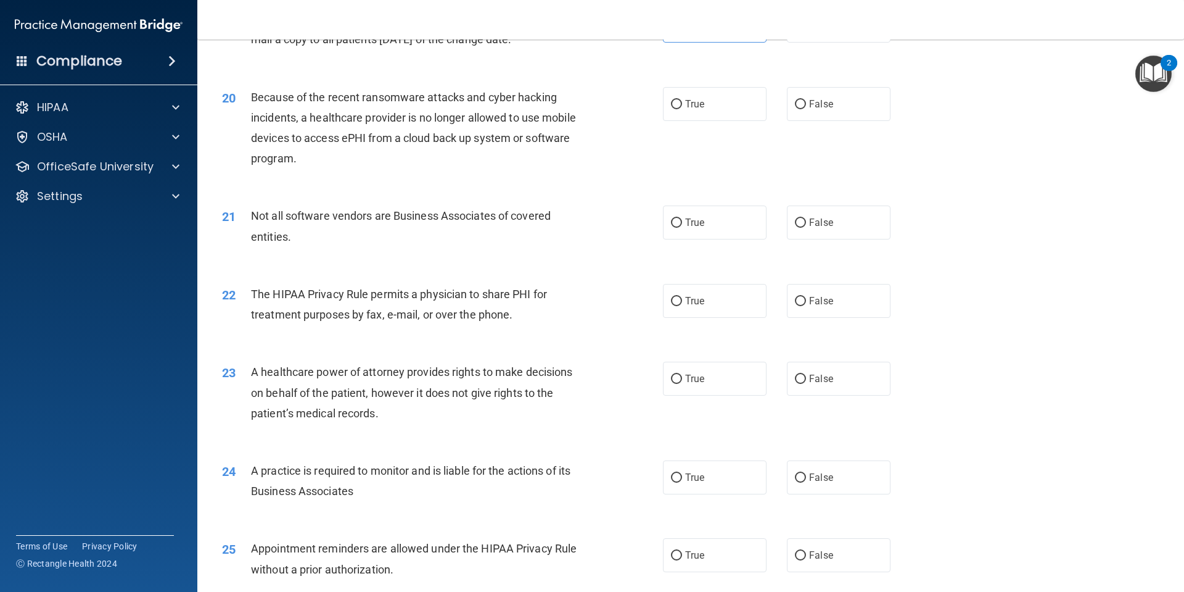
scroll to position [1789, 0]
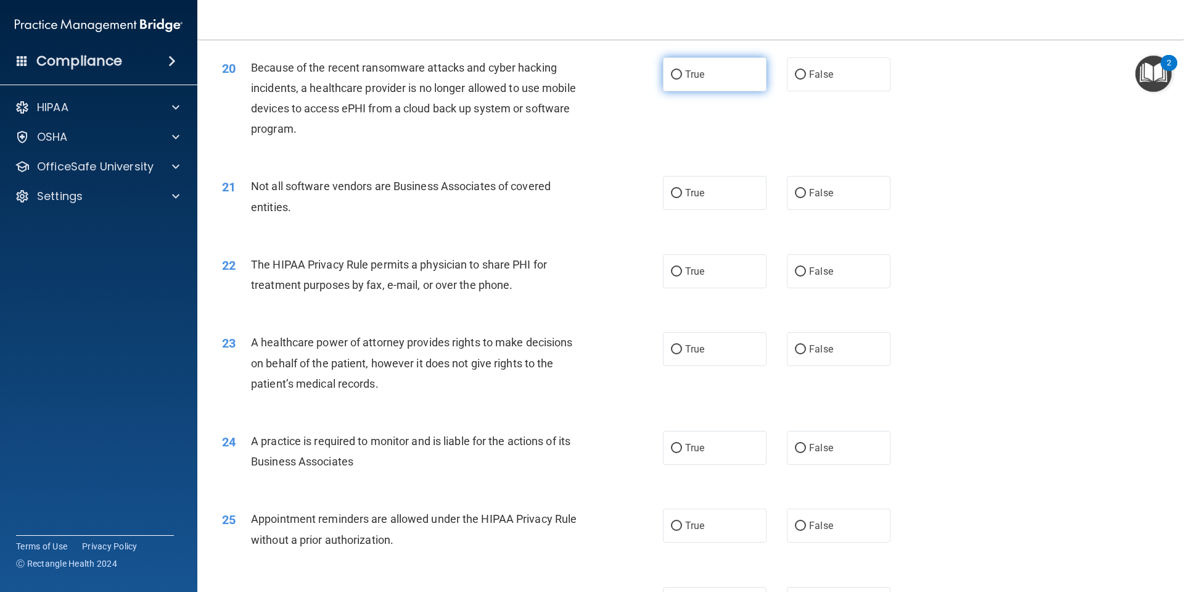
click at [674, 70] on input "True" at bounding box center [676, 74] width 11 height 9
radio input "true"
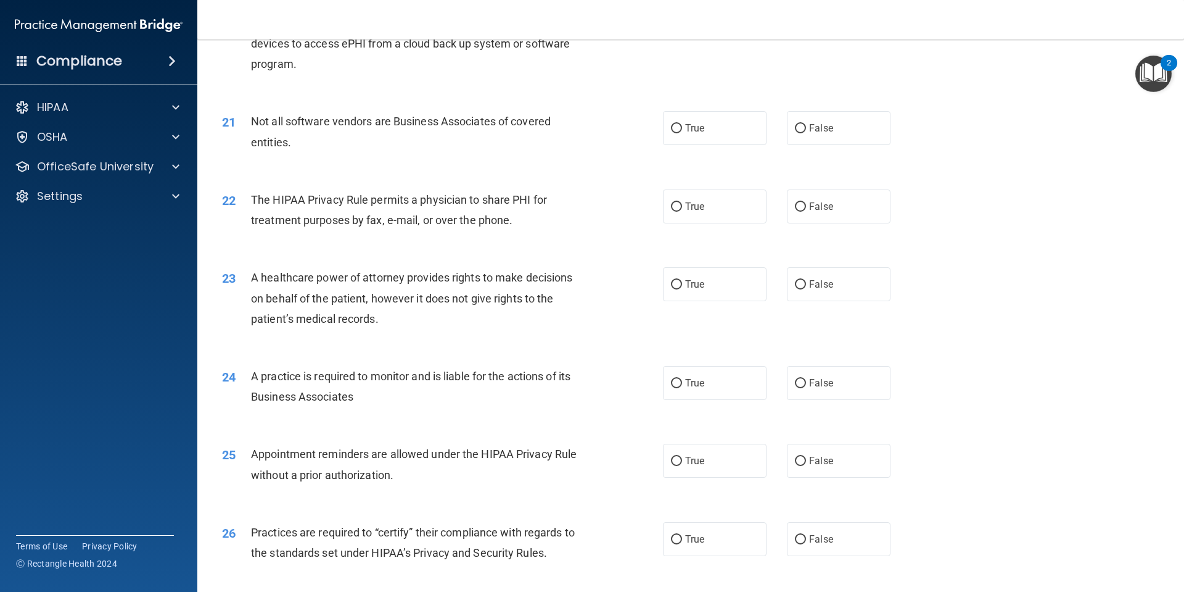
scroll to position [1912, 0]
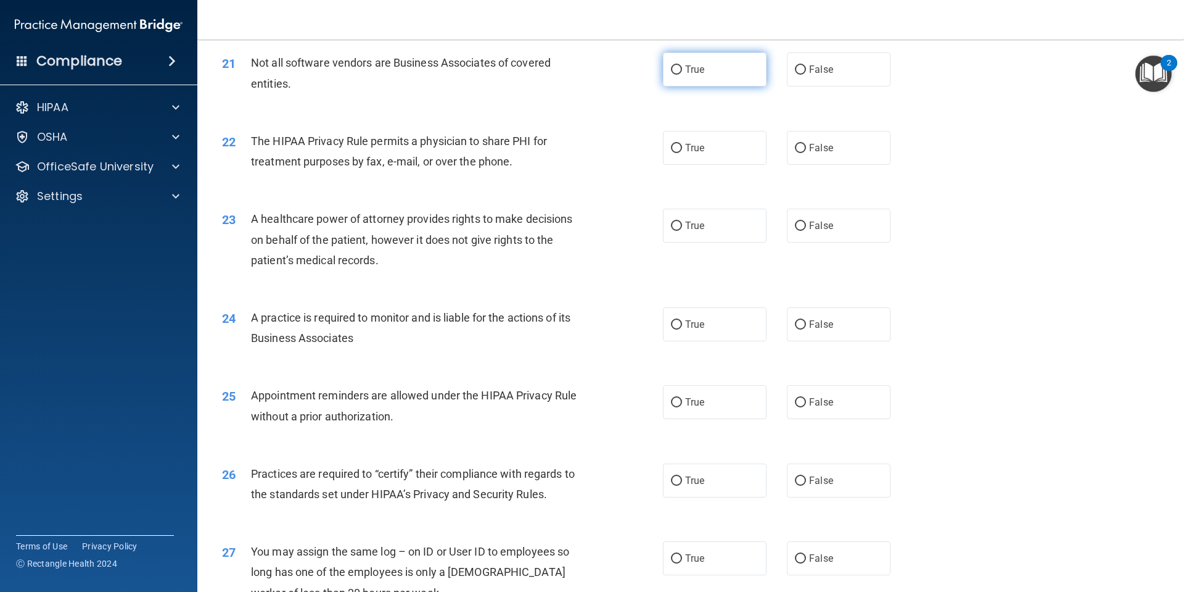
click at [693, 73] on span "True" at bounding box center [694, 70] width 19 height 12
click at [682, 73] on input "True" at bounding box center [676, 69] width 11 height 9
radio input "true"
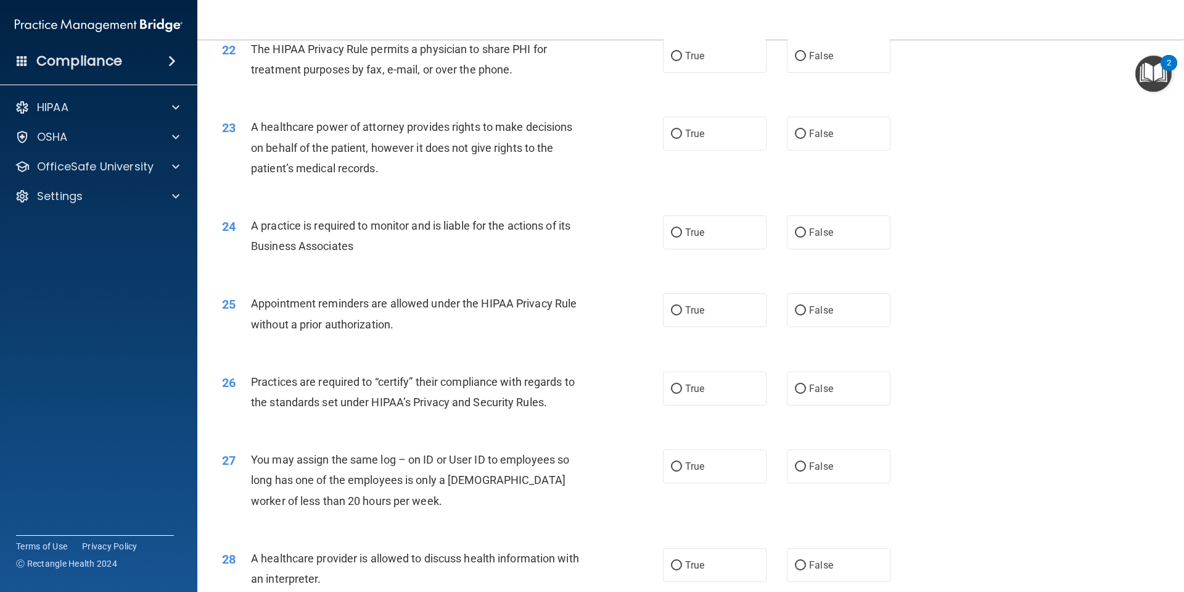
scroll to position [1974, 0]
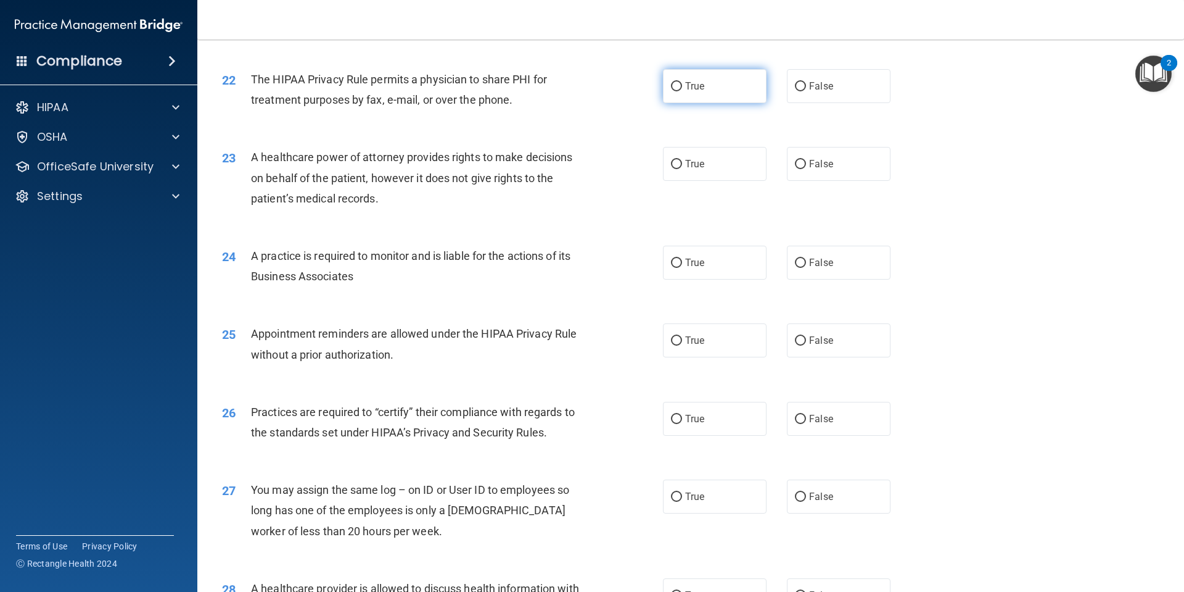
click at [741, 100] on label "True" at bounding box center [715, 86] width 104 height 34
click at [682, 91] on input "True" at bounding box center [676, 86] width 11 height 9
radio input "true"
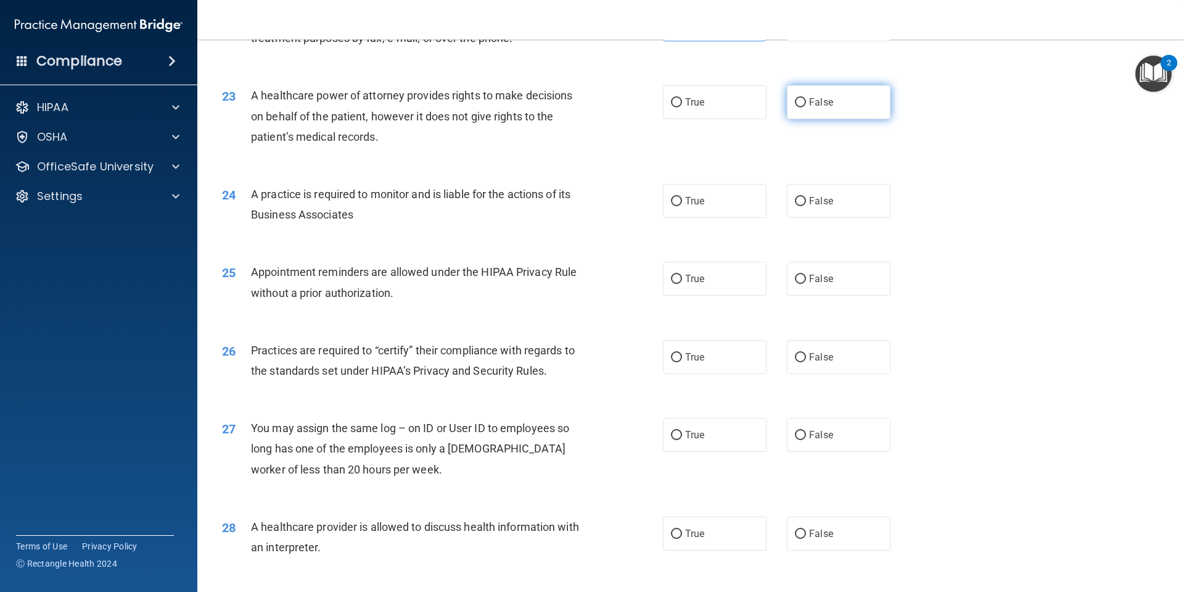
click at [832, 98] on label "False" at bounding box center [839, 102] width 104 height 34
click at [806, 98] on input "False" at bounding box center [800, 102] width 11 height 9
radio input "true"
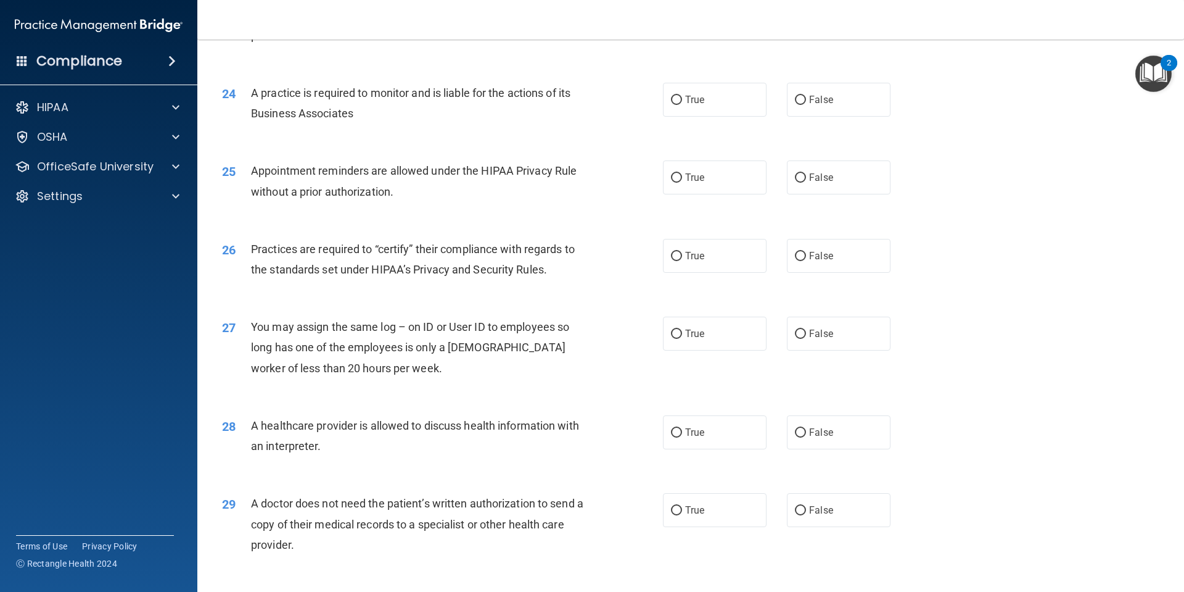
scroll to position [2159, 0]
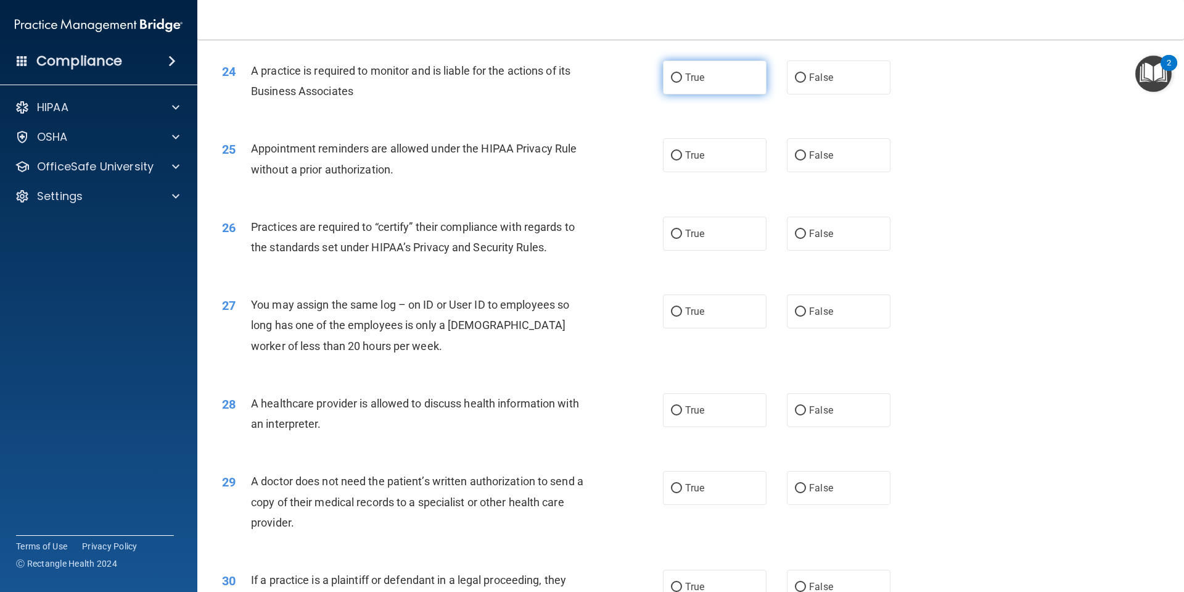
click at [701, 80] on label "True" at bounding box center [715, 77] width 104 height 34
click at [682, 80] on input "True" at bounding box center [676, 77] width 11 height 9
radio input "true"
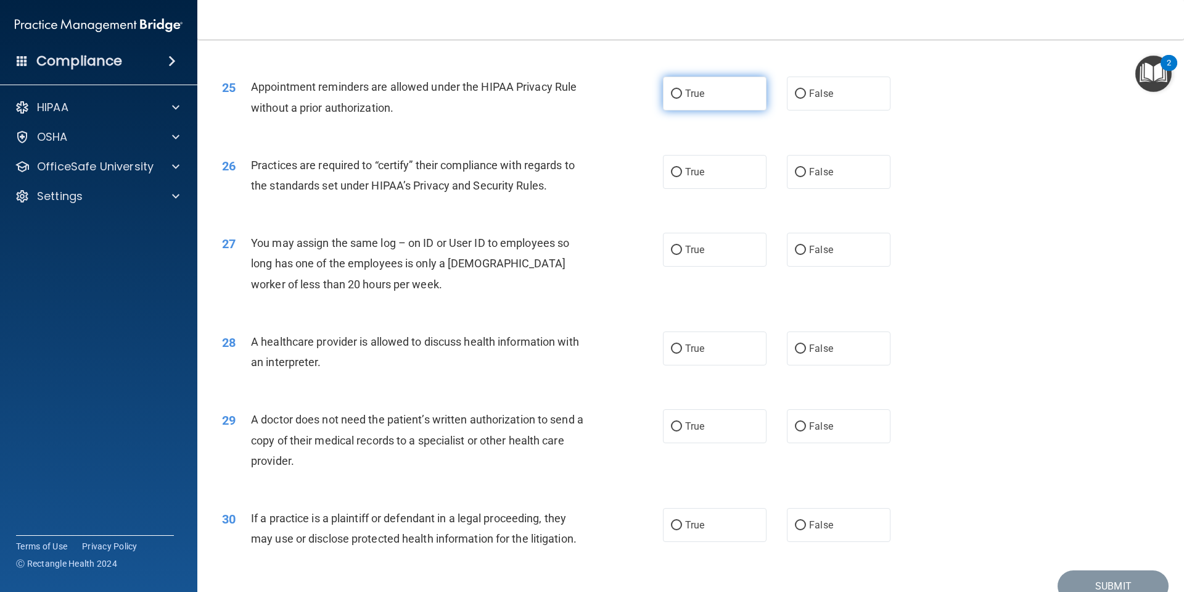
click at [687, 109] on label "True" at bounding box center [715, 93] width 104 height 34
click at [682, 99] on input "True" at bounding box center [676, 93] width 11 height 9
radio input "true"
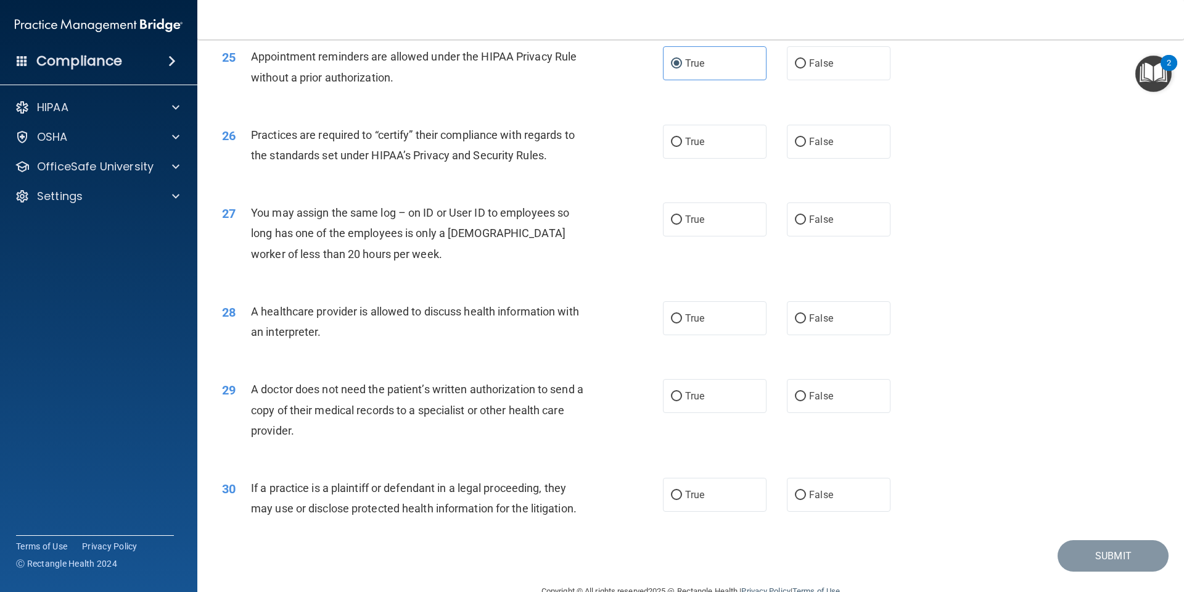
scroll to position [2280, 0]
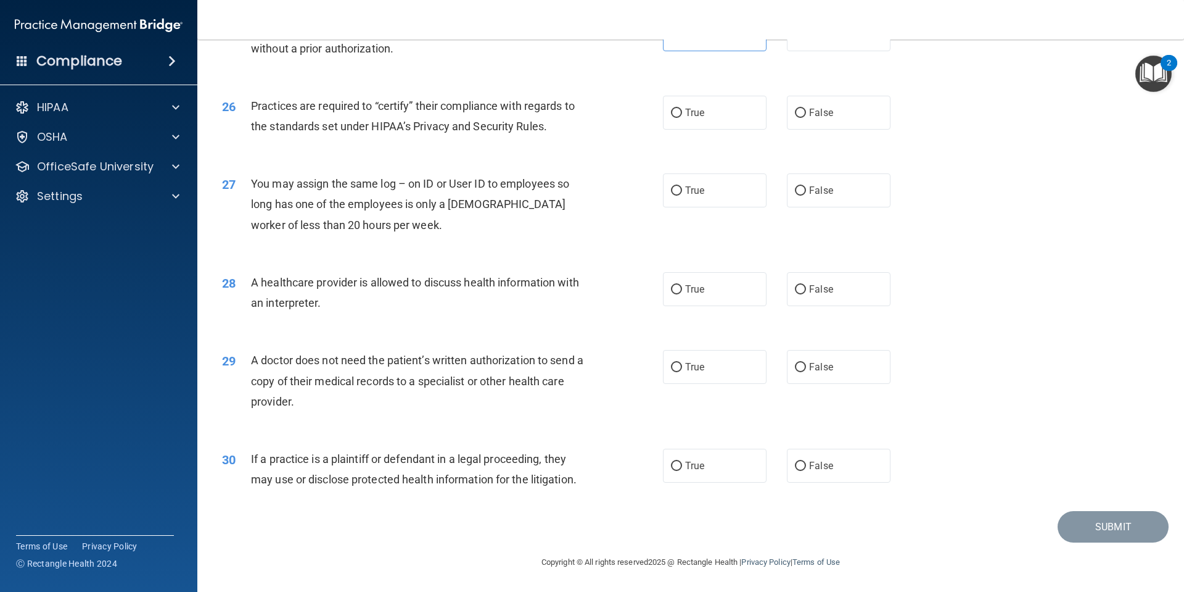
drag, startPoint x: 688, startPoint y: 110, endPoint x: 651, endPoint y: 133, distance: 42.6
click at [690, 112] on span "True" at bounding box center [694, 113] width 19 height 12
click at [761, 114] on label "True" at bounding box center [715, 113] width 104 height 34
click at [682, 114] on input "True" at bounding box center [676, 113] width 11 height 9
radio input "true"
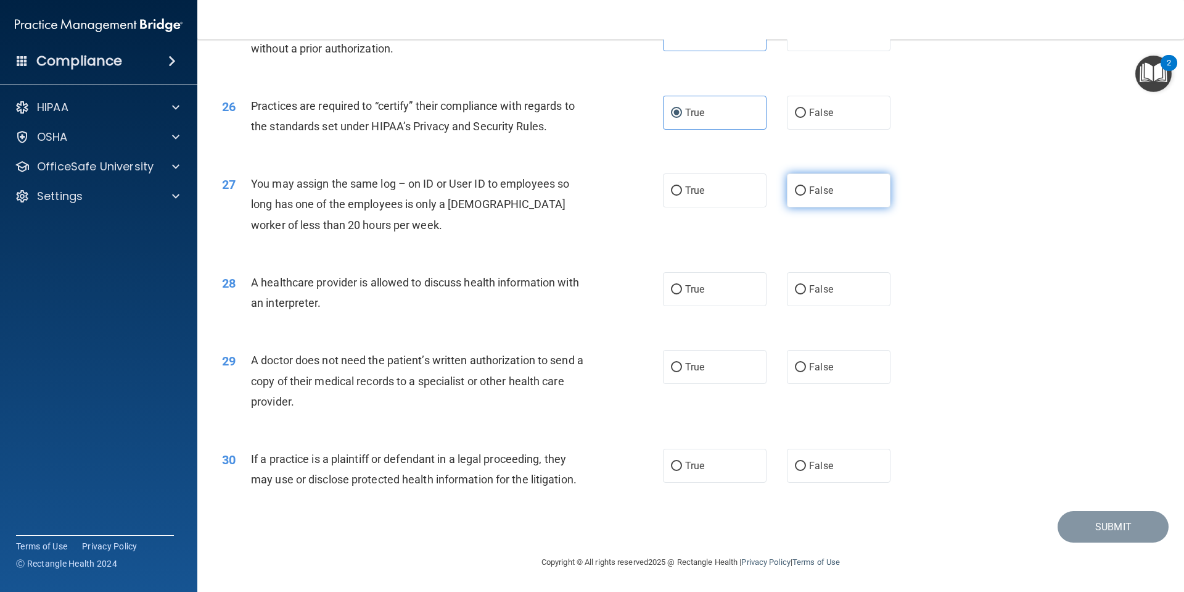
click at [870, 202] on label "False" at bounding box center [839, 190] width 104 height 34
click at [806, 196] on input "False" at bounding box center [800, 190] width 11 height 9
radio input "true"
click at [707, 296] on label "True" at bounding box center [715, 289] width 104 height 34
click at [682, 294] on input "True" at bounding box center [676, 289] width 11 height 9
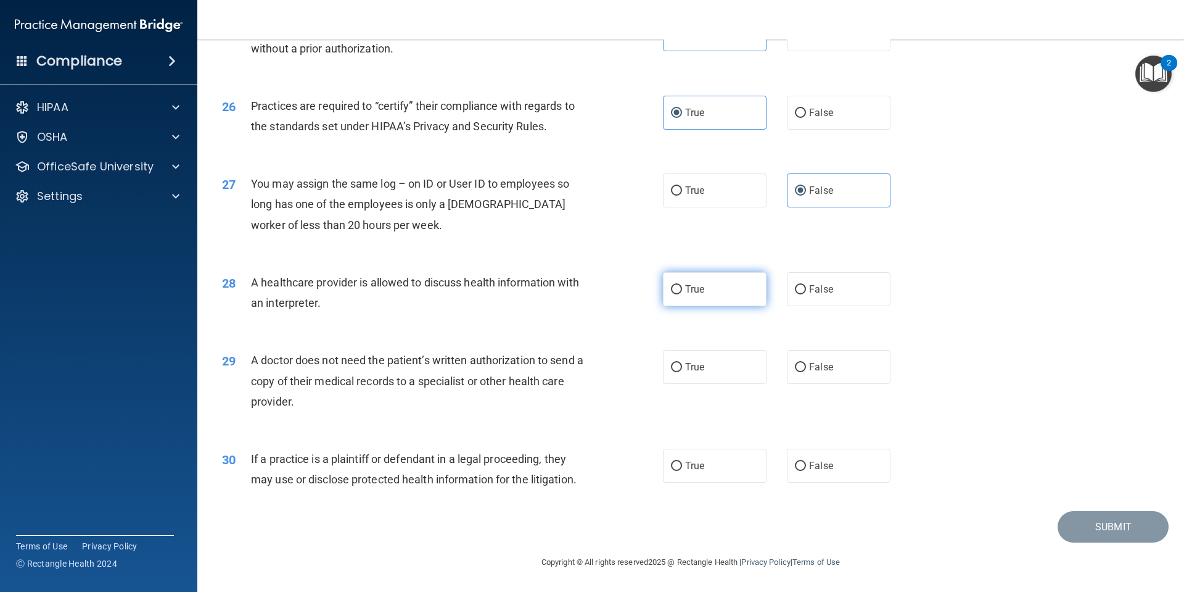
radio input "true"
click at [810, 381] on label "False" at bounding box center [839, 367] width 104 height 34
click at [806, 372] on input "False" at bounding box center [800, 367] width 11 height 9
radio input "true"
click at [690, 467] on span "True" at bounding box center [694, 466] width 19 height 12
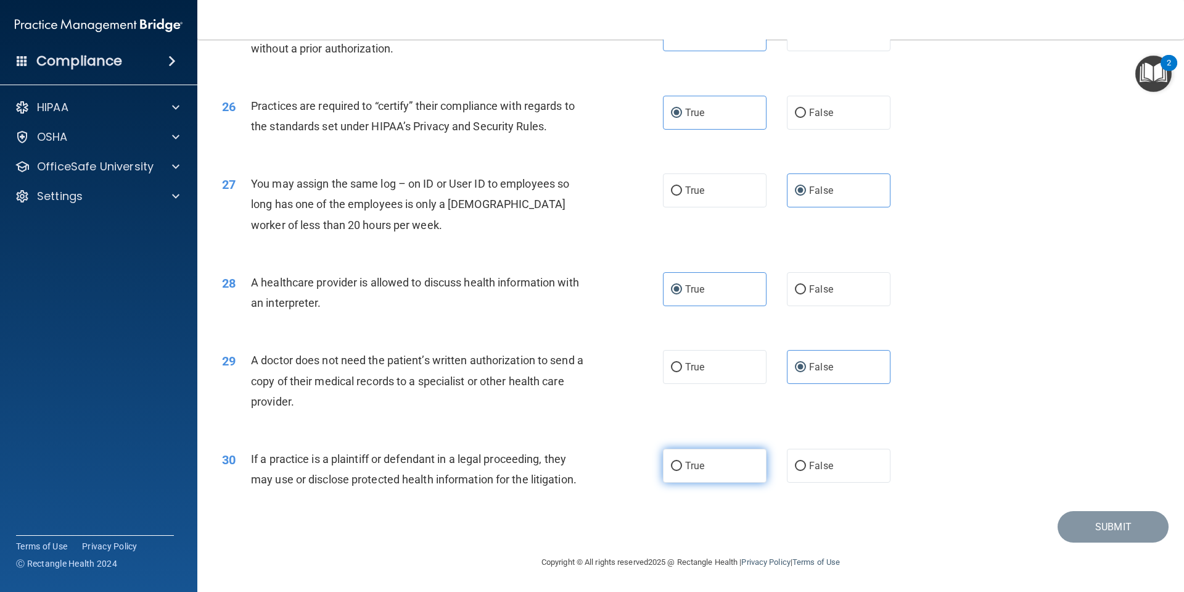
click at [682, 467] on input "True" at bounding box center [676, 465] width 11 height 9
radio input "true"
click at [1126, 523] on button "Submit" at bounding box center [1113, 526] width 111 height 31
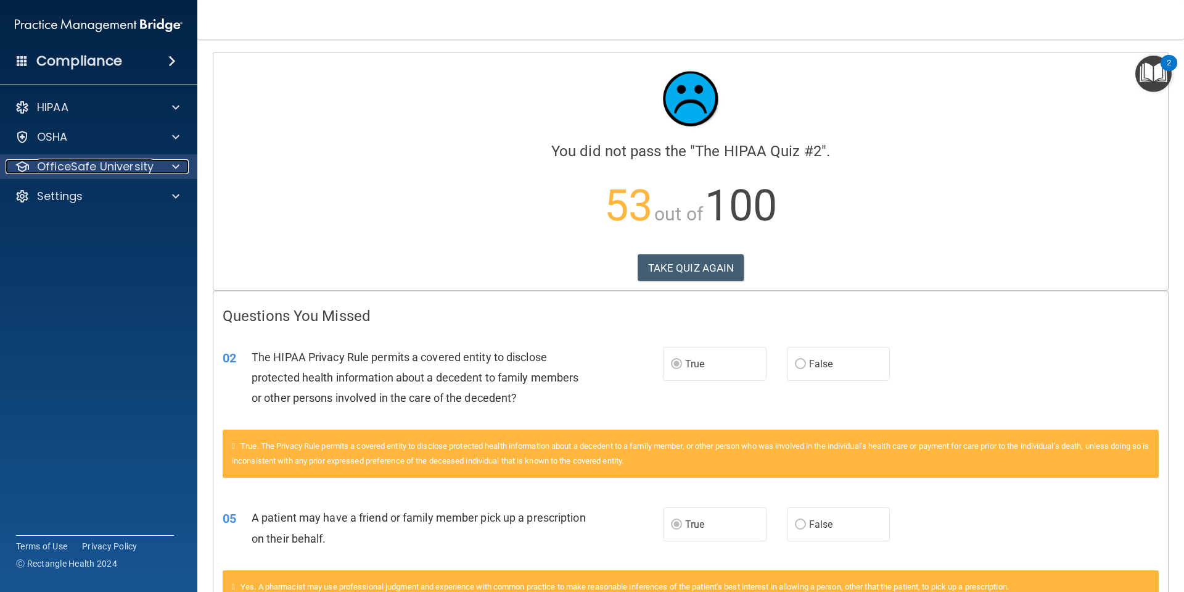
click at [70, 168] on p "OfficeSafe University" at bounding box center [95, 166] width 117 height 15
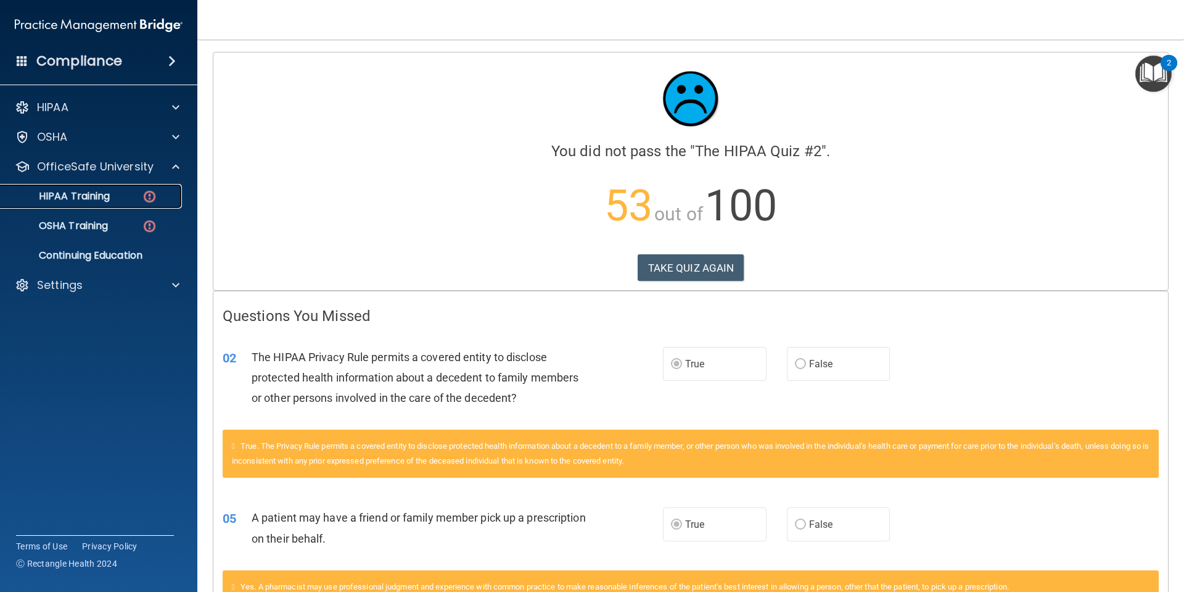
click at [101, 202] on p "HIPAA Training" at bounding box center [59, 196] width 102 height 12
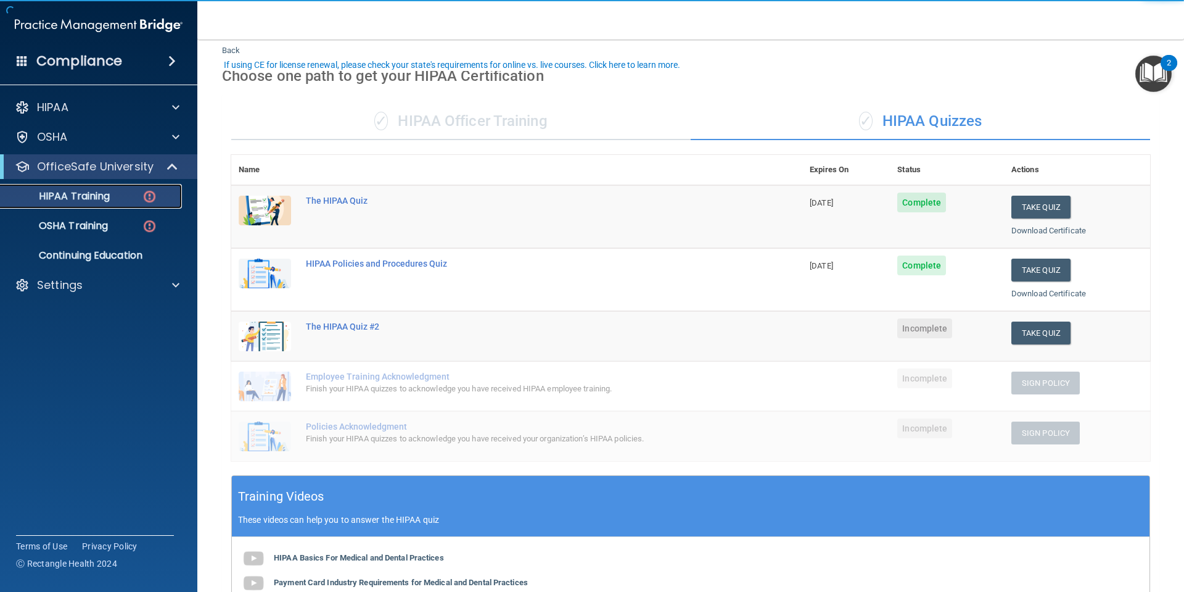
scroll to position [62, 0]
